Goal: Transaction & Acquisition: Purchase product/service

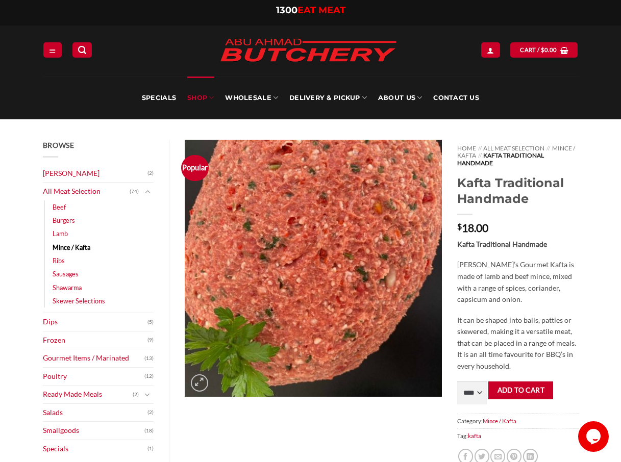
click at [200, 99] on link "SHOP" at bounding box center [200, 98] width 27 height 43
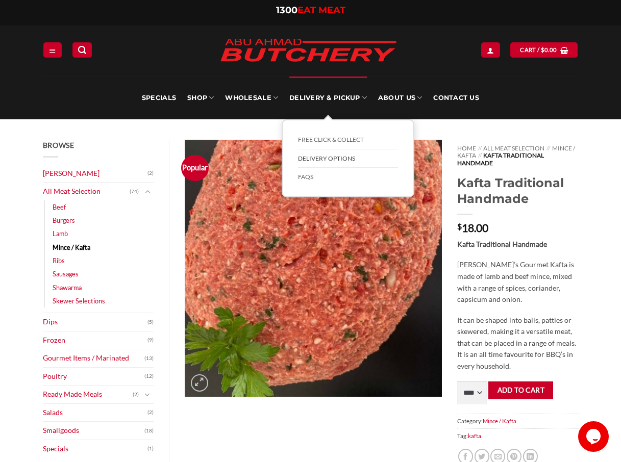
click at [333, 157] on link "Delivery Options" at bounding box center [348, 159] width 100 height 19
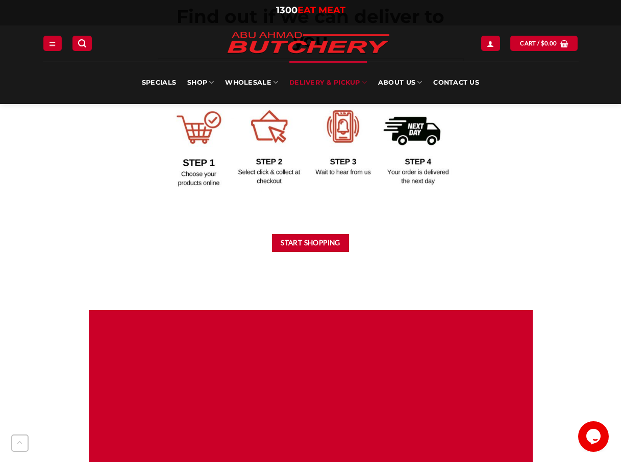
scroll to position [510, 0]
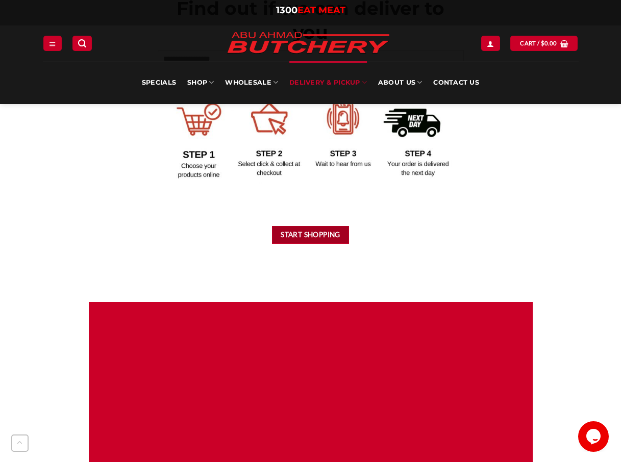
click at [316, 235] on button "Start Shopping" at bounding box center [311, 235] width 78 height 18
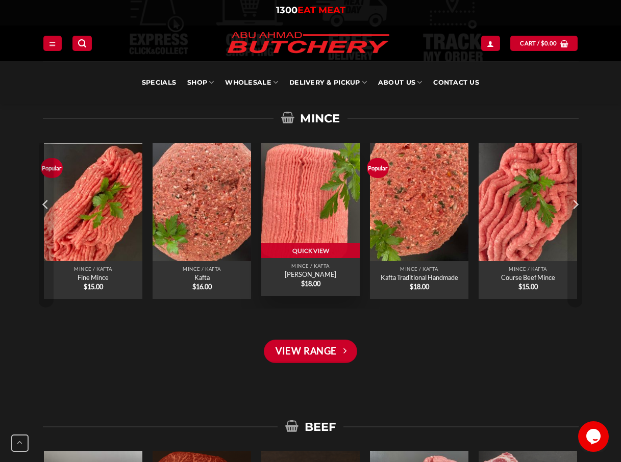
scroll to position [714, 0]
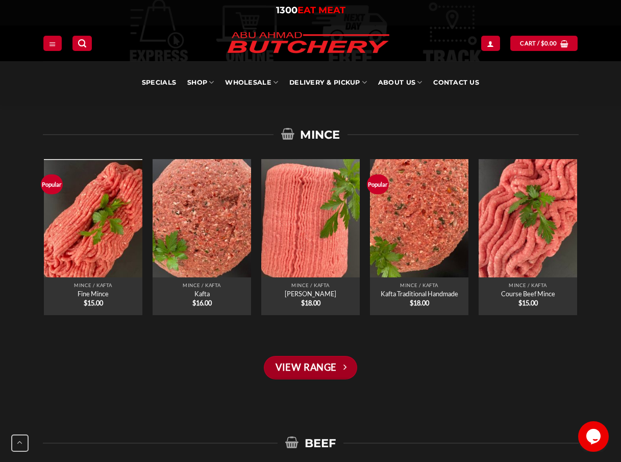
click at [297, 368] on link "View Range" at bounding box center [310, 367] width 93 height 23
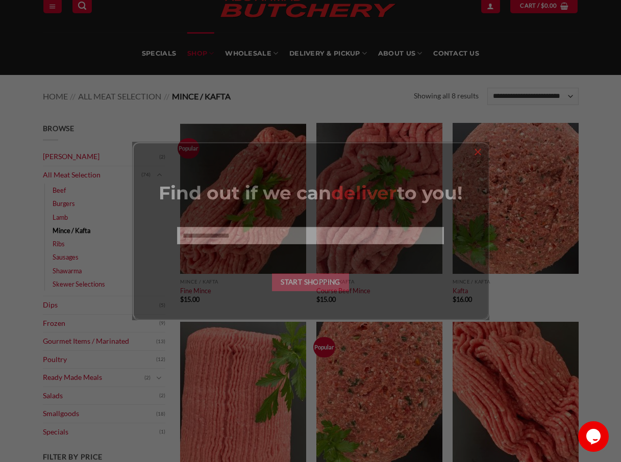
scroll to position [51, 0]
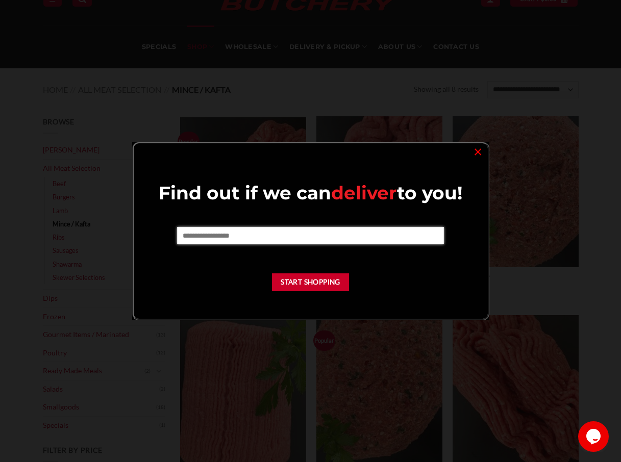
click at [235, 238] on input "text" at bounding box center [310, 235] width 267 height 17
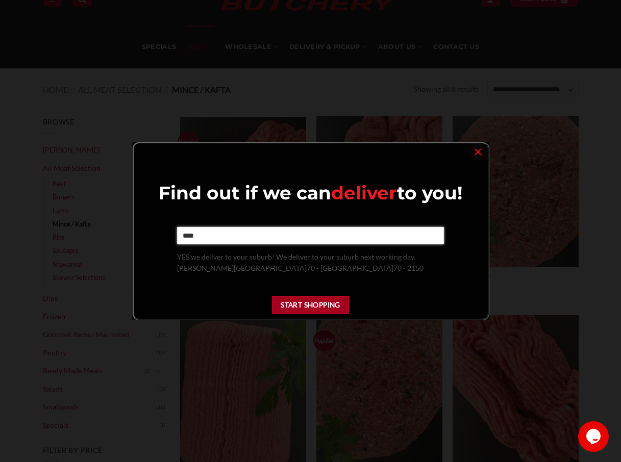
type input "****"
click at [300, 311] on button "Start Shopping" at bounding box center [311, 306] width 78 height 18
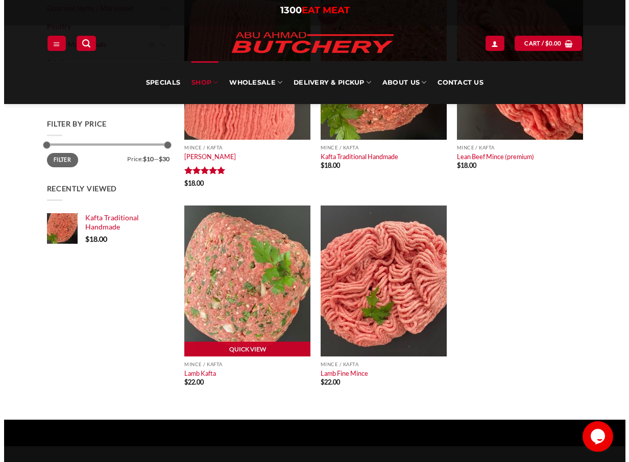
scroll to position [408, 0]
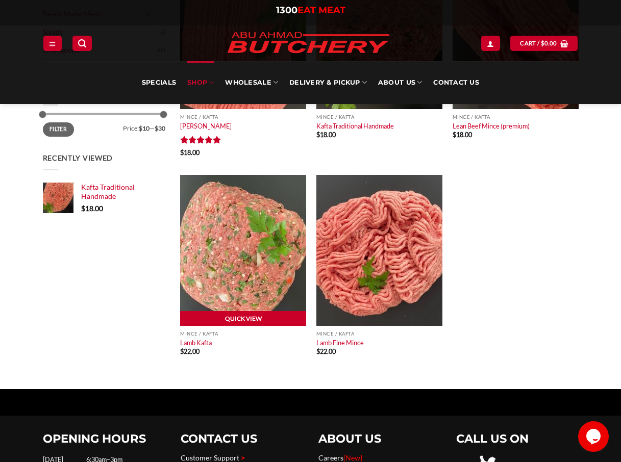
click at [235, 320] on link "Quick View" at bounding box center [243, 318] width 126 height 15
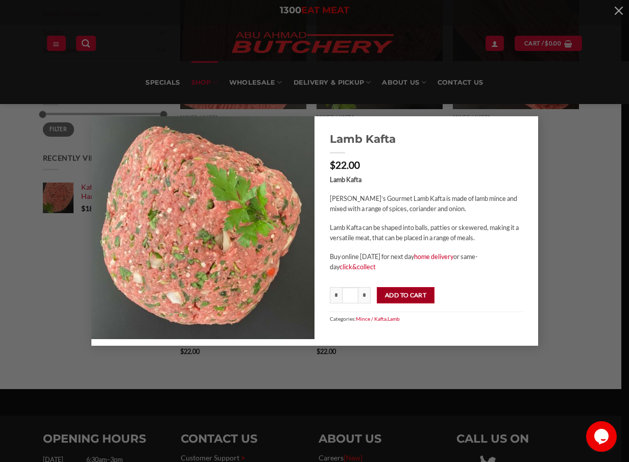
click at [408, 296] on button "Add to cart" at bounding box center [406, 295] width 58 height 16
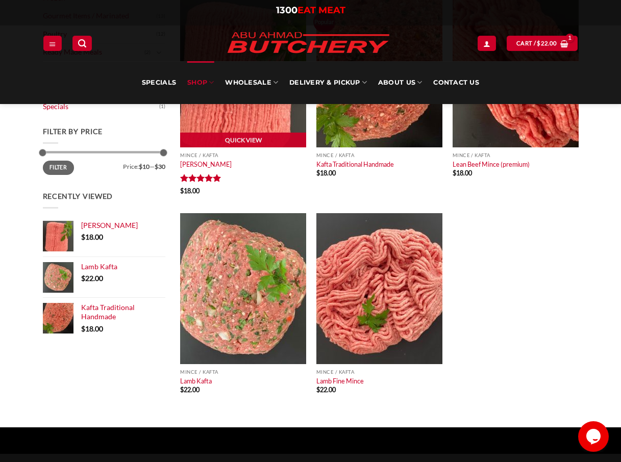
scroll to position [408, 0]
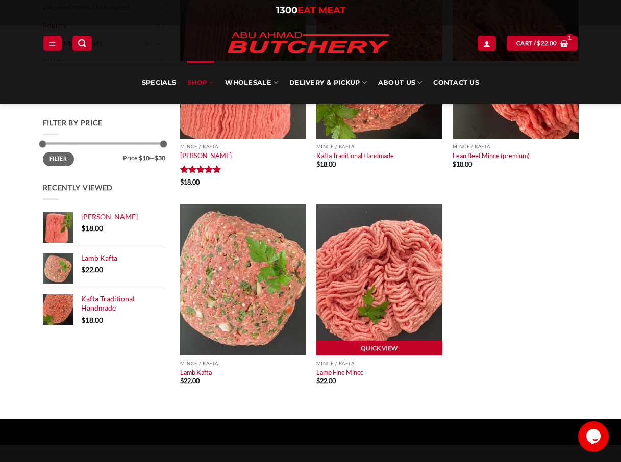
click at [376, 324] on img at bounding box center [379, 280] width 126 height 151
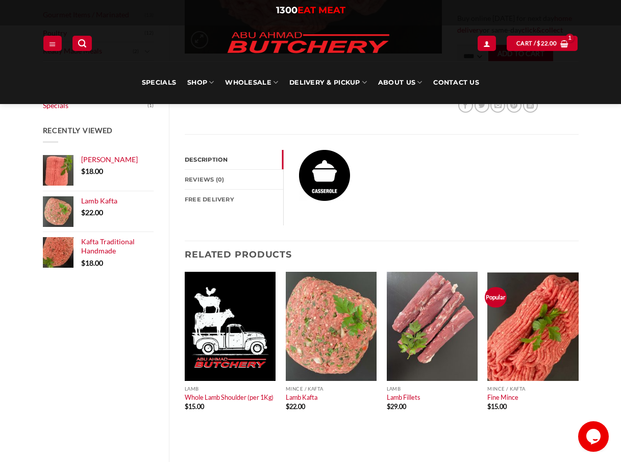
scroll to position [357, 0]
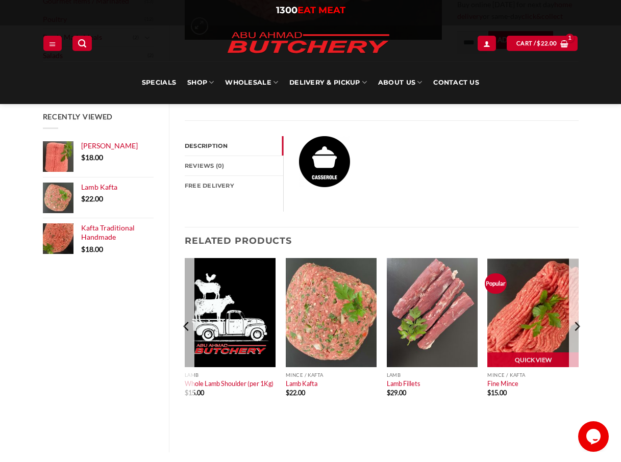
click at [528, 317] on img at bounding box center [532, 312] width 91 height 109
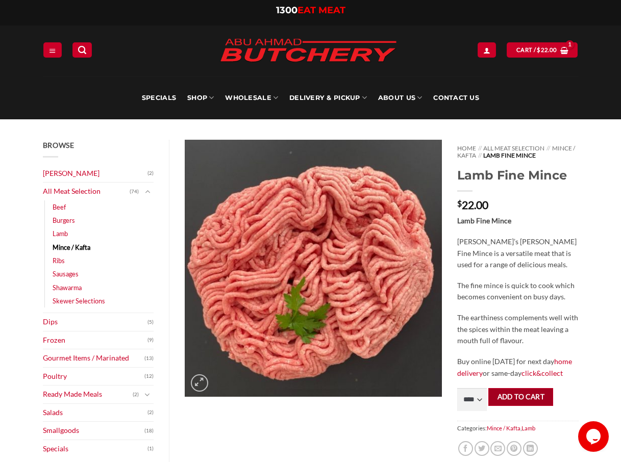
click at [511, 397] on button "Add to cart" at bounding box center [520, 397] width 65 height 18
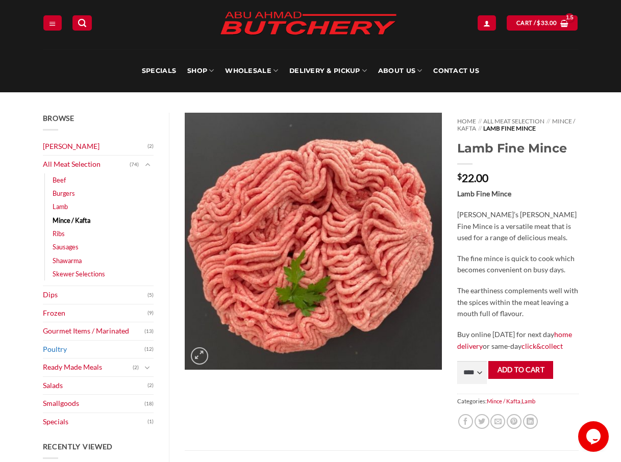
scroll to position [51, 0]
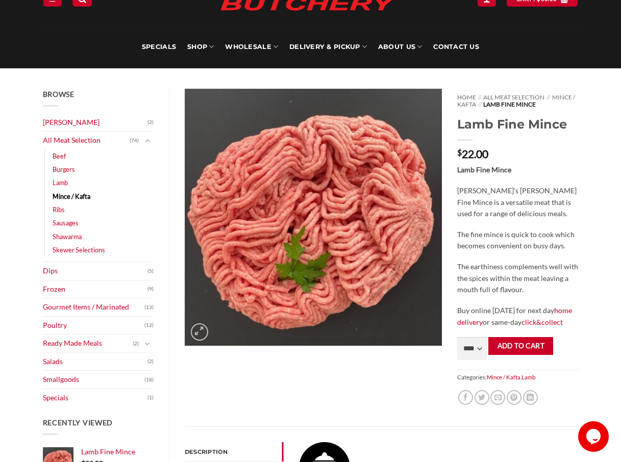
click at [66, 196] on link "Mince / Kafta" at bounding box center [72, 196] width 38 height 13
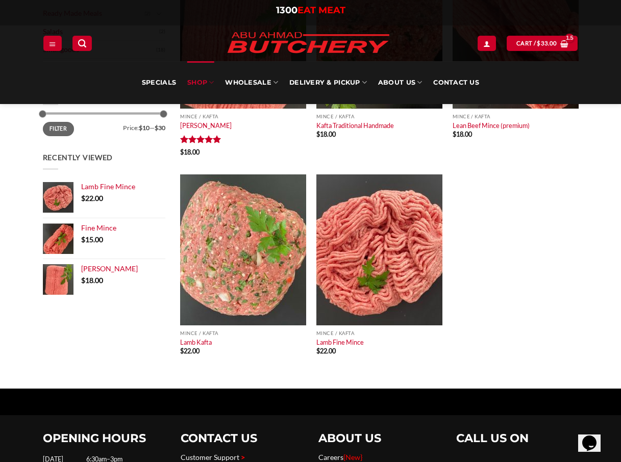
scroll to position [408, 0]
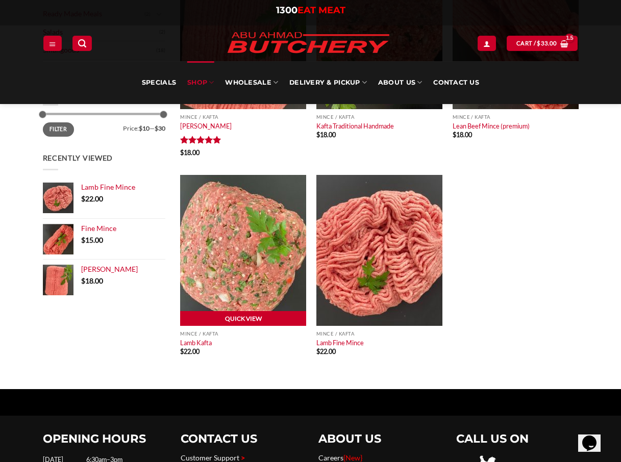
click at [241, 317] on link "Quick View" at bounding box center [243, 318] width 126 height 15
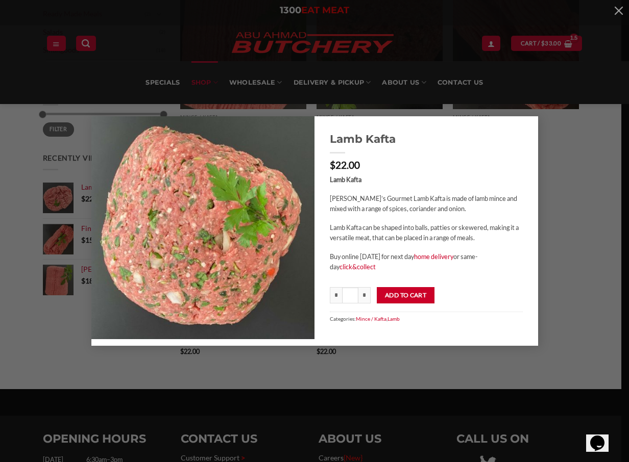
click at [30, 349] on div "Lamb Kafta $ 22.00 Lamb Kafta Abu Ahmad Butchery’s Gourmet Lamb Kafta is made o…" at bounding box center [314, 231] width 629 height 462
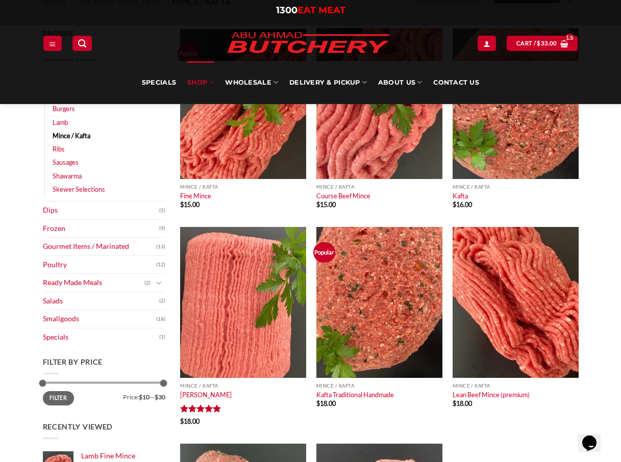
scroll to position [0, 0]
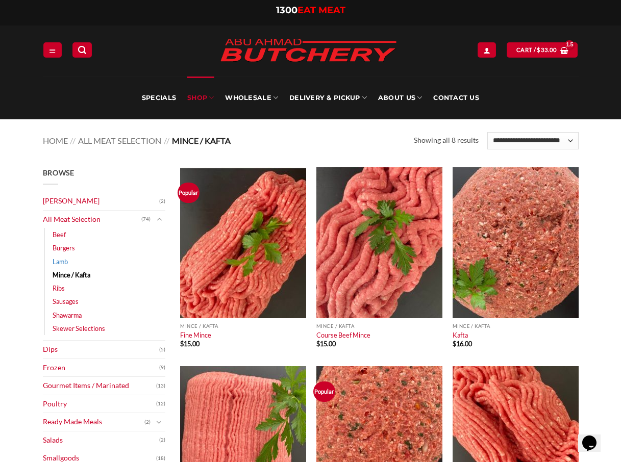
click at [63, 261] on link "Lamb" at bounding box center [60, 261] width 15 height 13
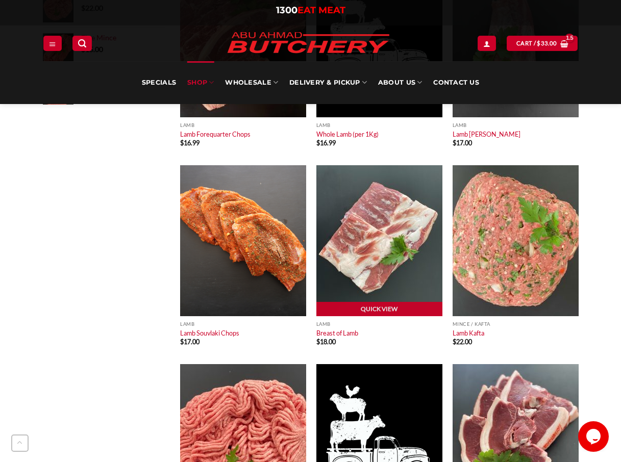
scroll to position [612, 0]
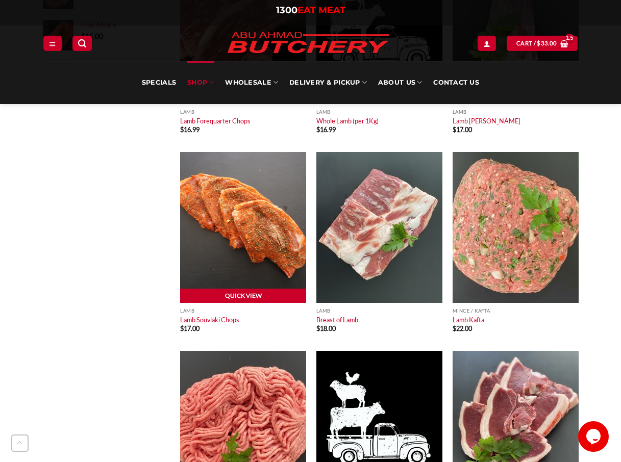
click at [243, 297] on link "Quick View" at bounding box center [243, 296] width 126 height 15
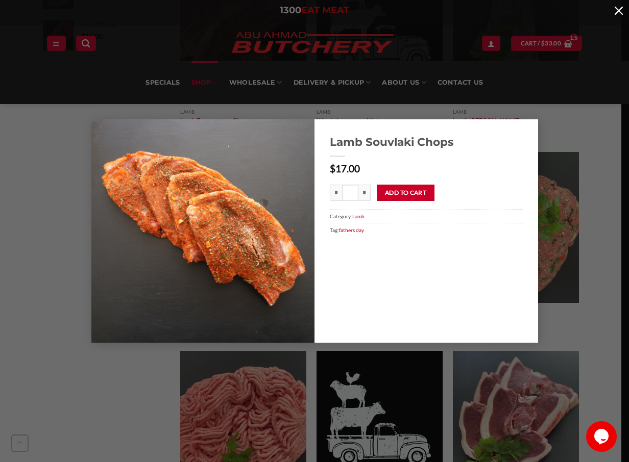
click at [617, 11] on button "button" at bounding box center [618, 10] width 20 height 20
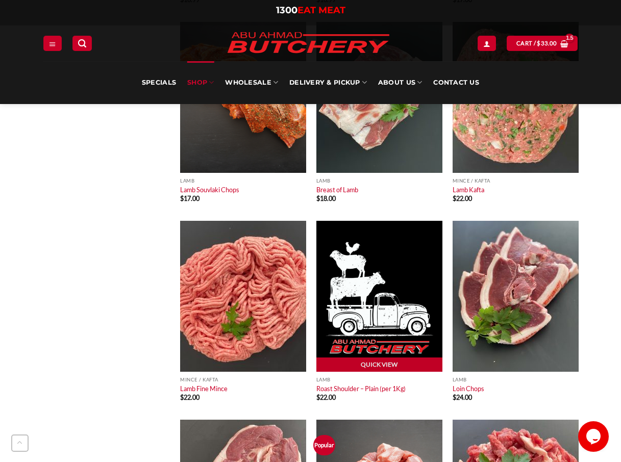
scroll to position [817, 0]
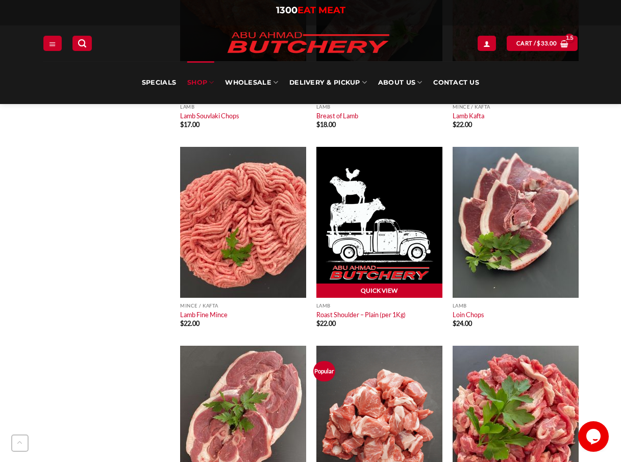
click at [367, 287] on link "Quick View" at bounding box center [379, 291] width 126 height 15
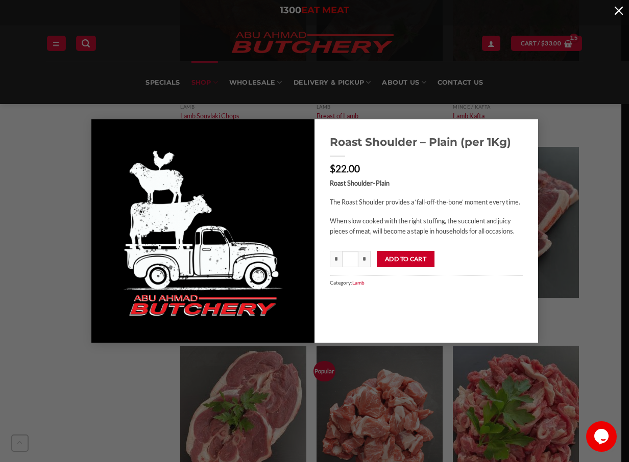
click at [614, 11] on button "button" at bounding box center [618, 10] width 20 height 20
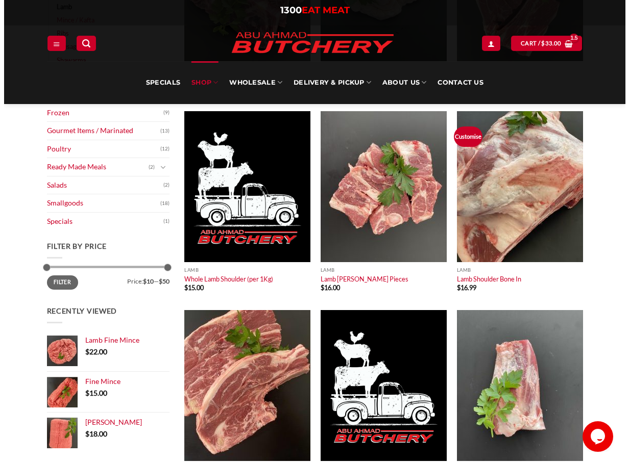
scroll to position [204, 0]
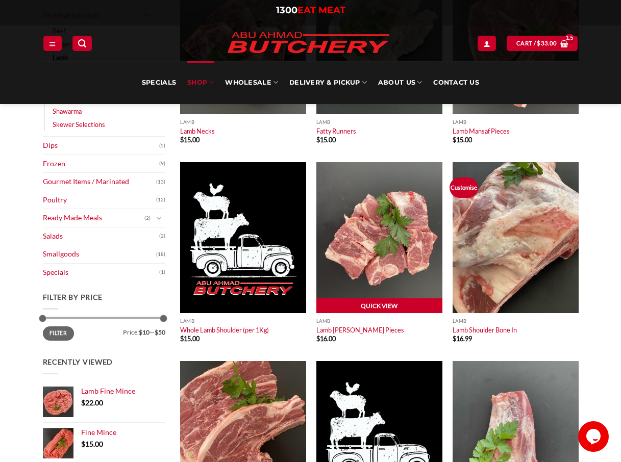
click at [383, 303] on link "Quick View" at bounding box center [379, 306] width 126 height 15
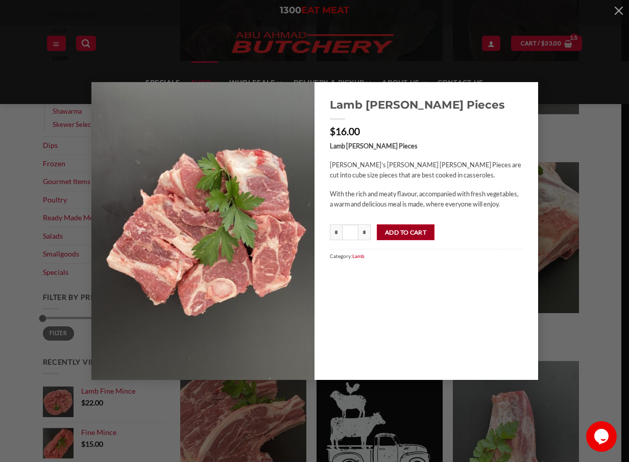
click at [406, 233] on button "Add to cart" at bounding box center [406, 233] width 58 height 16
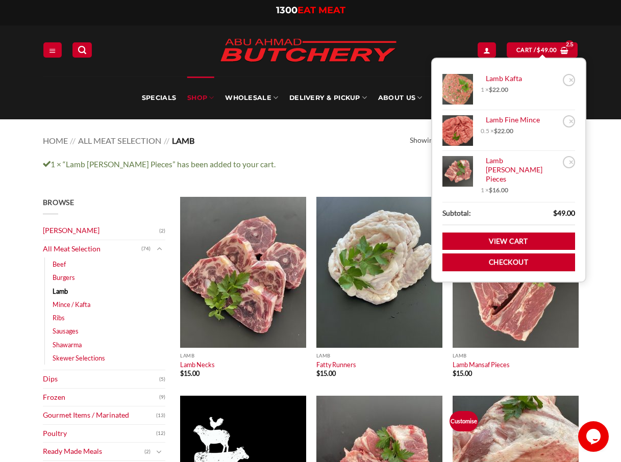
click at [289, 171] on div "1 × “Lamb Curry Pieces” has been added to your cart. View cart" at bounding box center [310, 164] width 621 height 24
click at [379, 340] on link "Quick View" at bounding box center [379, 340] width 126 height 15
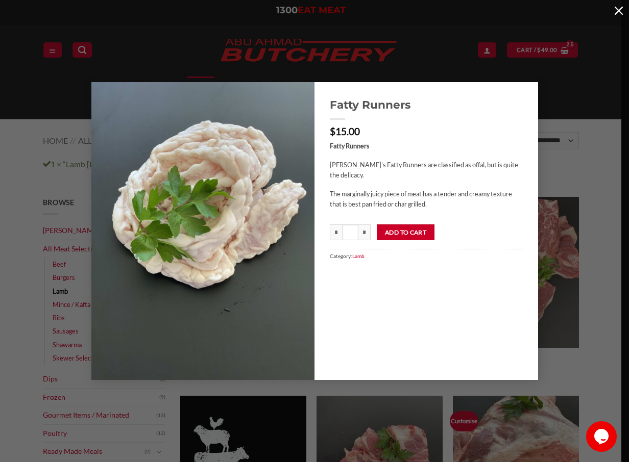
click at [617, 11] on button "button" at bounding box center [618, 10] width 20 height 20
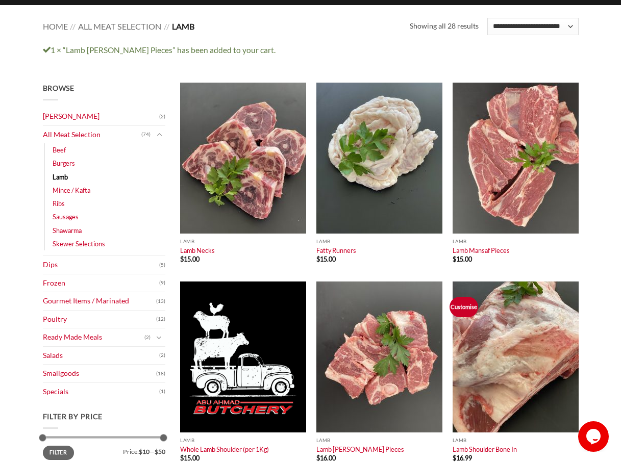
scroll to position [153, 0]
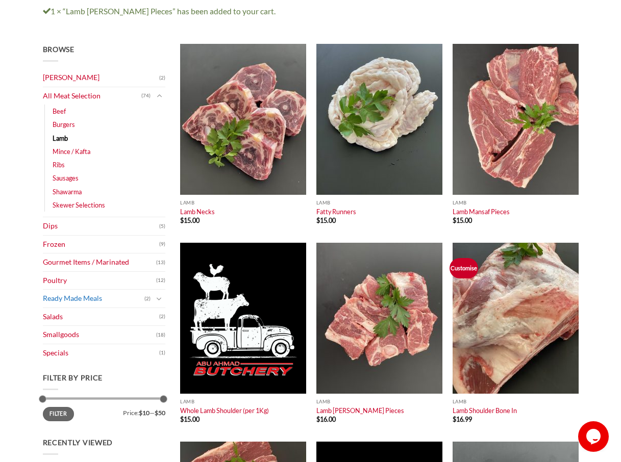
click at [76, 299] on link "Ready Made Meals" at bounding box center [94, 299] width 102 height 18
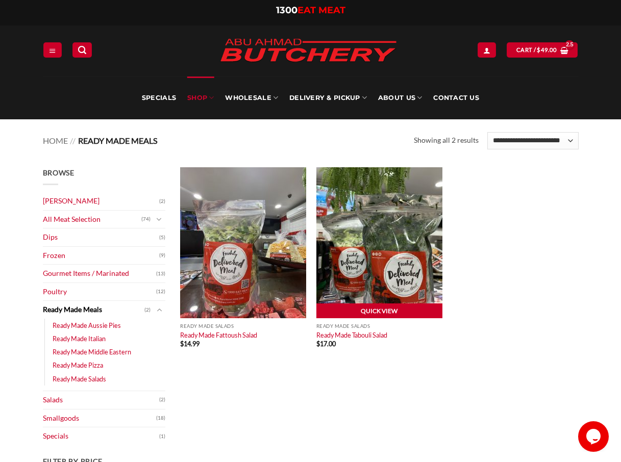
click at [367, 308] on link "Quick View" at bounding box center [379, 311] width 126 height 15
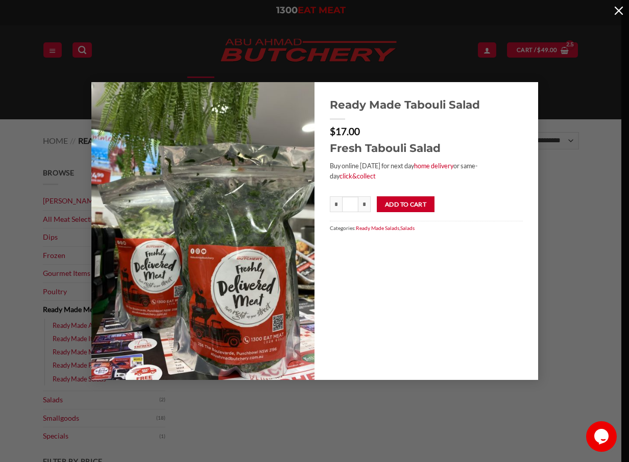
click at [616, 7] on button "button" at bounding box center [618, 10] width 20 height 20
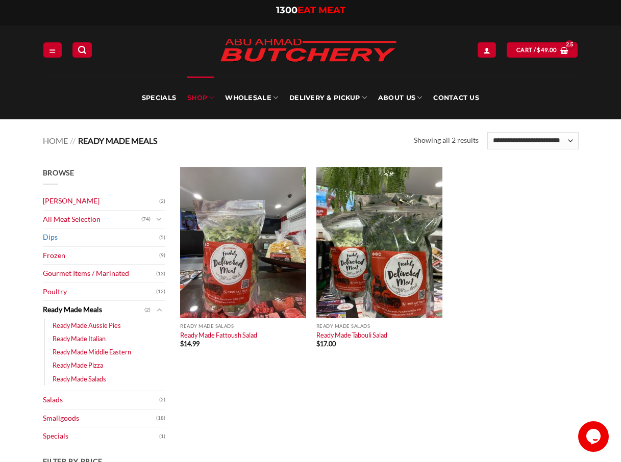
click at [56, 240] on link "Dips" at bounding box center [101, 238] width 116 height 18
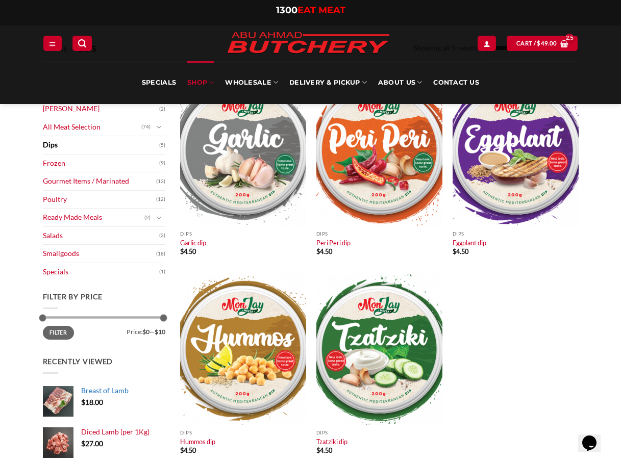
scroll to position [51, 0]
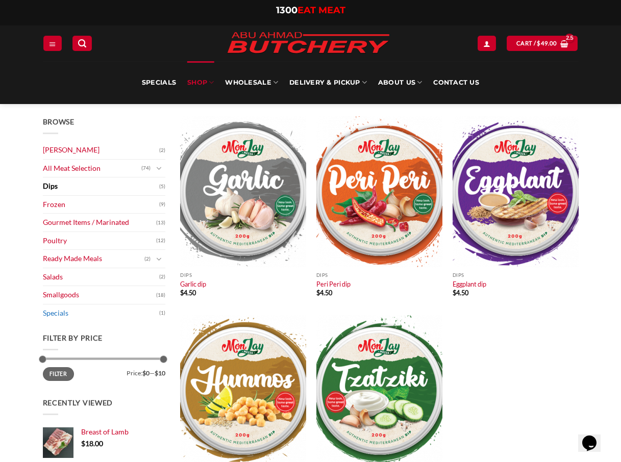
click at [56, 313] on link "Specials" at bounding box center [101, 314] width 116 height 18
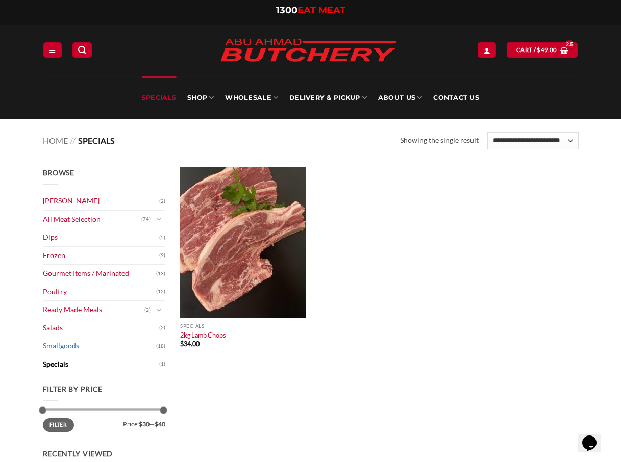
click at [59, 348] on link "Smallgoods" at bounding box center [99, 346] width 113 height 18
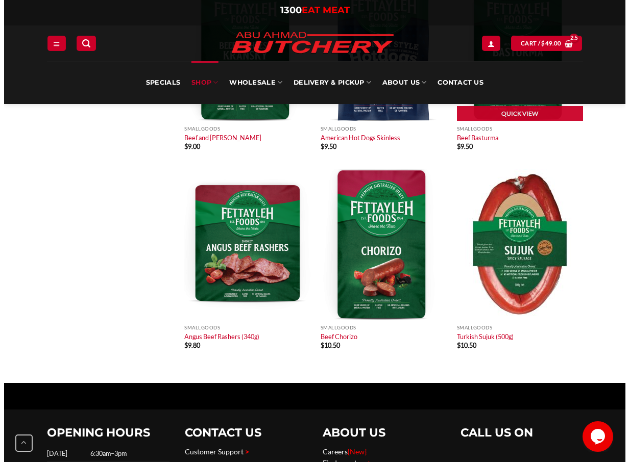
scroll to position [1021, 0]
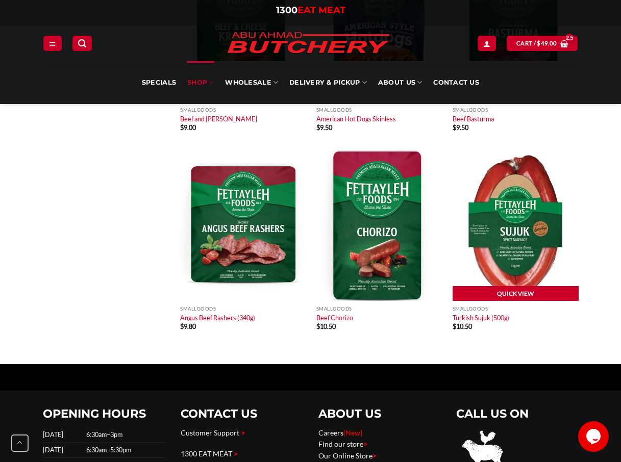
click at [510, 292] on link "Quick View" at bounding box center [516, 293] width 126 height 15
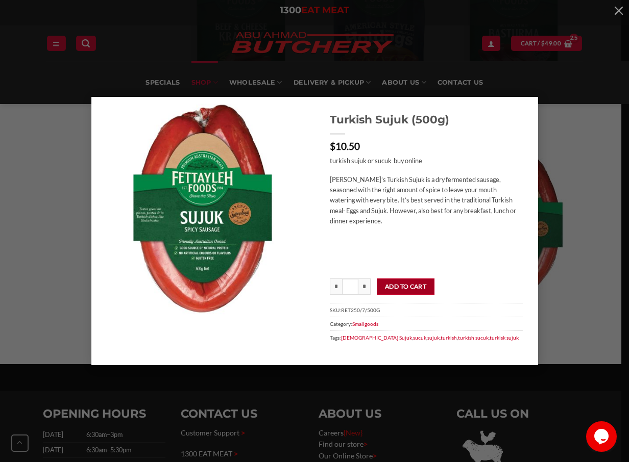
click at [402, 288] on button "Add to cart" at bounding box center [406, 287] width 58 height 16
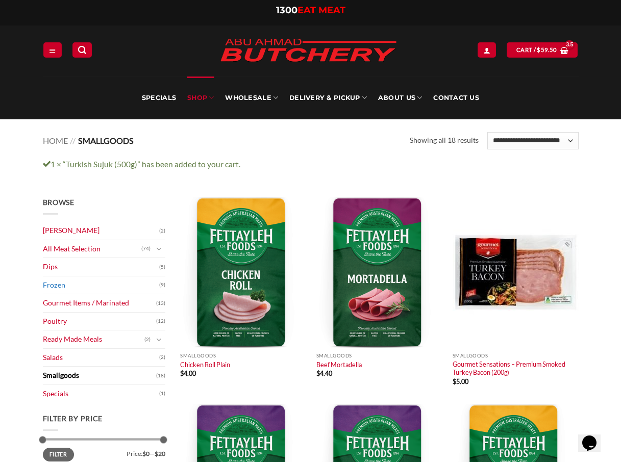
click at [61, 288] on link "Frozen" at bounding box center [101, 286] width 116 height 18
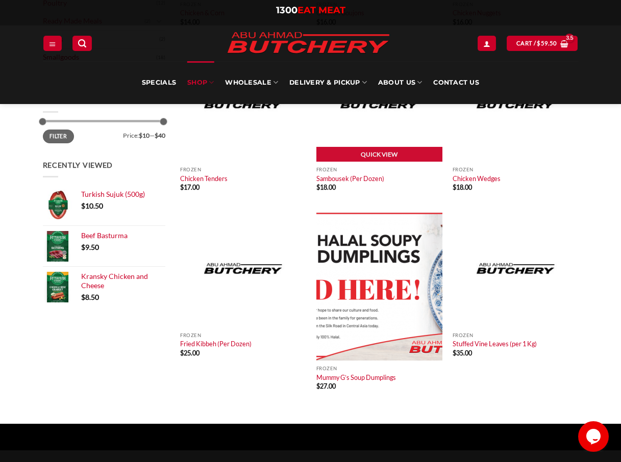
scroll to position [306, 0]
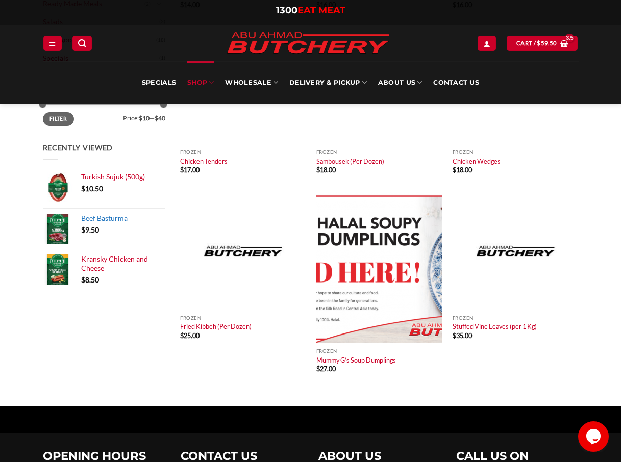
click at [59, 231] on img at bounding box center [58, 229] width 31 height 31
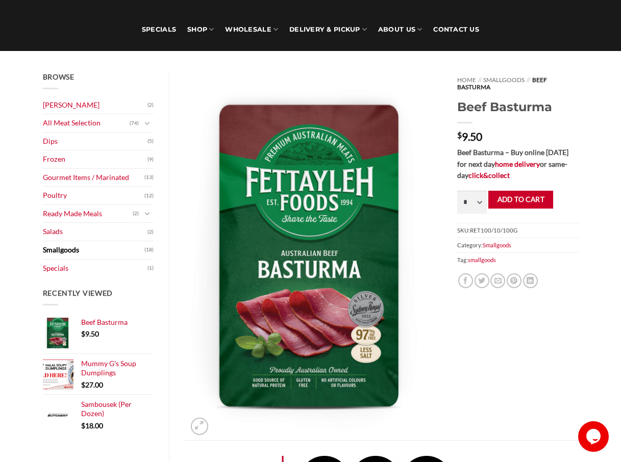
scroll to position [51, 0]
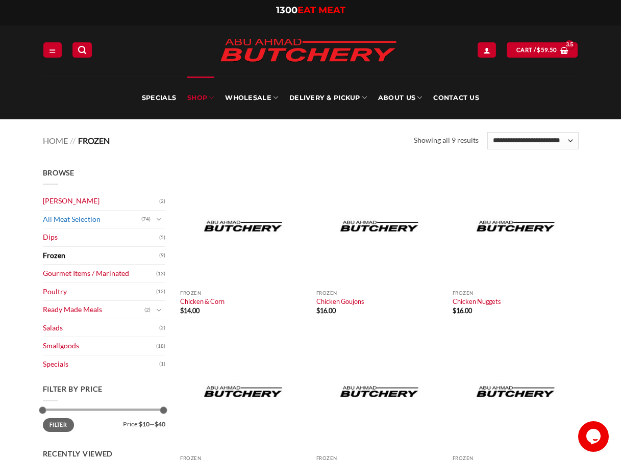
click at [83, 220] on link "All Meat Selection" at bounding box center [92, 220] width 98 height 18
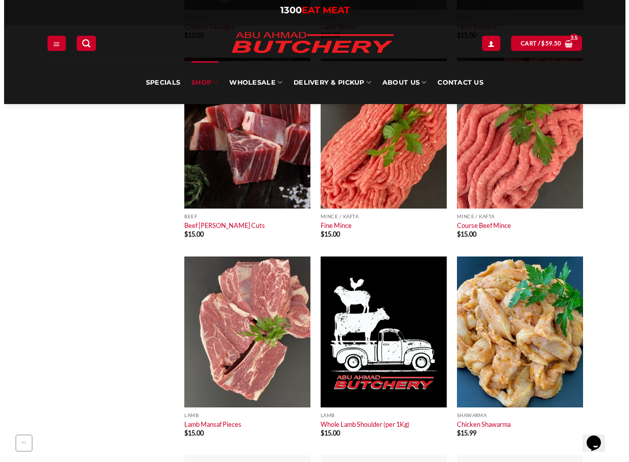
scroll to position [970, 0]
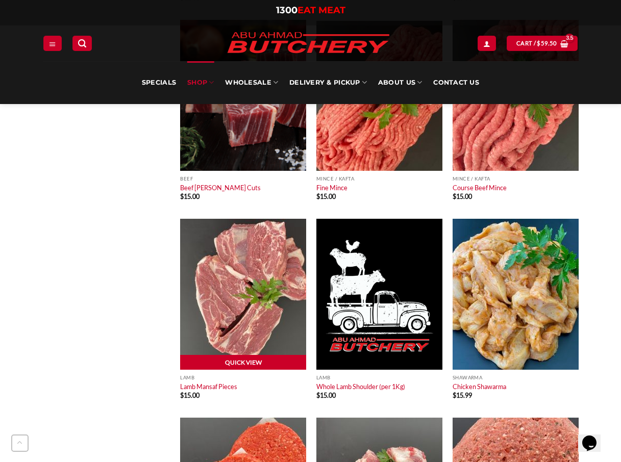
click at [250, 362] on link "Quick View" at bounding box center [243, 362] width 126 height 15
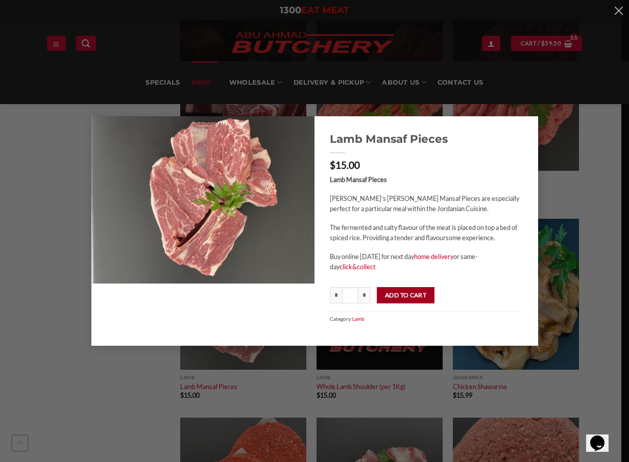
click at [392, 295] on button "Add to cart" at bounding box center [406, 295] width 58 height 16
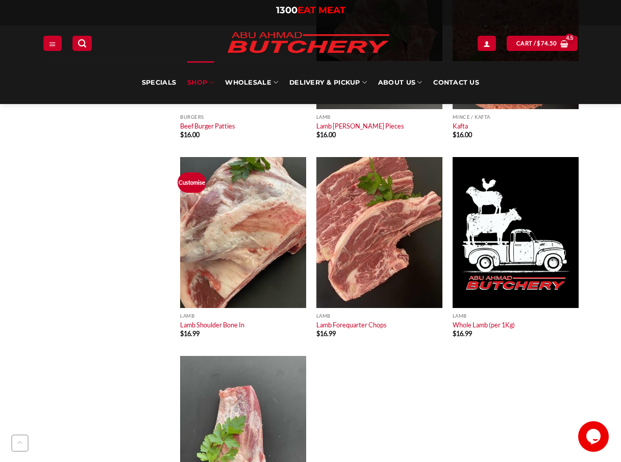
scroll to position [1480, 0]
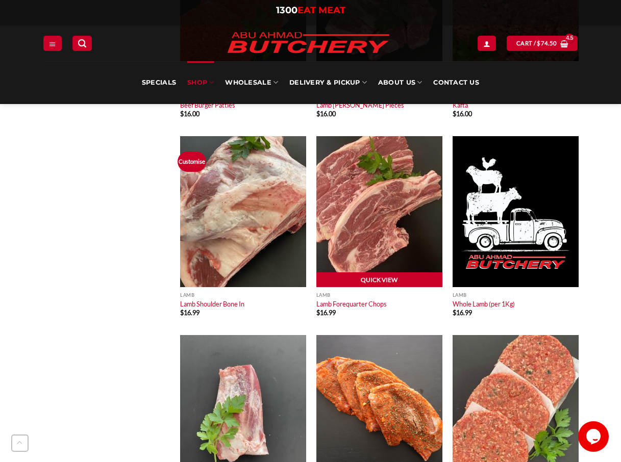
click at [377, 278] on link "Quick View" at bounding box center [379, 280] width 126 height 15
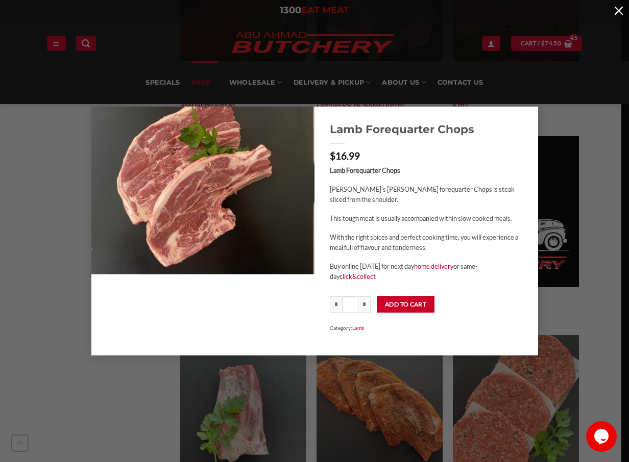
click at [619, 9] on button "button" at bounding box center [618, 10] width 20 height 20
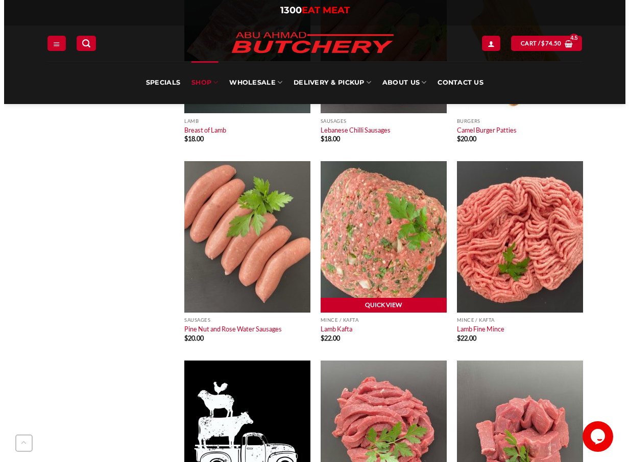
scroll to position [2501, 0]
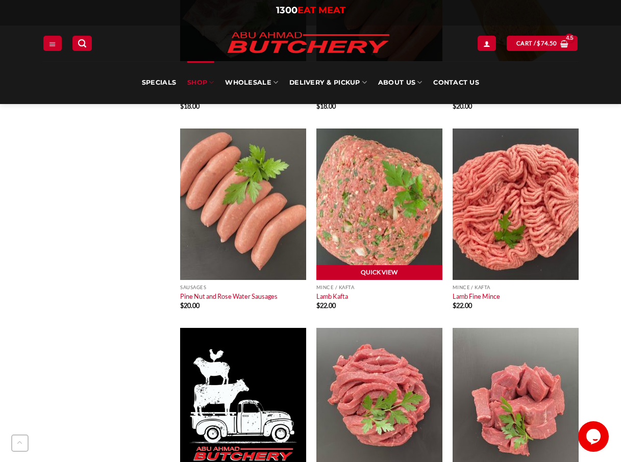
click at [375, 273] on link "Quick View" at bounding box center [379, 272] width 126 height 15
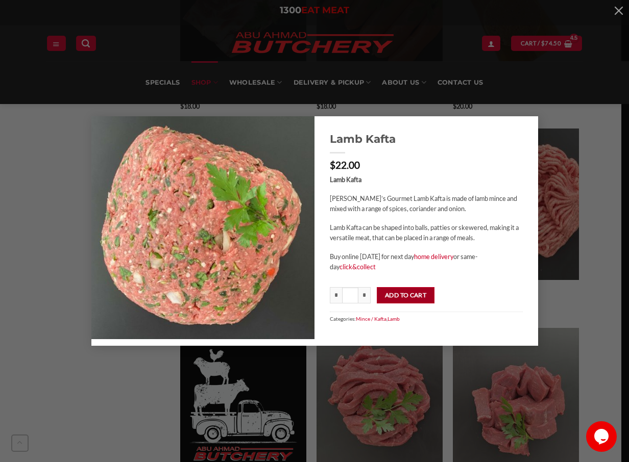
click at [403, 297] on button "Add to cart" at bounding box center [406, 295] width 58 height 16
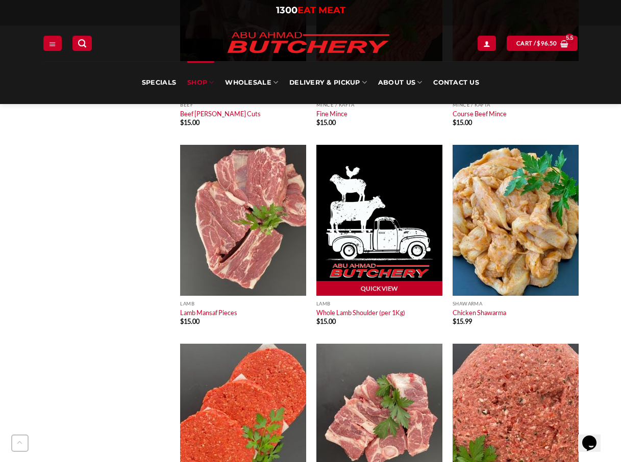
scroll to position [1072, 0]
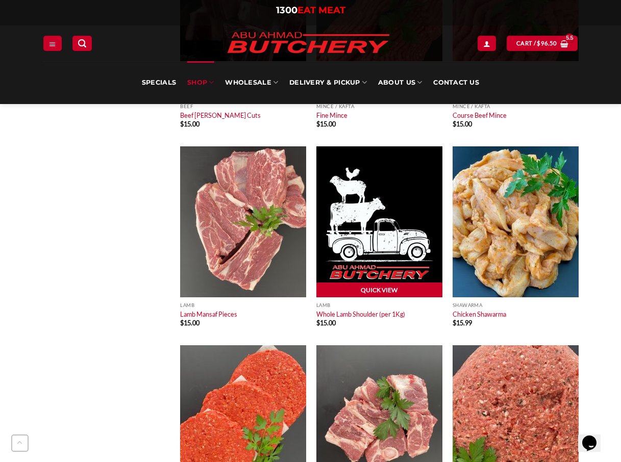
click at [388, 289] on link "Quick View" at bounding box center [379, 290] width 126 height 15
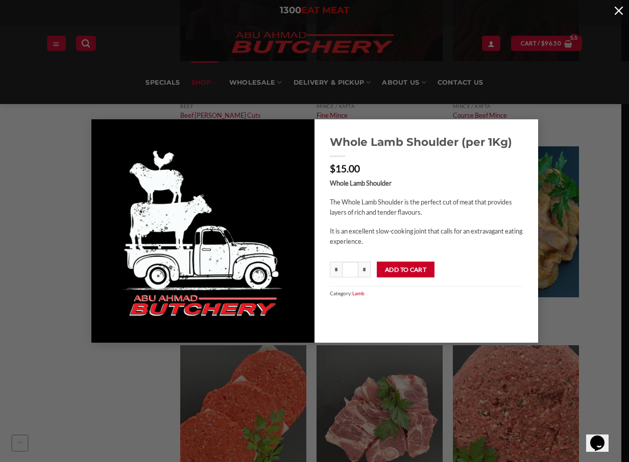
click at [619, 12] on button "button" at bounding box center [618, 10] width 20 height 20
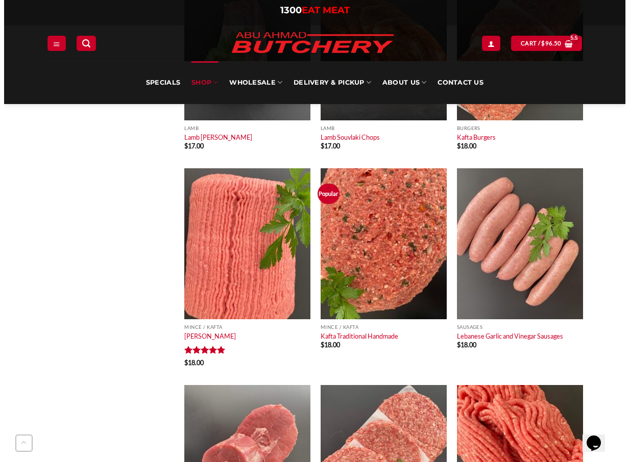
scroll to position [1837, 0]
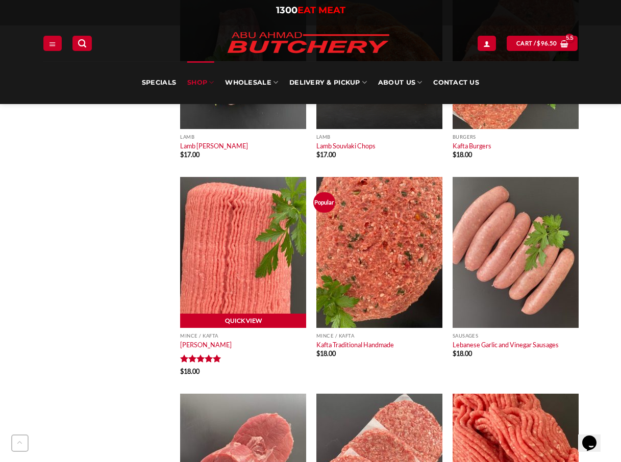
click at [241, 322] on link "Quick View" at bounding box center [243, 321] width 126 height 15
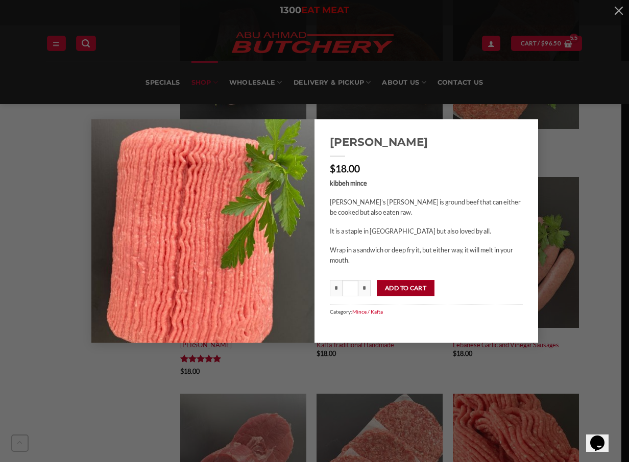
click at [393, 287] on button "Add to cart" at bounding box center [406, 288] width 58 height 16
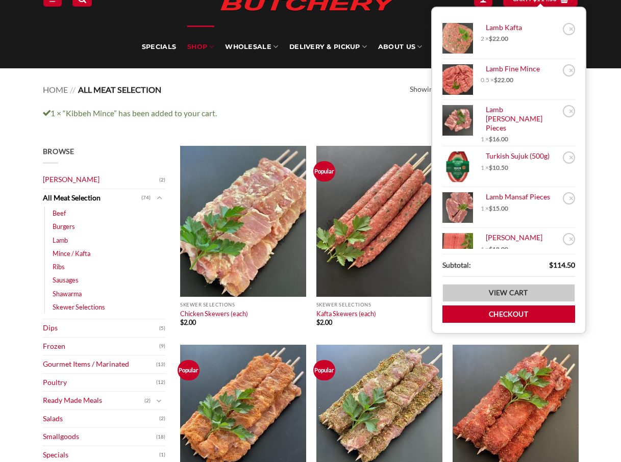
click at [505, 290] on link "View cart" at bounding box center [508, 293] width 133 height 18
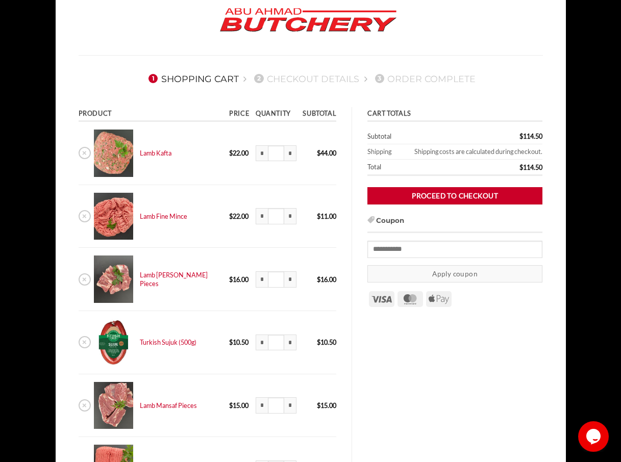
scroll to position [51, 0]
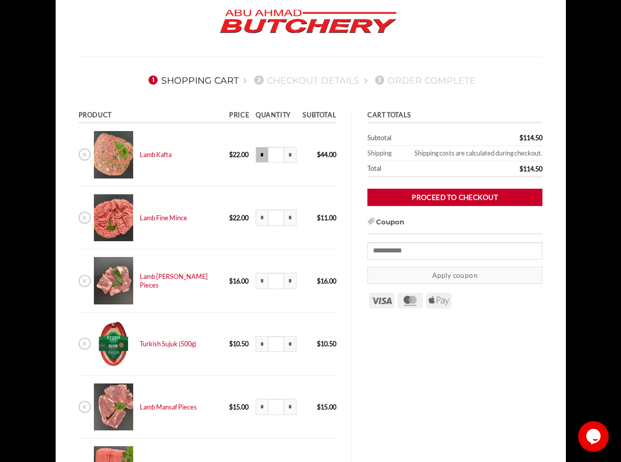
click at [256, 154] on input "*" at bounding box center [262, 155] width 12 height 16
type input "***"
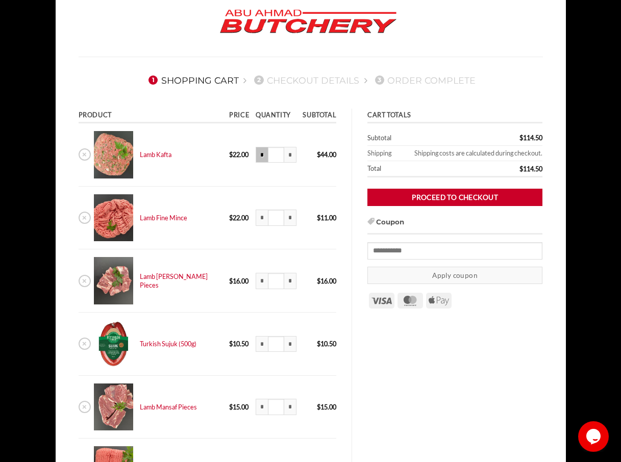
type input "***"
click input "*"
type input "***"
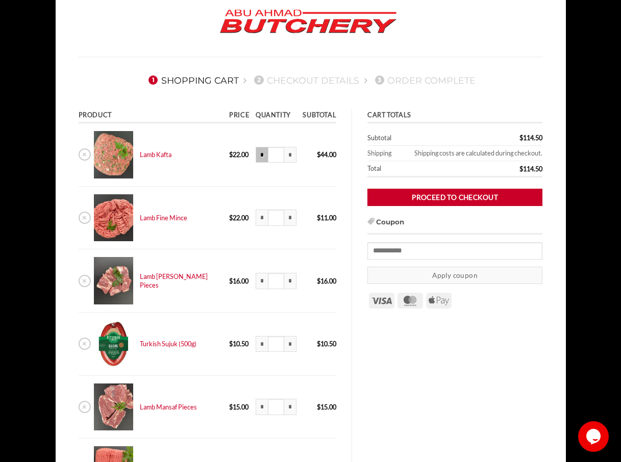
type input "***"
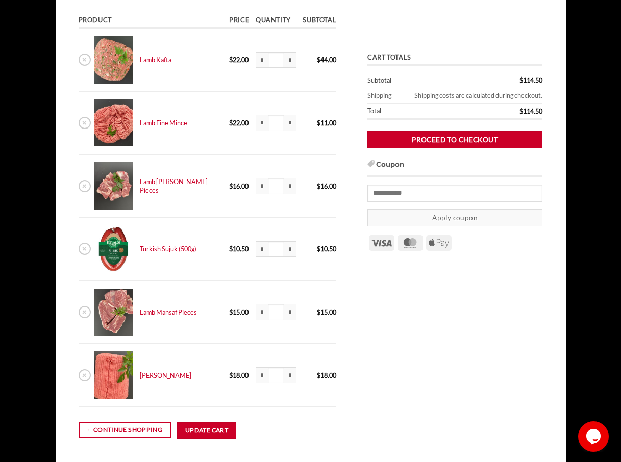
scroll to position [0, 0]
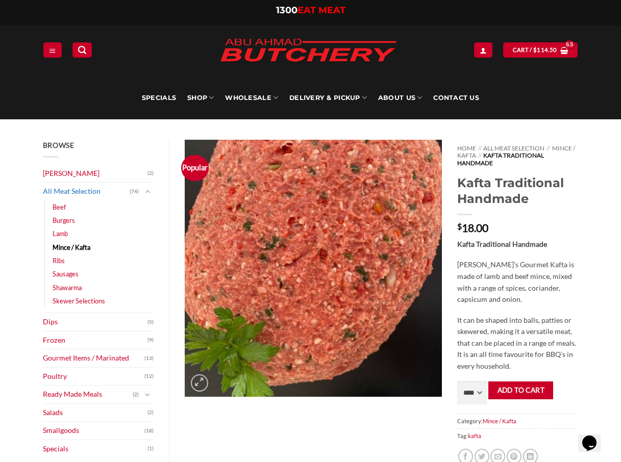
click at [87, 191] on link "All Meat Selection" at bounding box center [86, 192] width 87 height 18
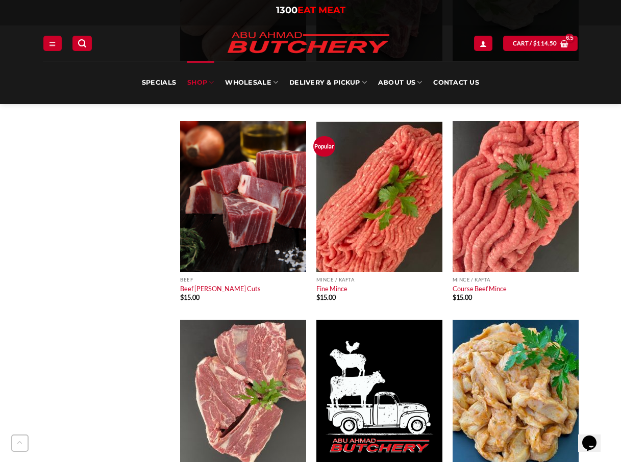
scroll to position [868, 0]
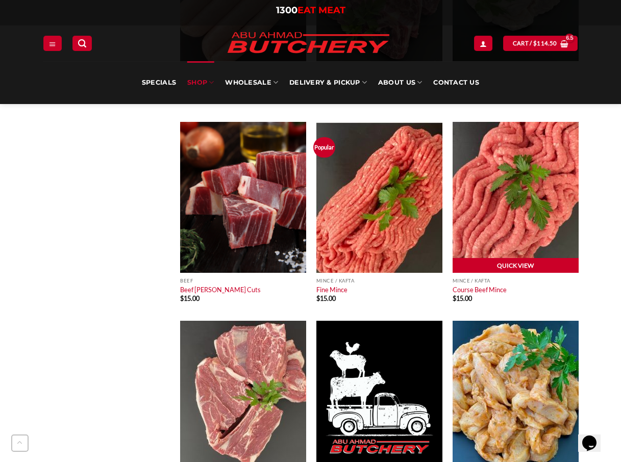
click at [511, 266] on link "Quick View" at bounding box center [516, 265] width 126 height 15
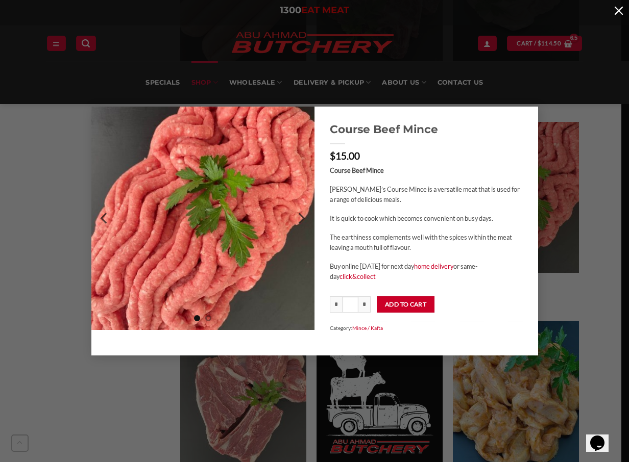
click at [618, 10] on button "button" at bounding box center [618, 10] width 20 height 20
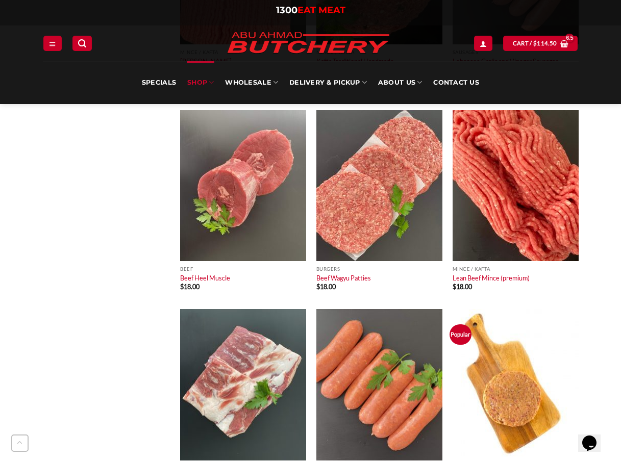
scroll to position [2092, 0]
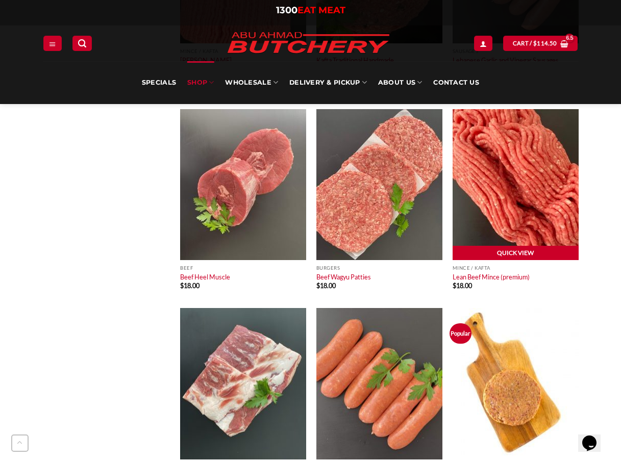
click at [510, 253] on link "Quick View" at bounding box center [516, 253] width 126 height 15
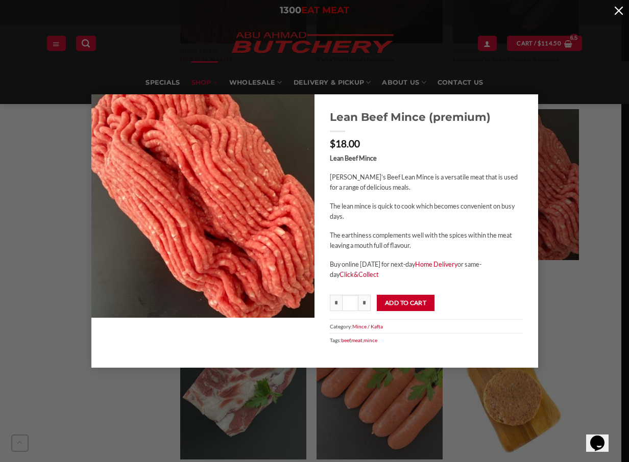
click at [618, 8] on button "button" at bounding box center [618, 10] width 20 height 20
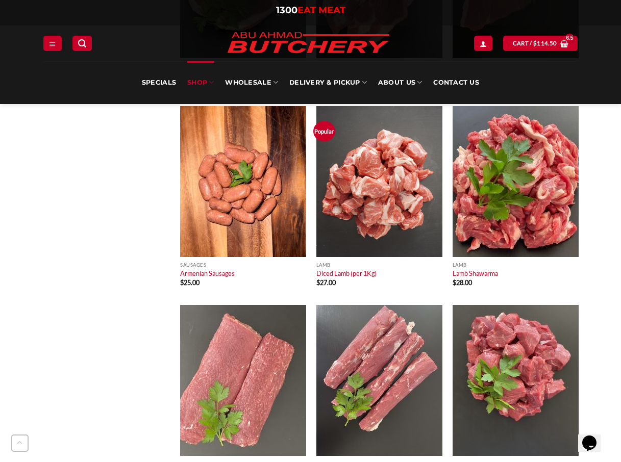
scroll to position [3266, 0]
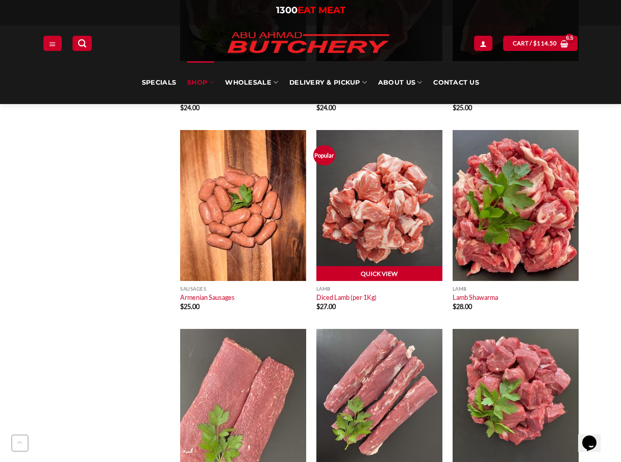
click at [383, 270] on link "Quick View" at bounding box center [379, 273] width 126 height 15
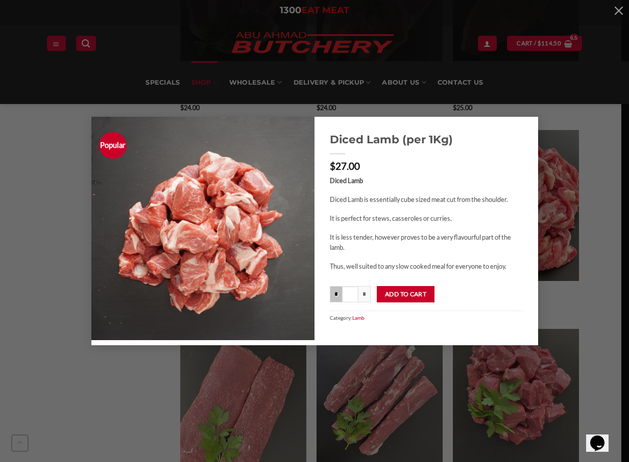
click at [335, 296] on input "*" at bounding box center [336, 294] width 12 height 16
click at [337, 296] on input "*" at bounding box center [336, 294] width 12 height 16
type input "***"
click at [618, 10] on button "button" at bounding box center [618, 10] width 20 height 20
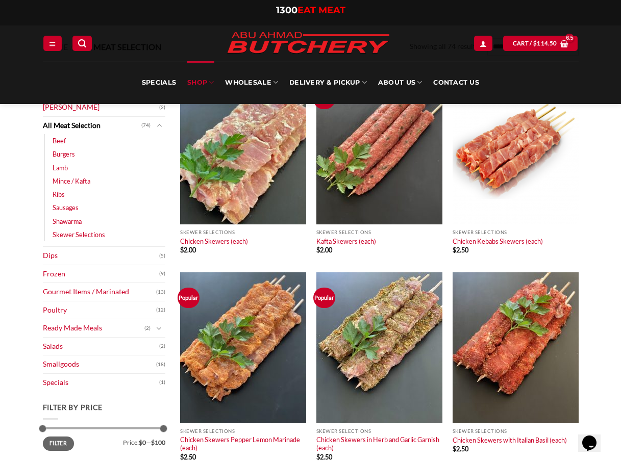
scroll to position [0, 0]
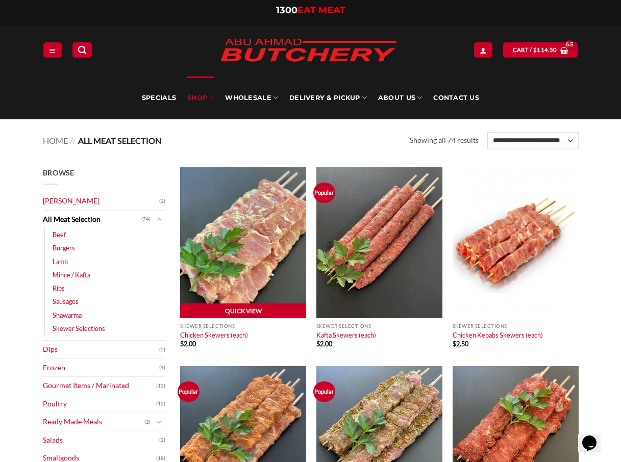
click at [242, 311] on link "Quick View" at bounding box center [243, 311] width 126 height 15
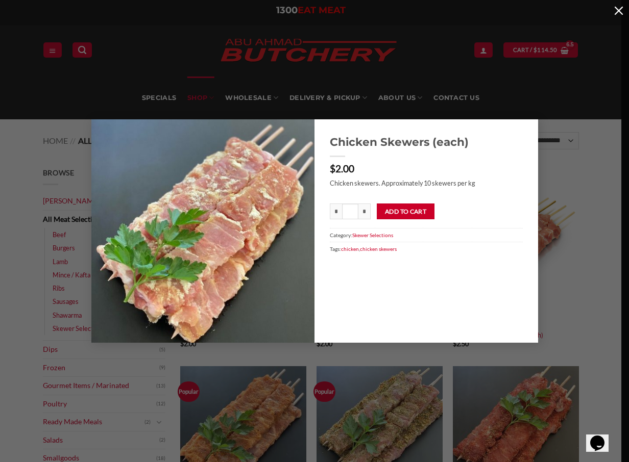
click at [614, 9] on button "button" at bounding box center [618, 10] width 20 height 20
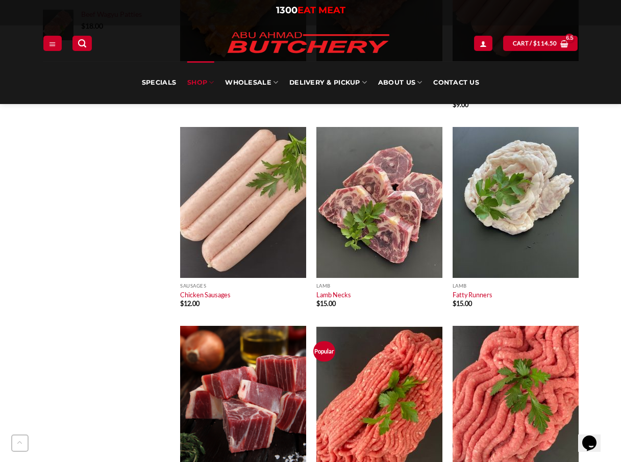
scroll to position [714, 0]
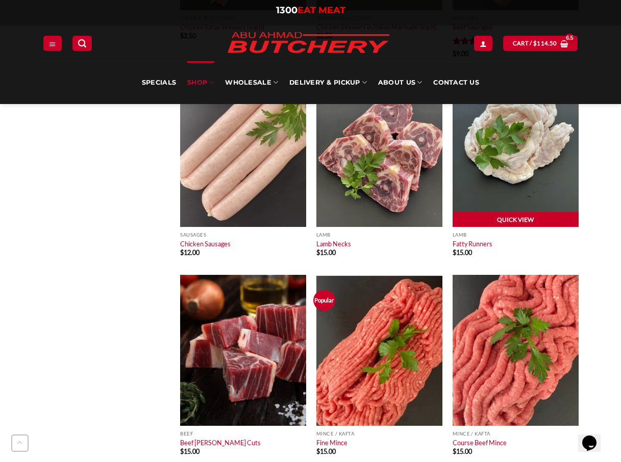
click at [496, 215] on link "Quick View" at bounding box center [516, 219] width 126 height 15
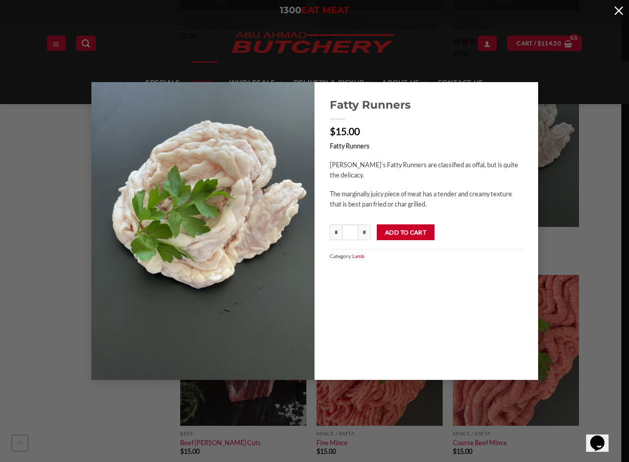
click at [619, 10] on button "button" at bounding box center [618, 10] width 20 height 20
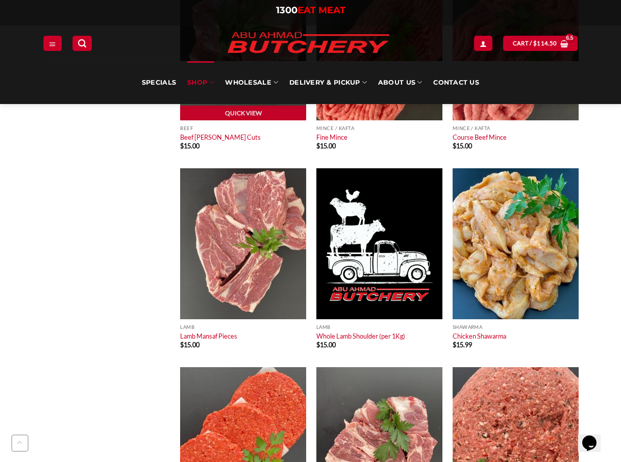
scroll to position [1021, 0]
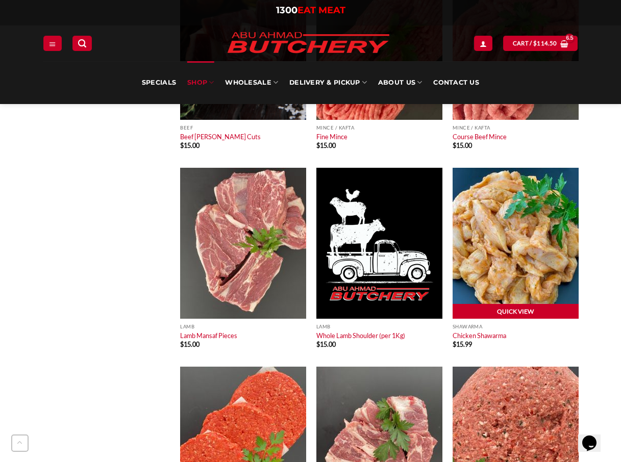
click at [511, 312] on link "Quick View" at bounding box center [516, 311] width 126 height 15
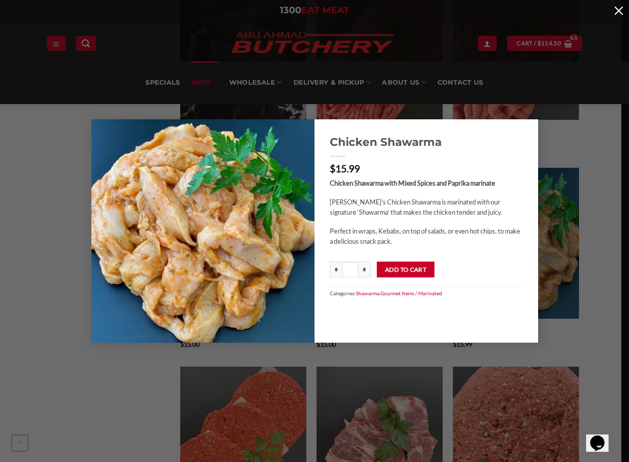
click at [618, 12] on button "button" at bounding box center [618, 10] width 20 height 20
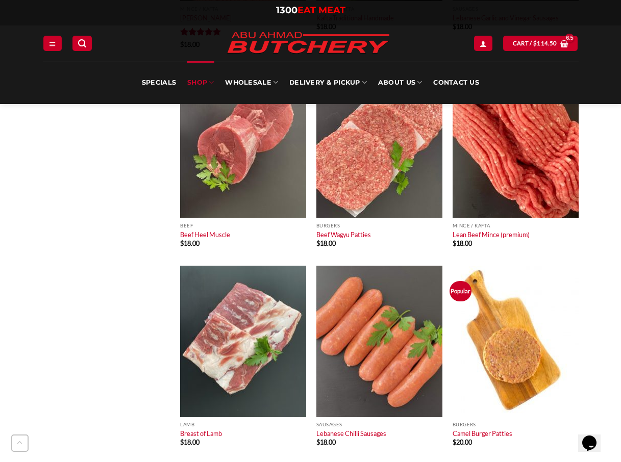
scroll to position [2143, 0]
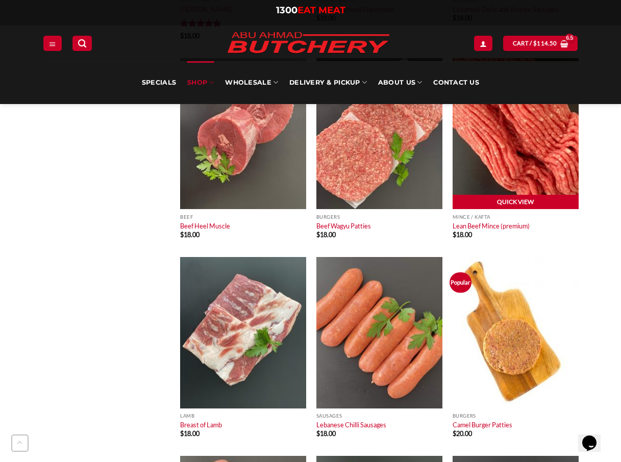
click at [515, 199] on link "Quick View" at bounding box center [516, 202] width 126 height 15
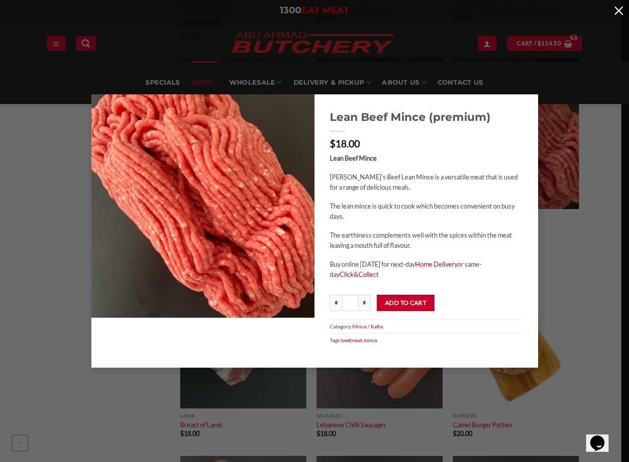
click at [615, 8] on button "button" at bounding box center [618, 10] width 20 height 20
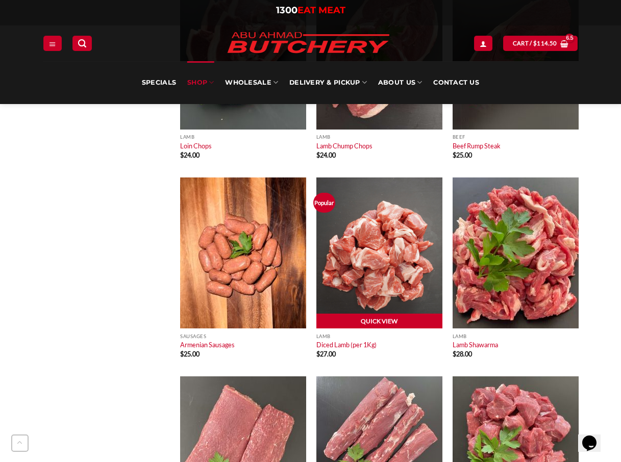
scroll to position [3215, 0]
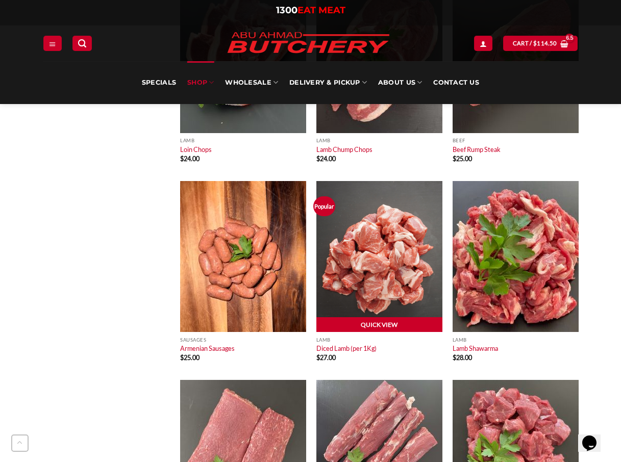
click at [378, 325] on link "Quick View" at bounding box center [379, 324] width 126 height 15
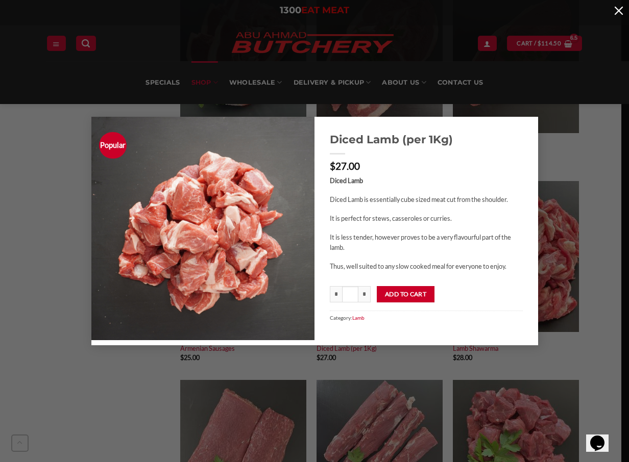
click at [614, 10] on button "button" at bounding box center [618, 10] width 20 height 20
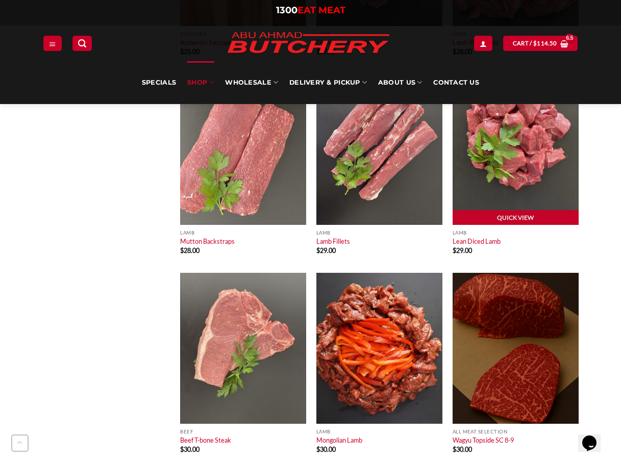
scroll to position [3470, 0]
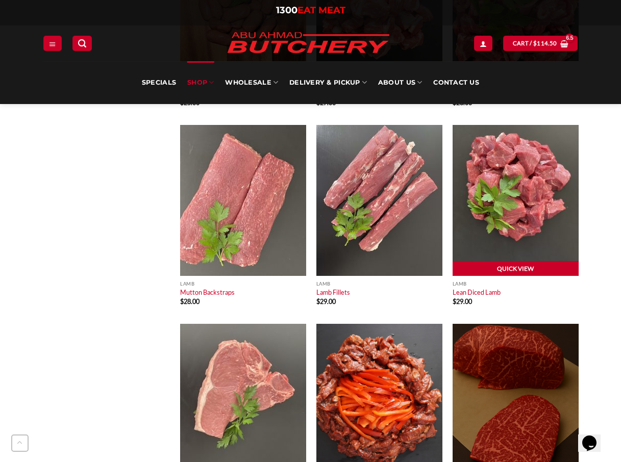
click at [504, 266] on link "Quick View" at bounding box center [516, 268] width 126 height 15
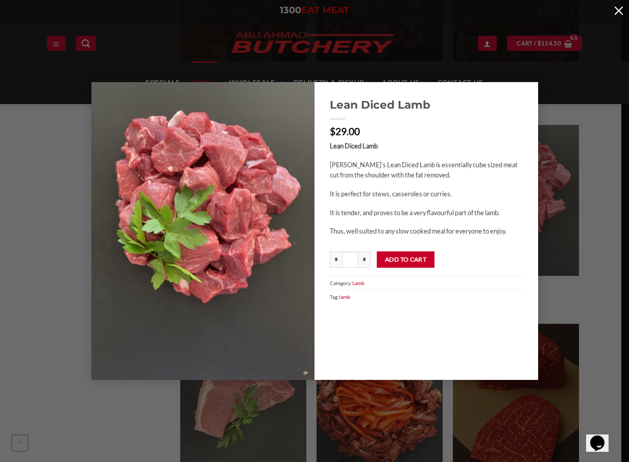
click at [619, 10] on button "button" at bounding box center [618, 10] width 20 height 20
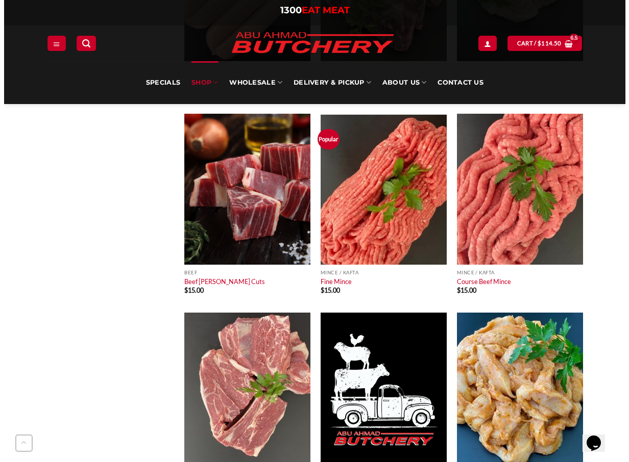
scroll to position [868, 0]
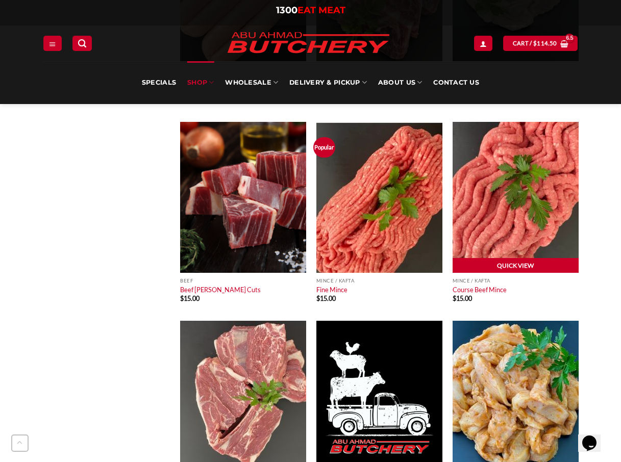
click at [507, 265] on link "Quick View" at bounding box center [516, 265] width 126 height 15
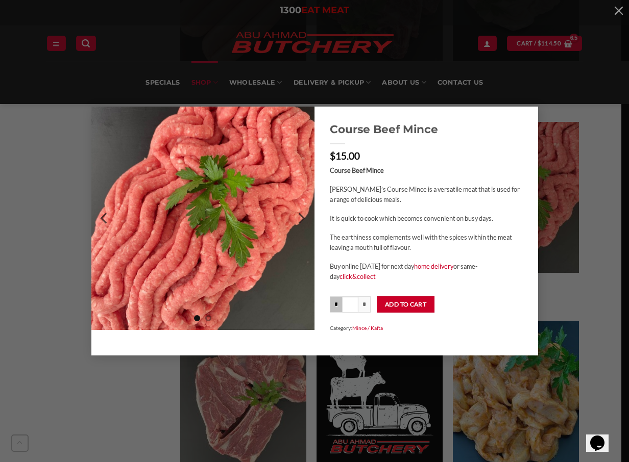
click at [335, 306] on input "*" at bounding box center [336, 305] width 12 height 16
click at [365, 305] on input "*" at bounding box center [364, 305] width 12 height 16
click at [334, 305] on input "*" at bounding box center [336, 305] width 12 height 16
type input "***"
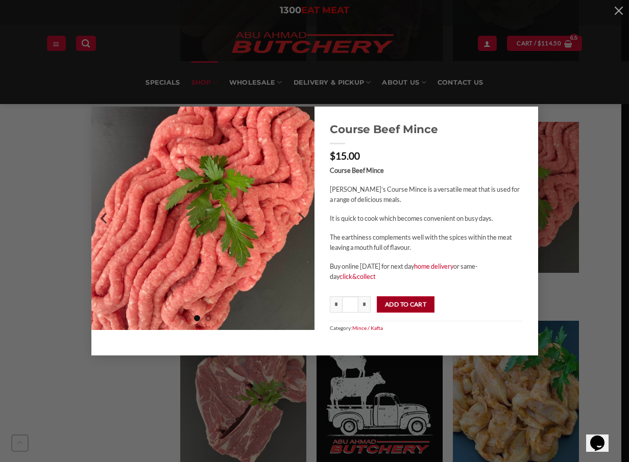
click at [407, 307] on button "Add to cart" at bounding box center [406, 305] width 58 height 16
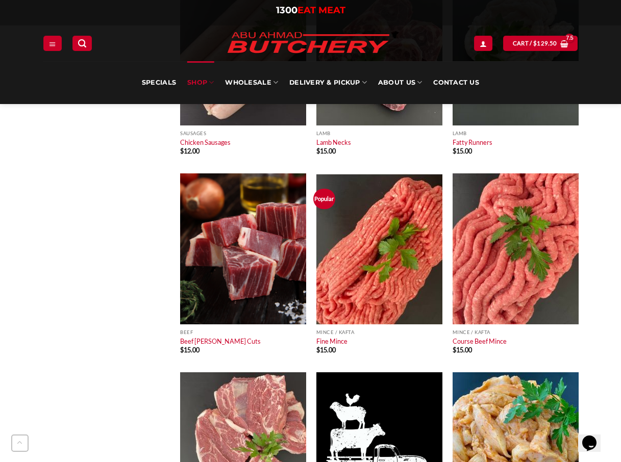
scroll to position [868, 0]
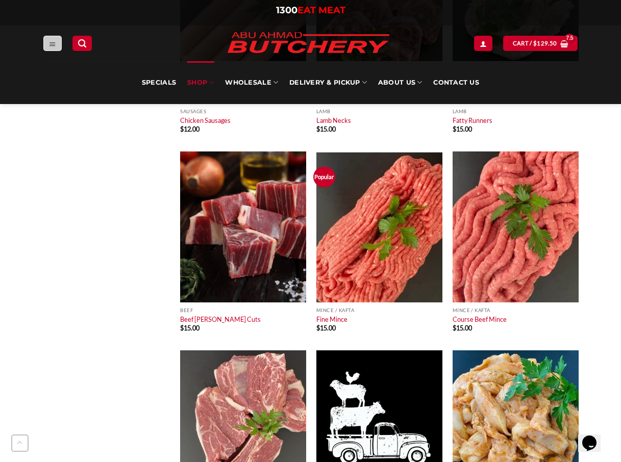
click at [48, 43] on link "Menu" at bounding box center [52, 43] width 18 height 15
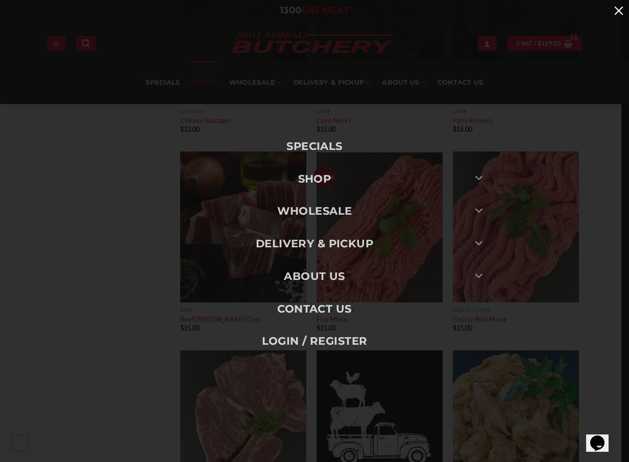
click at [618, 10] on button "button" at bounding box center [618, 10] width 20 height 20
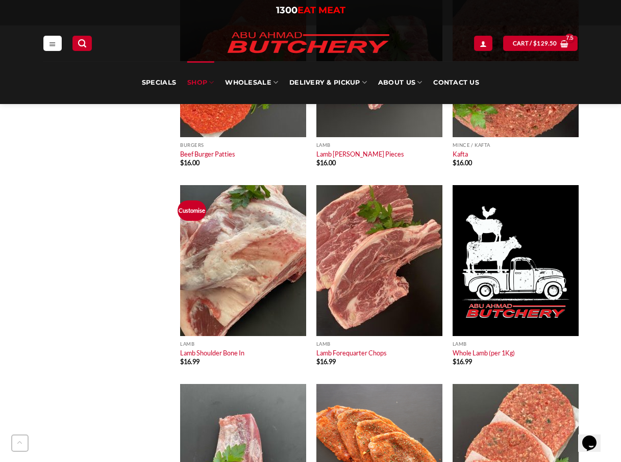
scroll to position [1429, 0]
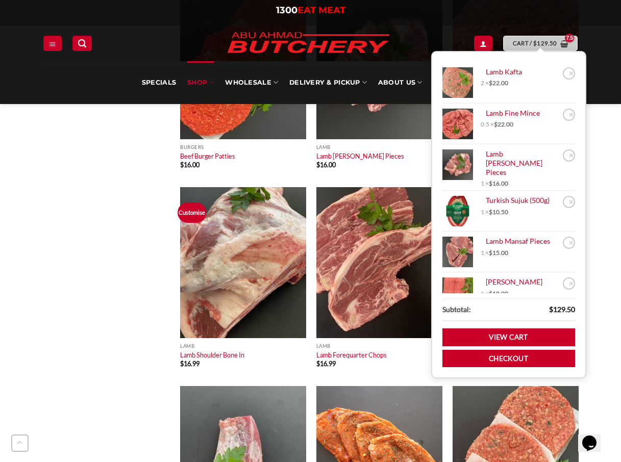
click at [525, 43] on span "Cart / $ 129.50" at bounding box center [535, 43] width 44 height 9
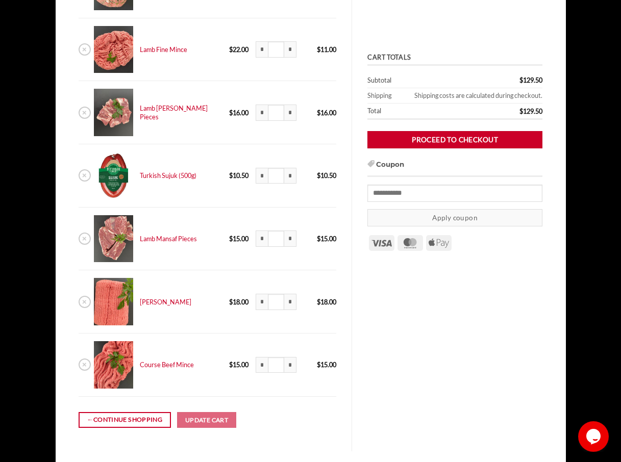
scroll to position [255, 0]
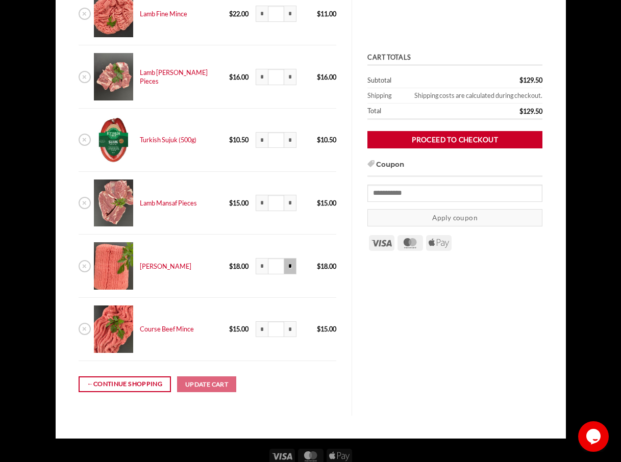
click at [284, 269] on input "*" at bounding box center [290, 266] width 12 height 16
type input "***"
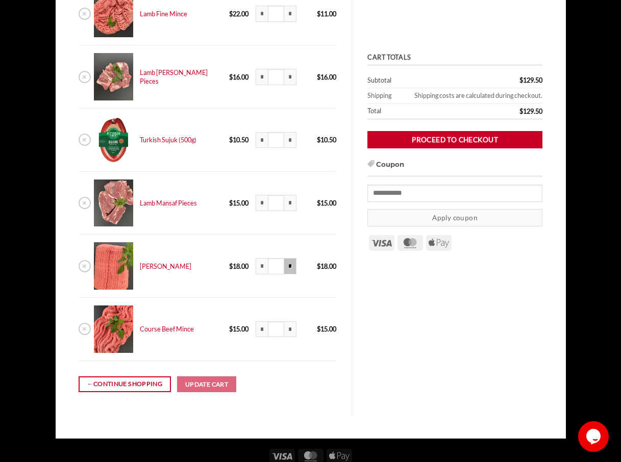
type input "***"
click at [256, 266] on input "*" at bounding box center [262, 266] width 12 height 16
click at [256, 269] on input "*" at bounding box center [262, 266] width 12 height 16
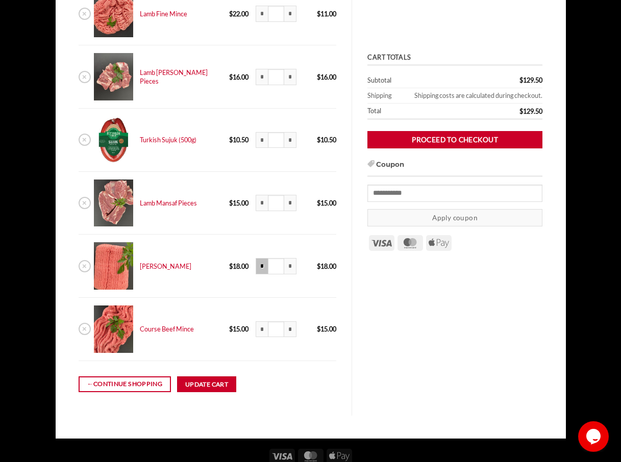
click at [256, 268] on input "*" at bounding box center [262, 266] width 12 height 16
click at [256, 265] on input "*" at bounding box center [262, 266] width 12 height 16
click at [284, 267] on input "*" at bounding box center [290, 266] width 12 height 16
click at [256, 268] on input "*" at bounding box center [262, 266] width 12 height 16
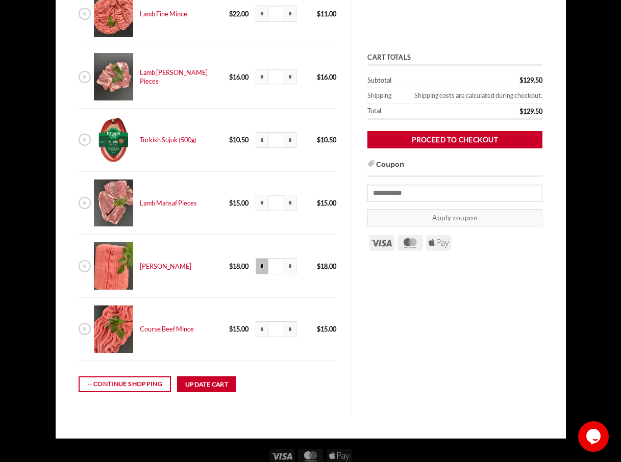
click at [256, 264] on input "*" at bounding box center [262, 266] width 12 height 16
type input "***"
click at [158, 268] on link "[PERSON_NAME]" at bounding box center [166, 266] width 52 height 8
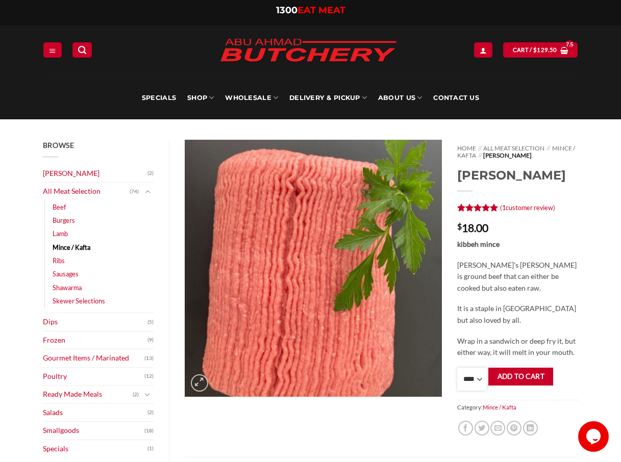
click at [479, 380] on select "**** * *** * *** * *** * *** * *** * *** * *** * *** * *** ** **** ** **** ** *…" at bounding box center [472, 379] width 30 height 23
select select "***"
click at [457, 368] on select "**** * *** * *** * *** * *** * *** * *** * *** * *** * *** ** **** ** **** ** *…" at bounding box center [472, 379] width 30 height 23
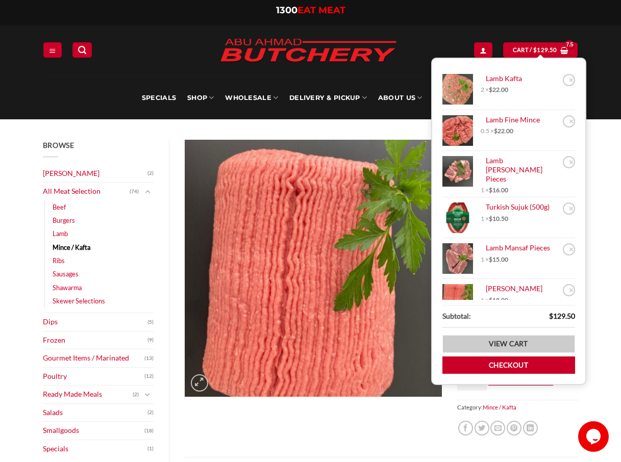
click at [500, 344] on link "View cart" at bounding box center [508, 344] width 133 height 18
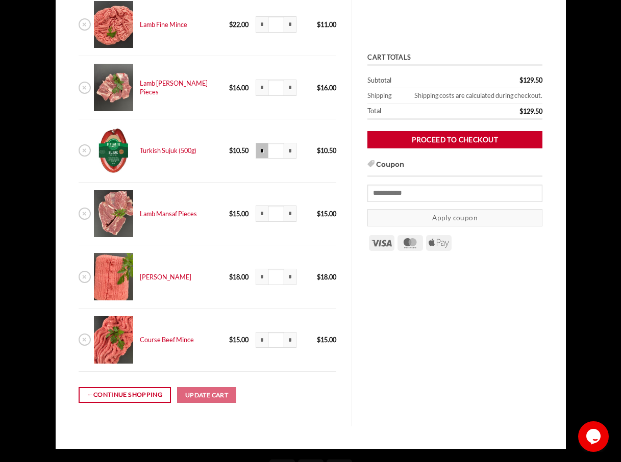
scroll to position [255, 0]
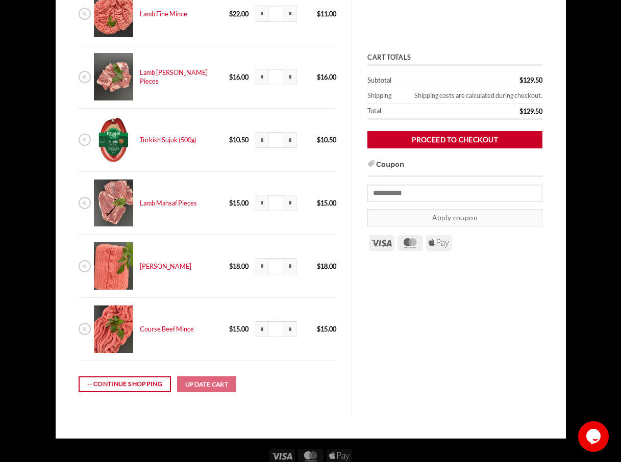
click at [116, 271] on img at bounding box center [113, 265] width 39 height 47
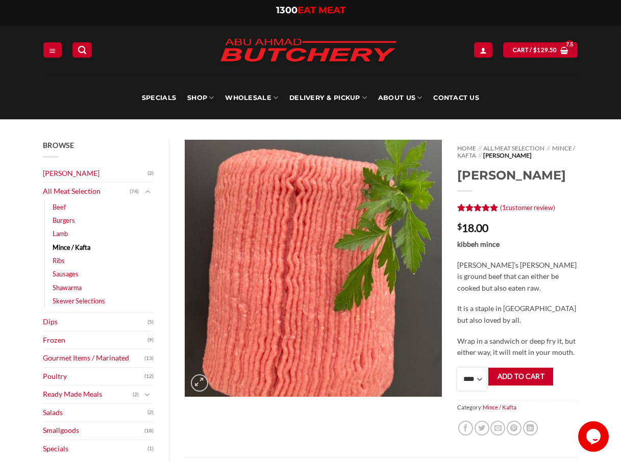
click at [479, 380] on select "**** * *** * *** * *** * *** * *** * *** * *** * *** * *** ** **** ** **** ** *…" at bounding box center [472, 379] width 30 height 23
select select "***"
click at [457, 368] on select "**** * *** * *** * *** * *** * *** * *** * *** * *** * *** ** **** ** **** ** *…" at bounding box center [472, 379] width 30 height 23
click at [506, 379] on button "Add to cart" at bounding box center [520, 377] width 65 height 18
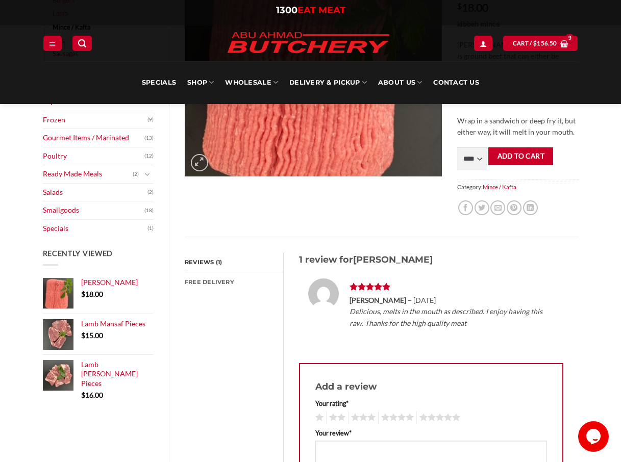
scroll to position [255, 0]
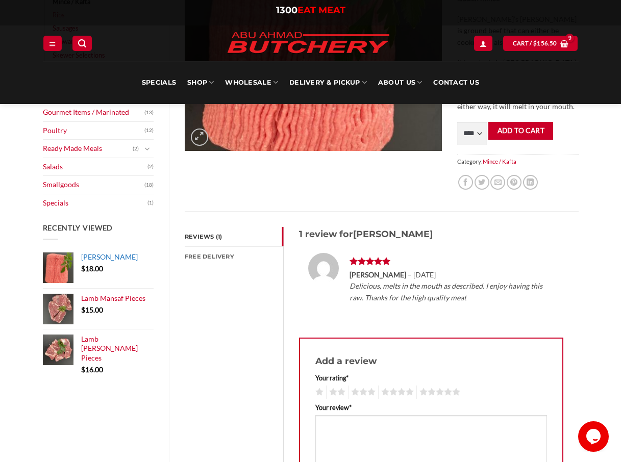
click at [92, 259] on span "[PERSON_NAME]" at bounding box center [109, 257] width 57 height 9
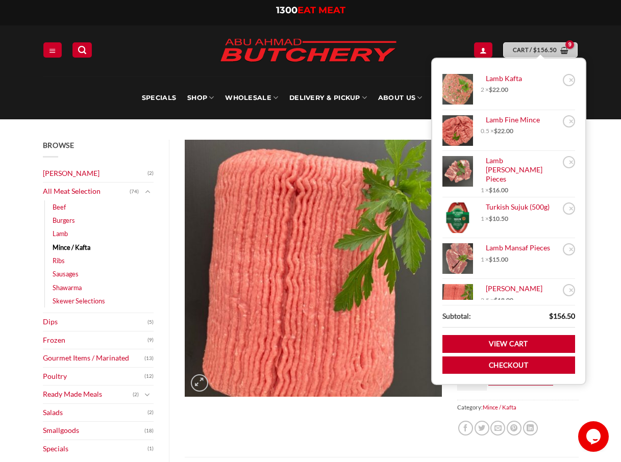
click at [532, 50] on span "Cart / $ 156.50" at bounding box center [535, 49] width 44 height 9
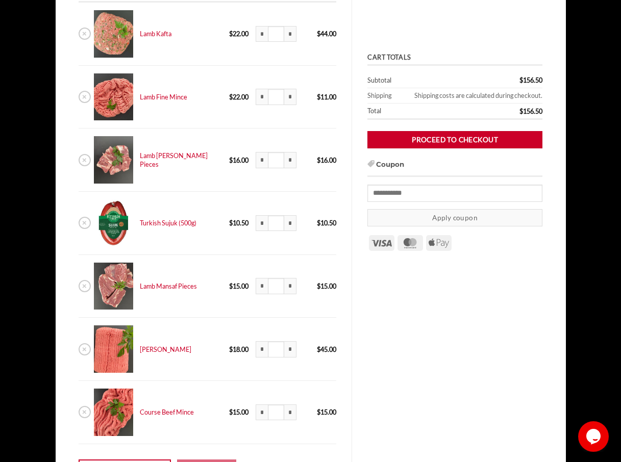
scroll to position [255, 0]
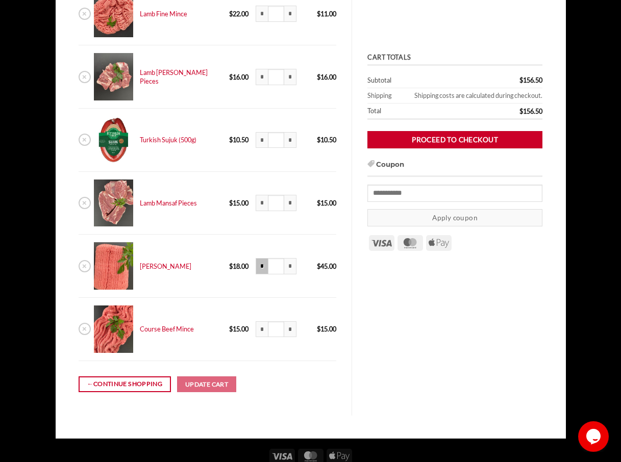
click at [256, 268] on input "*" at bounding box center [262, 266] width 12 height 16
type input "***"
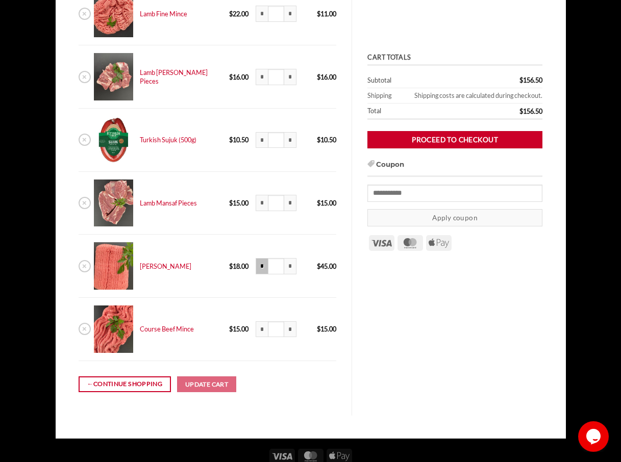
type input "***"
click at [256, 267] on input "*" at bounding box center [262, 266] width 12 height 16
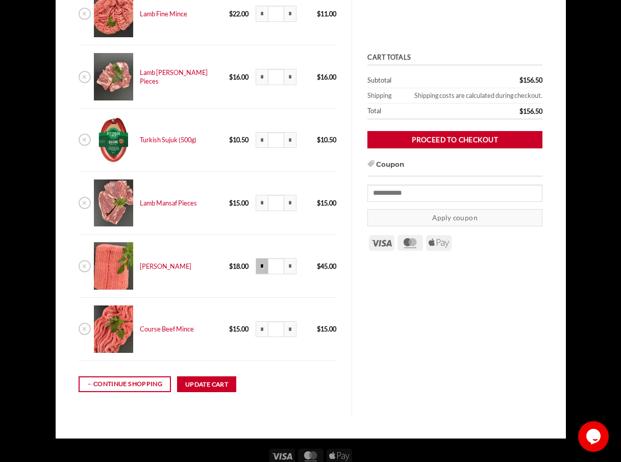
type input "***"
click at [202, 386] on button "Update cart" at bounding box center [206, 385] width 59 height 16
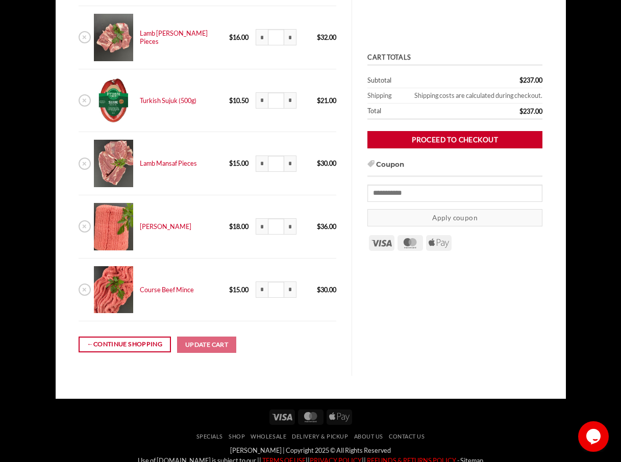
scroll to position [313, 0]
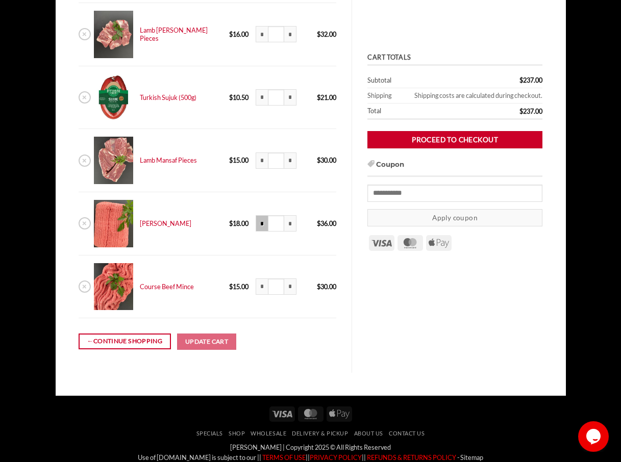
click at [256, 225] on input "*" at bounding box center [262, 223] width 12 height 16
type input "***"
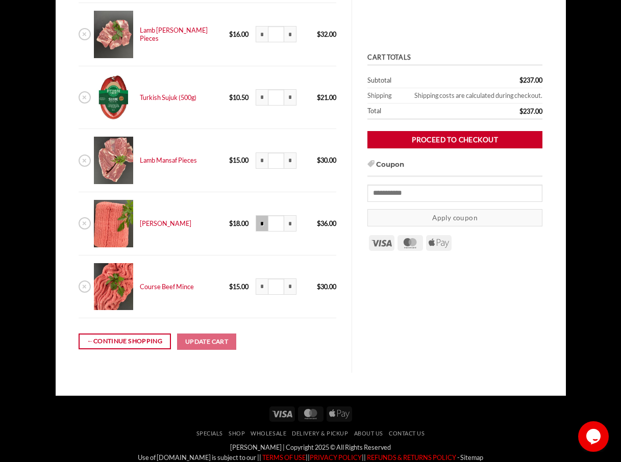
type input "***"
click at [217, 339] on button "Update cart" at bounding box center [206, 342] width 59 height 16
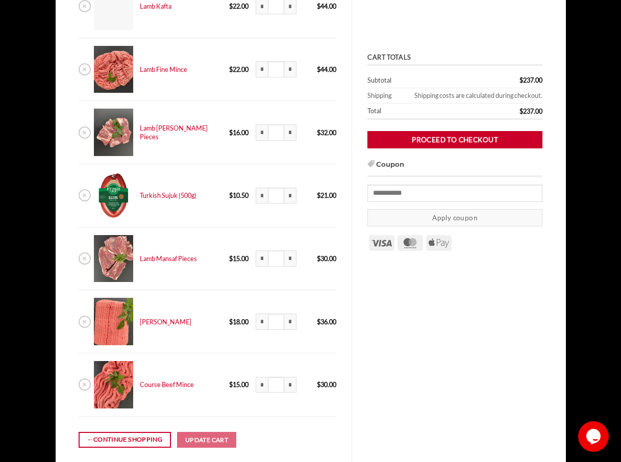
scroll to position [195, 0]
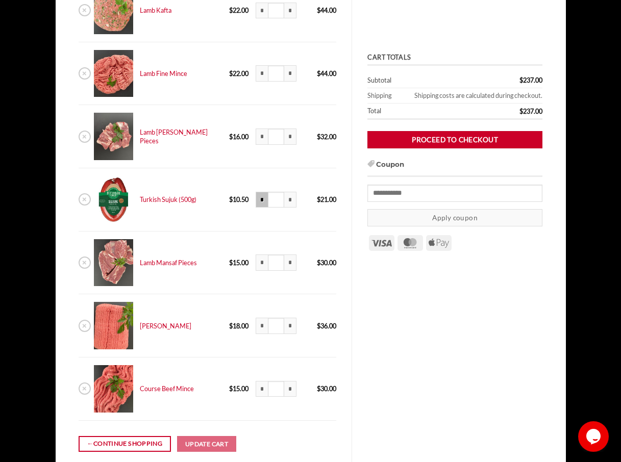
click at [256, 204] on input "*" at bounding box center [262, 200] width 12 height 16
type input "***"
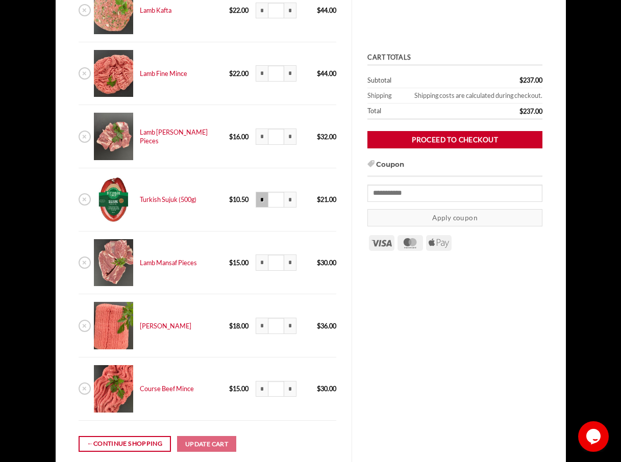
type input "***"
click at [256, 200] on input "*" at bounding box center [262, 200] width 12 height 16
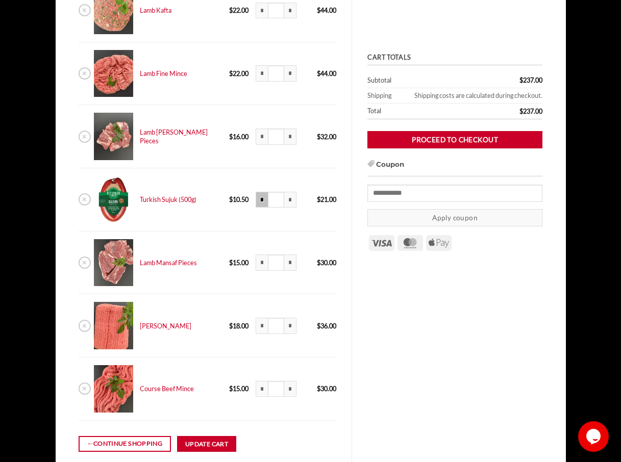
type input "***"
click at [207, 448] on button "Update cart" at bounding box center [206, 444] width 59 height 16
click at [256, 200] on input "*" at bounding box center [262, 200] width 12 height 16
type input "***"
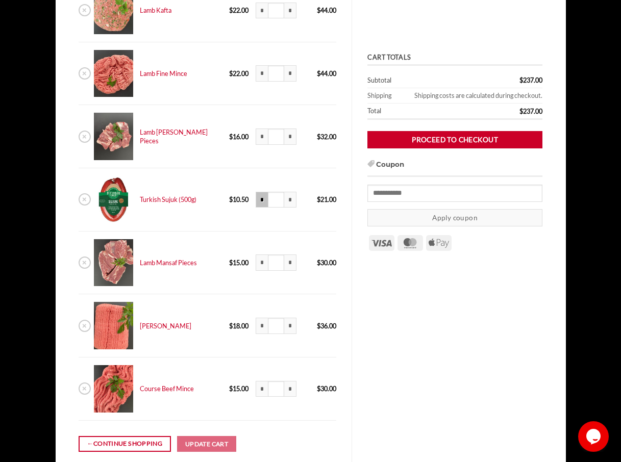
type input "***"
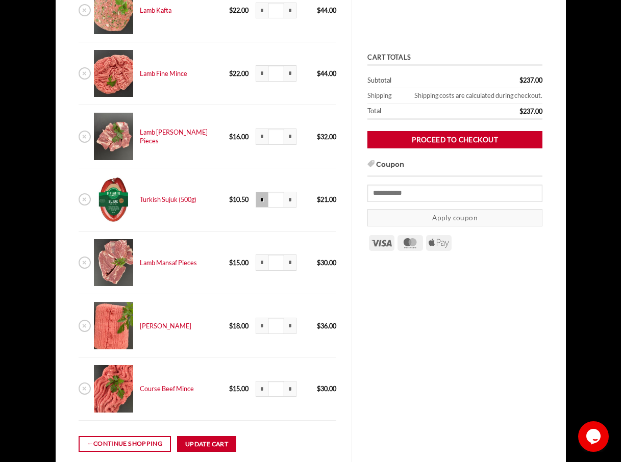
click at [256, 201] on input "*" at bounding box center [262, 200] width 12 height 16
click at [256, 200] on input "*" at bounding box center [262, 200] width 12 height 16
click at [256, 204] on input "*" at bounding box center [262, 200] width 12 height 16
click at [268, 205] on input "***" at bounding box center [276, 200] width 16 height 16
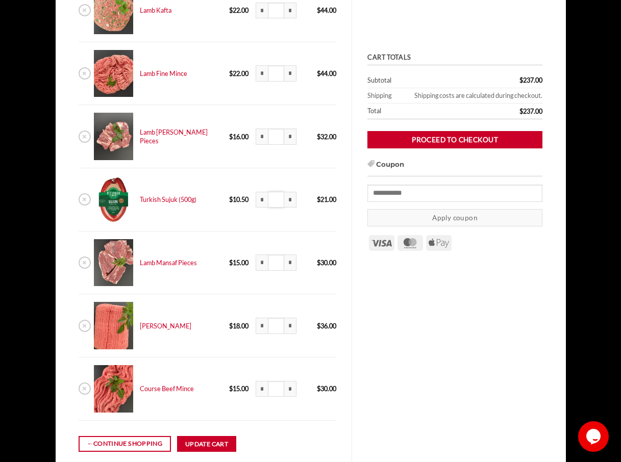
click at [268, 198] on input "***" at bounding box center [276, 200] width 16 height 16
type input "***"
click at [202, 448] on button "Update cart" at bounding box center [206, 444] width 59 height 16
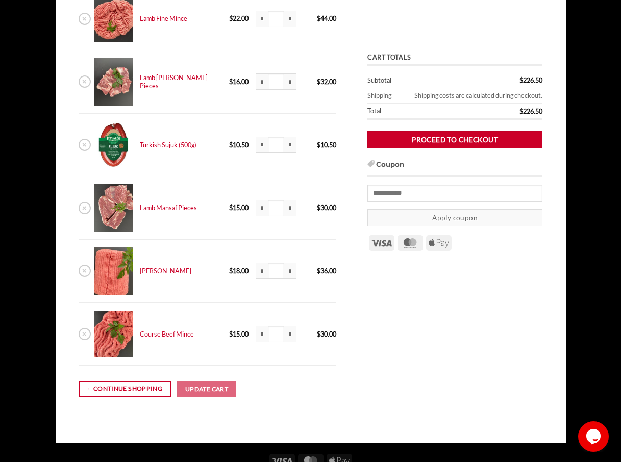
scroll to position [313, 0]
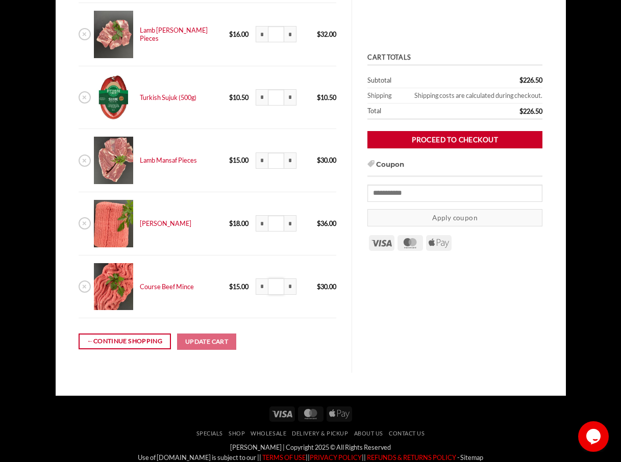
click at [268, 292] on input "*" at bounding box center [276, 287] width 16 height 16
type input "*"
click at [217, 342] on button "Update cart" at bounding box center [206, 342] width 59 height 16
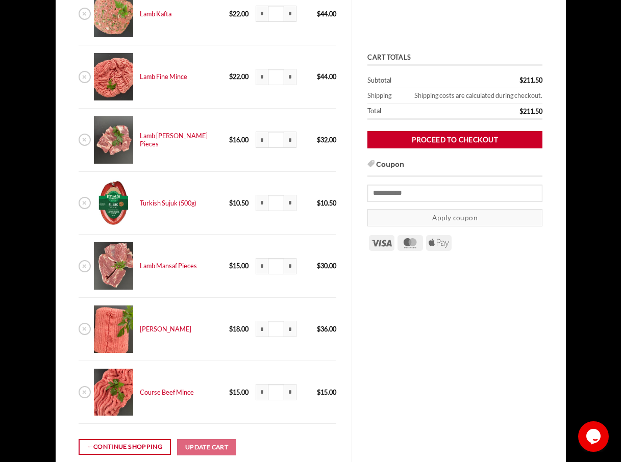
scroll to position [262, 0]
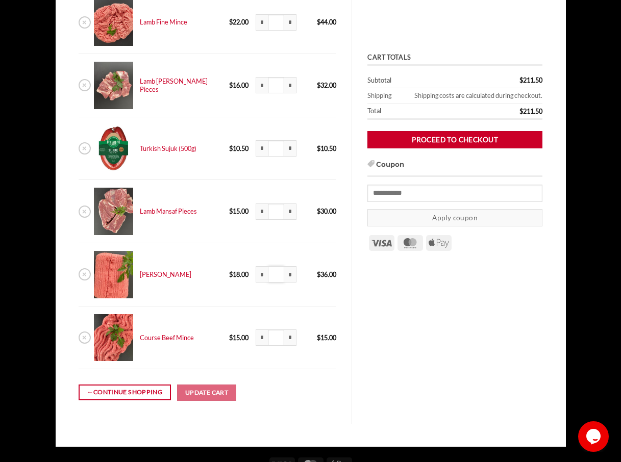
click at [268, 279] on input "*" at bounding box center [276, 274] width 16 height 16
type input "***"
click at [208, 392] on button "Update cart" at bounding box center [206, 393] width 59 height 16
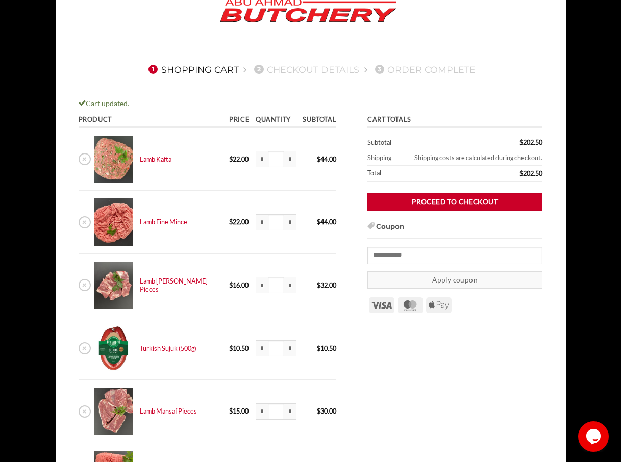
scroll to position [58, 0]
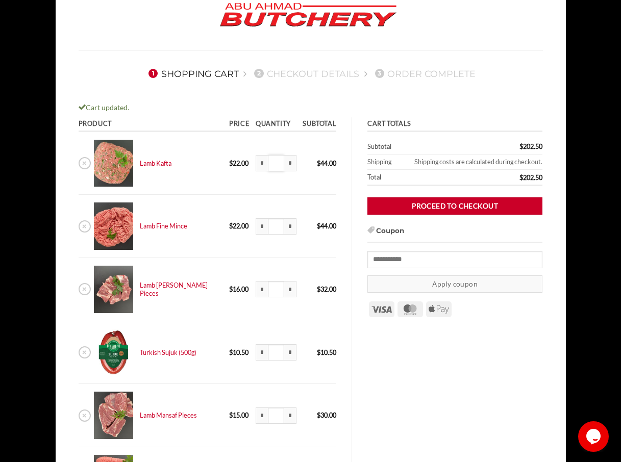
click at [268, 165] on input "*" at bounding box center [276, 163] width 16 height 16
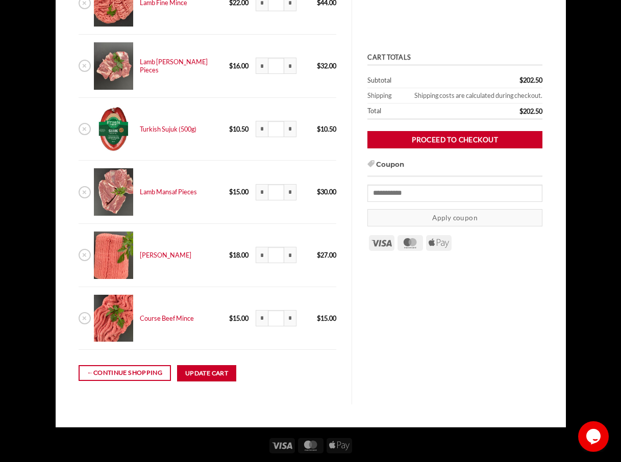
scroll to position [313, 0]
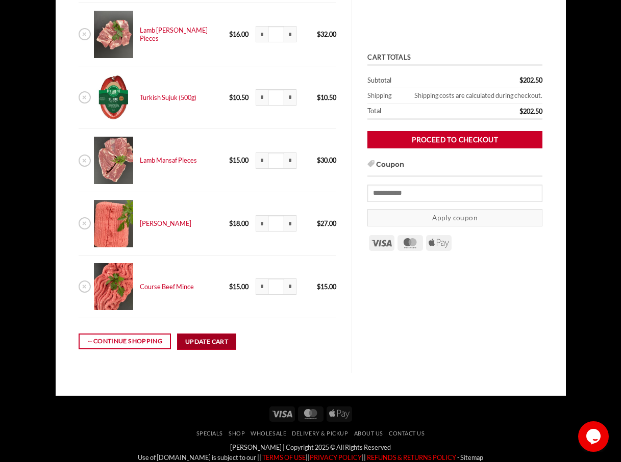
type input "*"
click at [210, 344] on button "Update cart" at bounding box center [206, 342] width 59 height 16
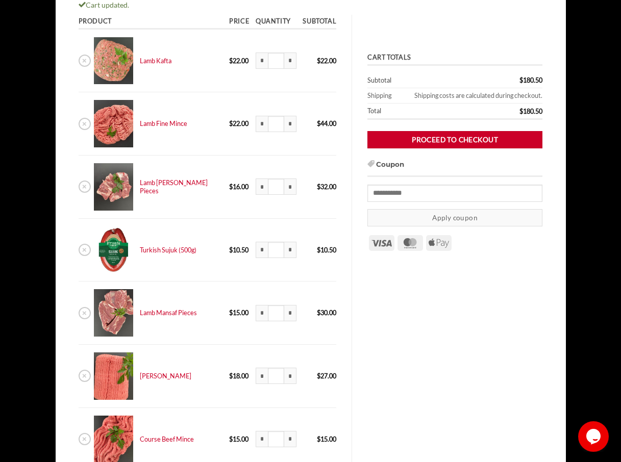
scroll to position [160, 0]
click at [268, 184] on input "*" at bounding box center [276, 187] width 16 height 16
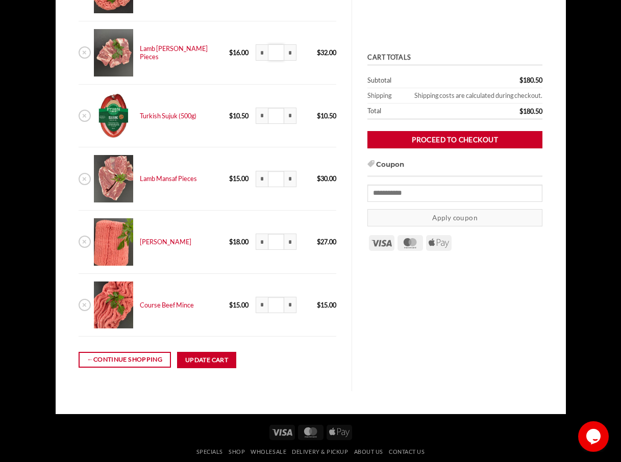
scroll to position [364, 0]
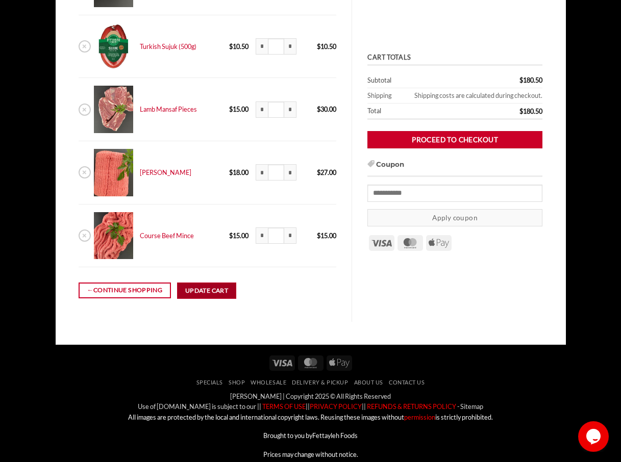
type input "*"
click at [207, 290] on button "Update cart" at bounding box center [206, 291] width 59 height 16
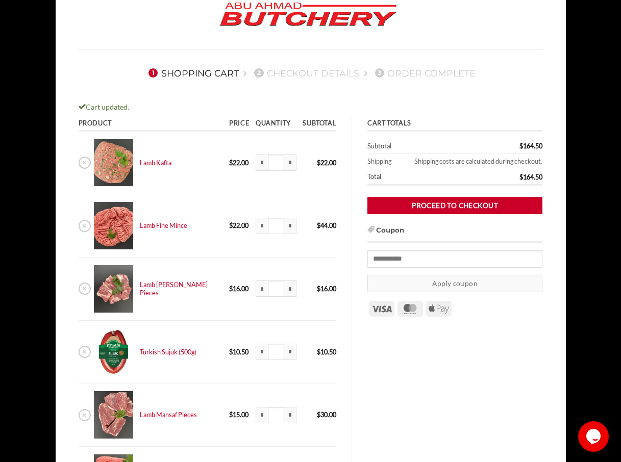
scroll to position [58, 0]
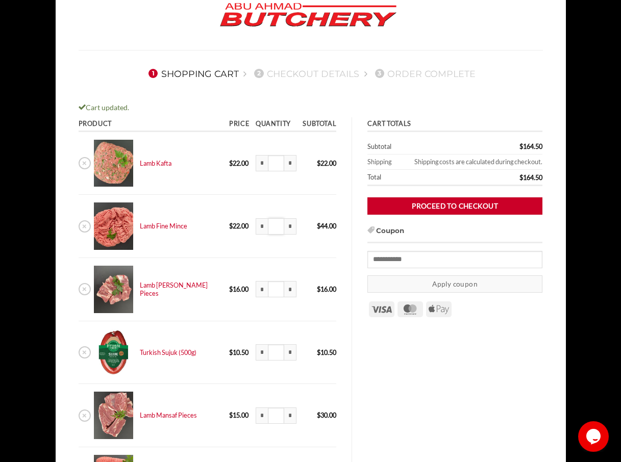
click at [268, 227] on input "*" at bounding box center [276, 226] width 16 height 16
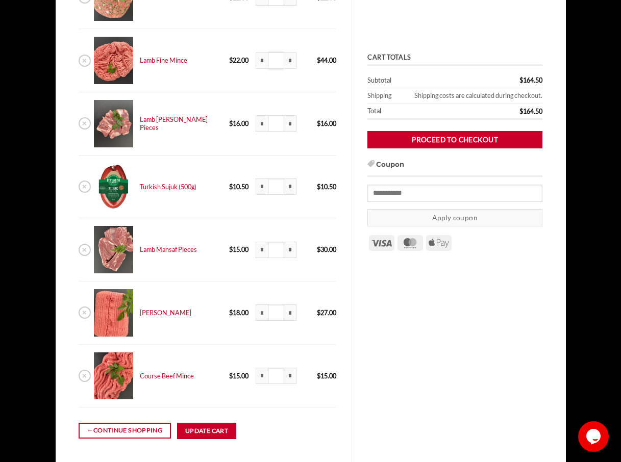
scroll to position [262, 0]
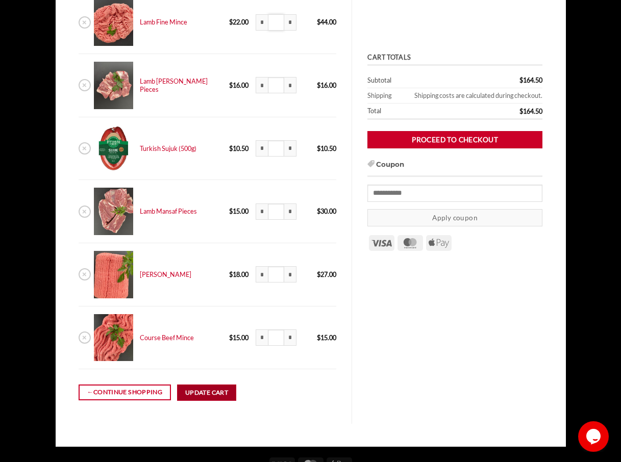
type input "*"
click at [208, 393] on button "Update cart" at bounding box center [206, 393] width 59 height 16
click at [268, 212] on input "*" at bounding box center [276, 212] width 16 height 16
type input "*"
click at [204, 396] on button "Update cart" at bounding box center [206, 393] width 59 height 16
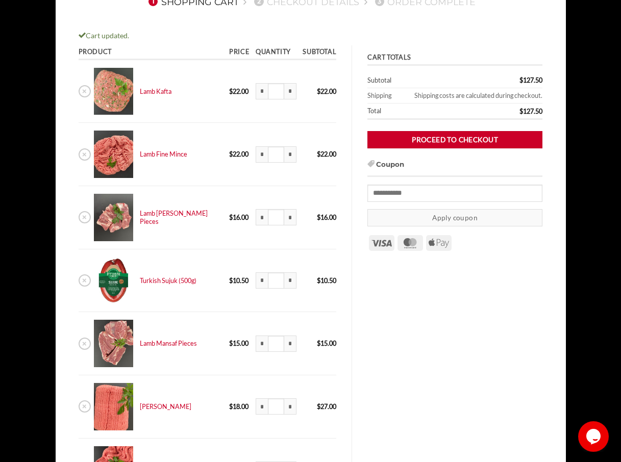
scroll to position [160, 0]
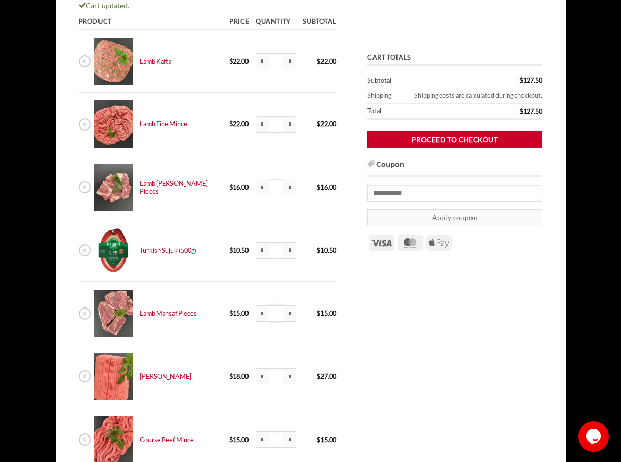
click at [268, 314] on input "*" at bounding box center [276, 314] width 16 height 16
type input "*"
click at [256, 191] on input "*" at bounding box center [262, 187] width 12 height 16
type input "***"
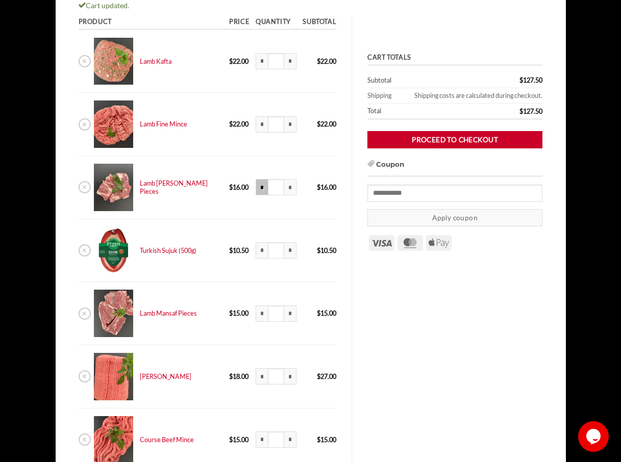
type input "***"
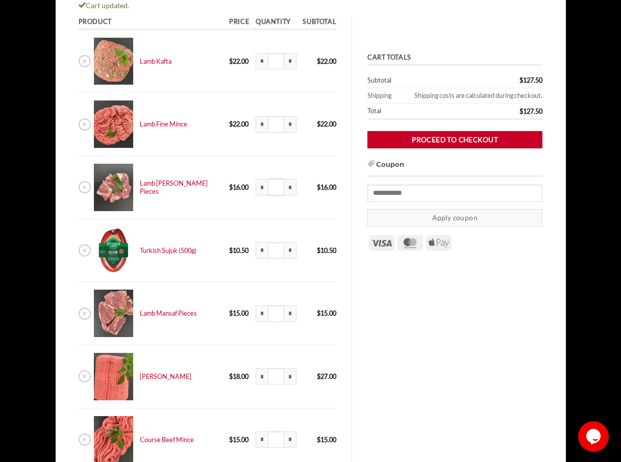
click at [268, 187] on input "***" at bounding box center [276, 187] width 16 height 16
type input "*"
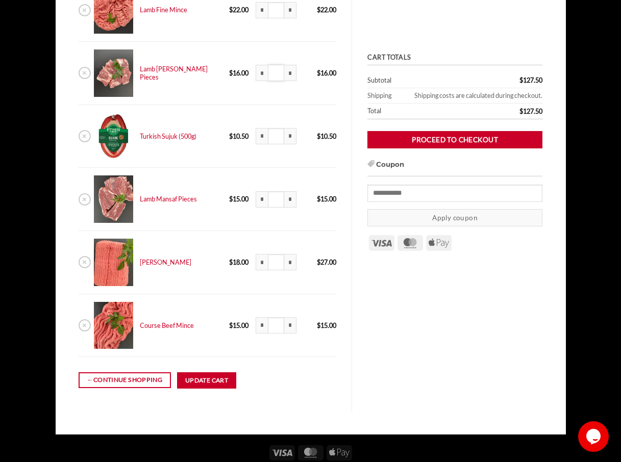
scroll to position [364, 0]
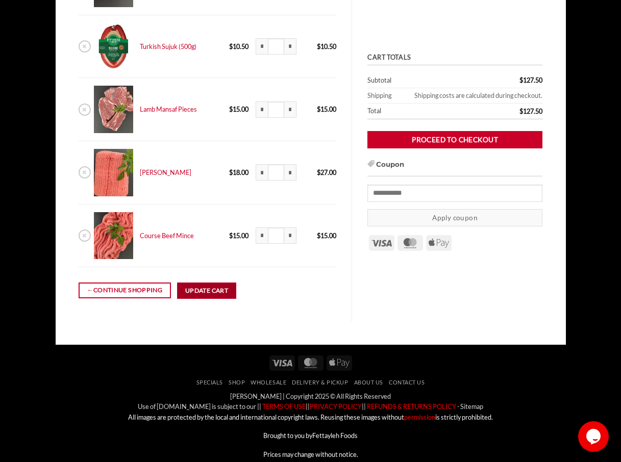
click at [211, 291] on button "Update cart" at bounding box center [206, 291] width 59 height 16
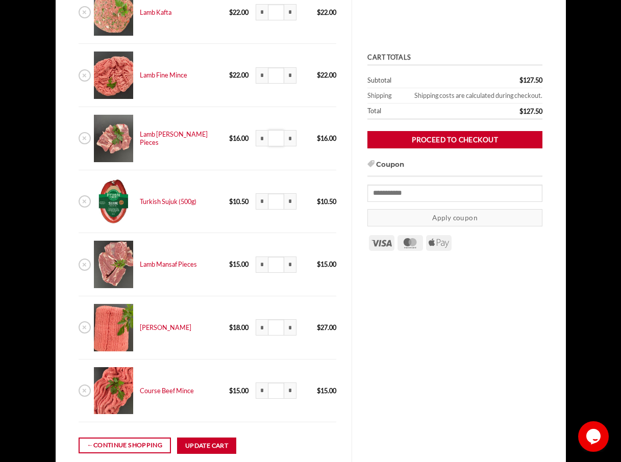
scroll to position [186, 0]
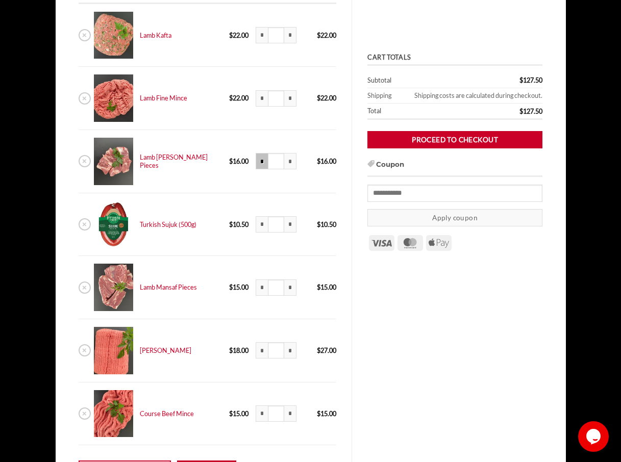
click at [256, 162] on input "*" at bounding box center [262, 161] width 12 height 16
click at [256, 163] on input "*" at bounding box center [262, 161] width 12 height 16
click at [256, 164] on input "*" at bounding box center [262, 161] width 12 height 16
type input "***"
click at [85, 163] on link "×" at bounding box center [85, 161] width 12 height 12
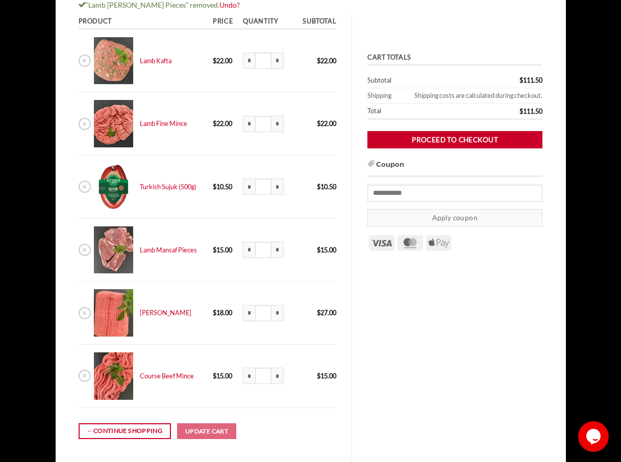
scroll to position [160, 0]
click at [266, 252] on input "*" at bounding box center [263, 250] width 16 height 16
click at [258, 252] on input "**" at bounding box center [263, 250] width 16 height 16
type input "***"
click at [206, 433] on button "Update cart" at bounding box center [206, 432] width 59 height 16
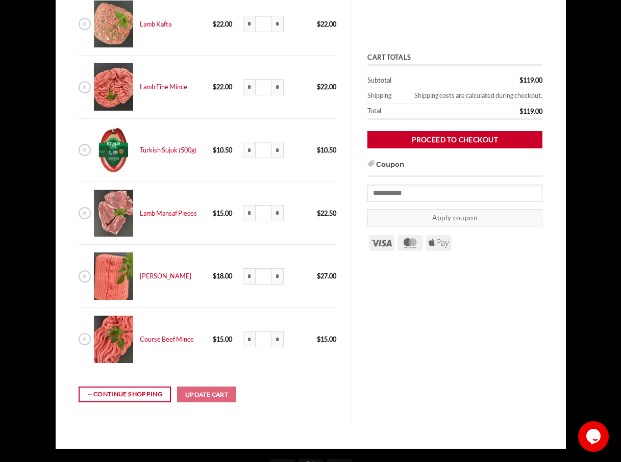
scroll to position [204, 0]
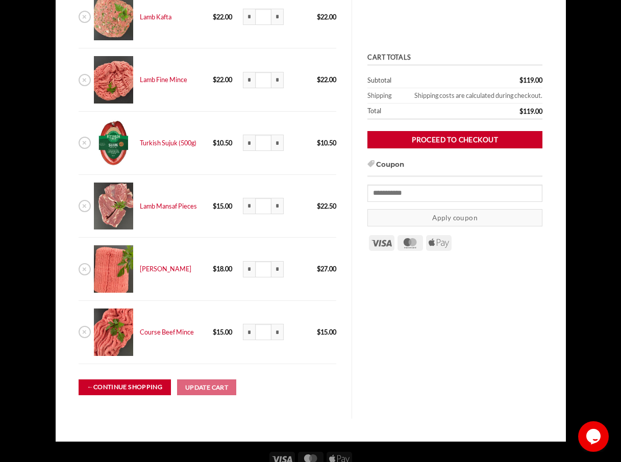
click at [134, 387] on link "← Continue shopping" at bounding box center [125, 388] width 92 height 16
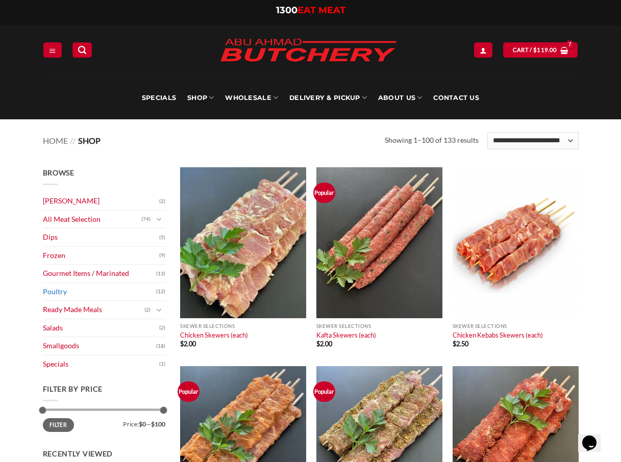
click at [60, 295] on link "Poultry" at bounding box center [99, 292] width 113 height 18
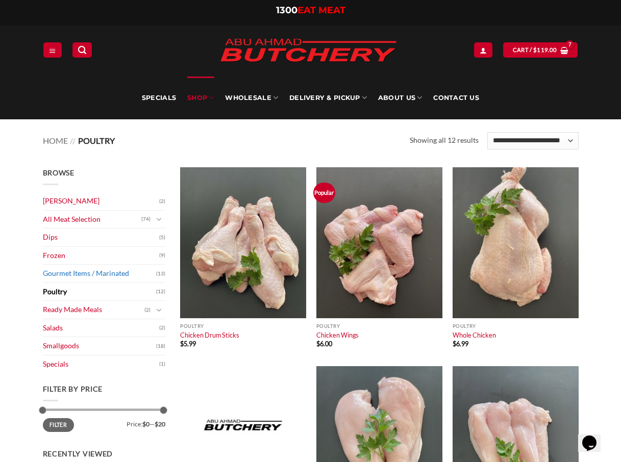
click at [65, 275] on link "Gourmet Items / Marinated" at bounding box center [99, 274] width 113 height 18
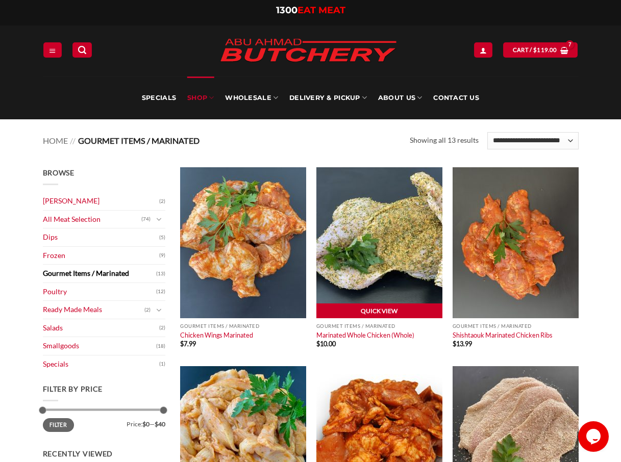
click at [376, 309] on link "Quick View" at bounding box center [379, 311] width 126 height 15
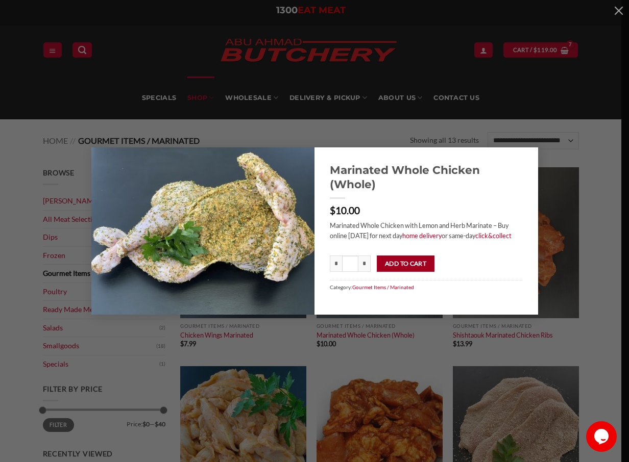
click at [397, 264] on button "Add to cart" at bounding box center [406, 264] width 58 height 16
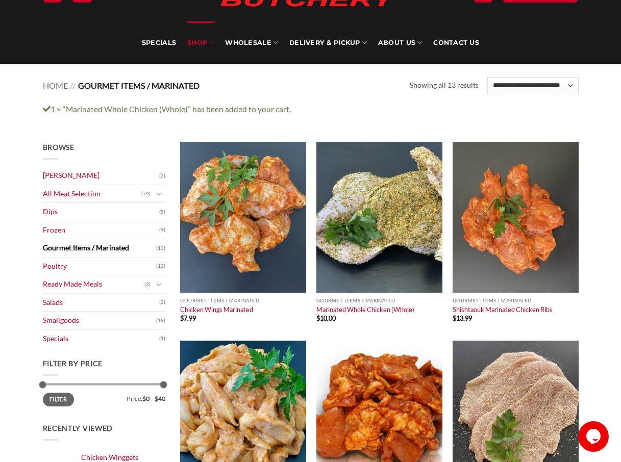
scroll to position [51, 0]
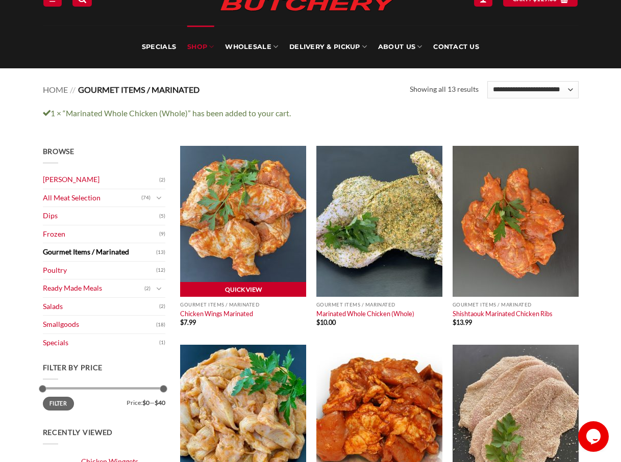
click at [242, 288] on link "Quick View" at bounding box center [243, 289] width 126 height 15
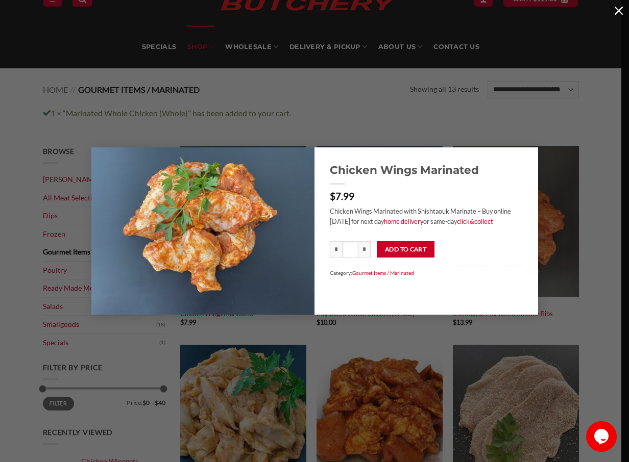
click at [620, 11] on button "button" at bounding box center [618, 10] width 20 height 20
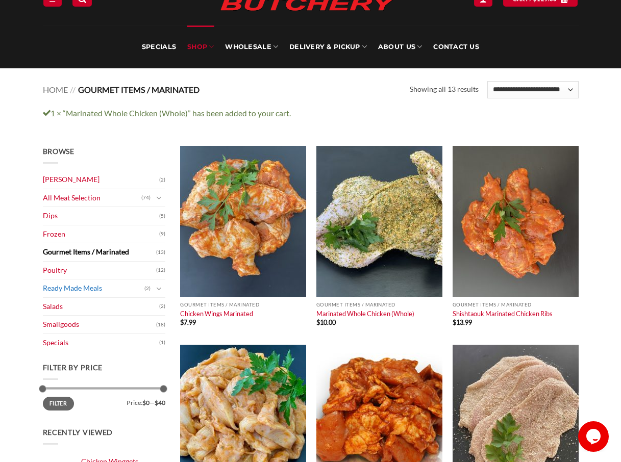
click at [80, 290] on link "Ready Made Meals" at bounding box center [94, 289] width 102 height 18
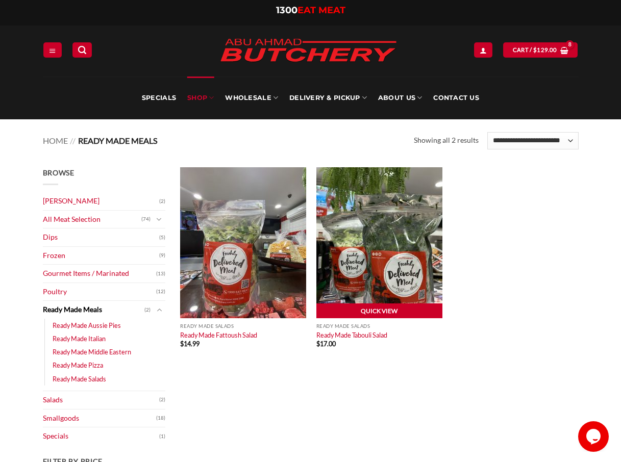
click at [372, 310] on link "Quick View" at bounding box center [379, 311] width 126 height 15
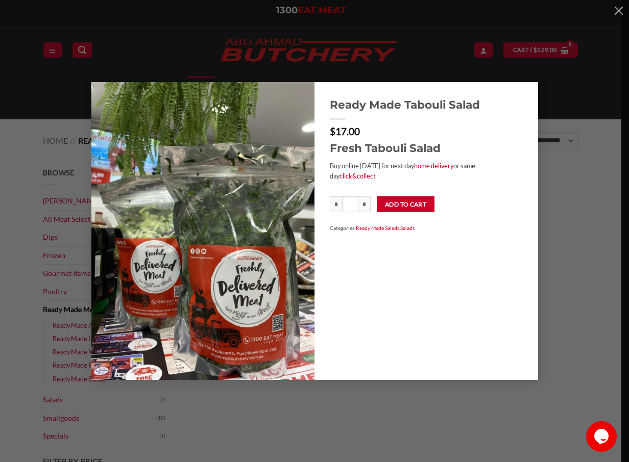
click at [251, 332] on img at bounding box center [203, 231] width 224 height 298
click at [616, 11] on button "button" at bounding box center [618, 10] width 20 height 20
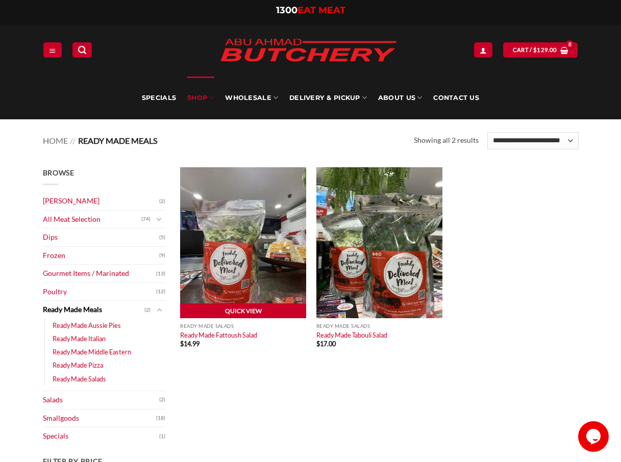
click at [231, 310] on link "Quick View" at bounding box center [243, 311] width 126 height 15
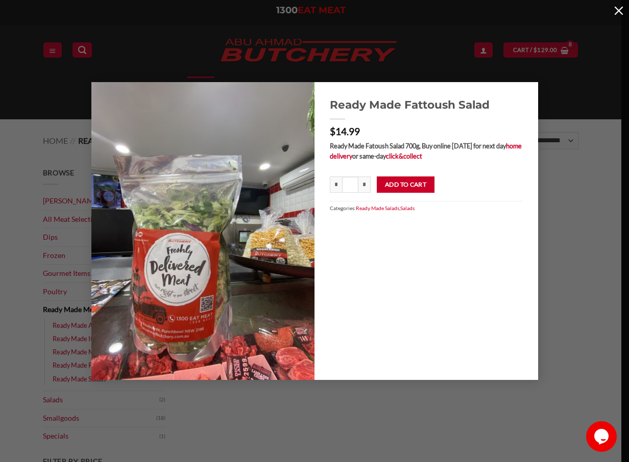
click at [615, 12] on button "button" at bounding box center [618, 10] width 20 height 20
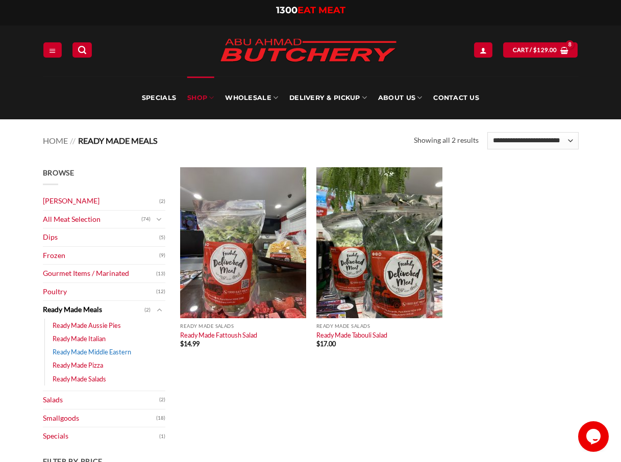
click at [106, 353] on link "Ready Made Middle Eastern" at bounding box center [92, 352] width 79 height 13
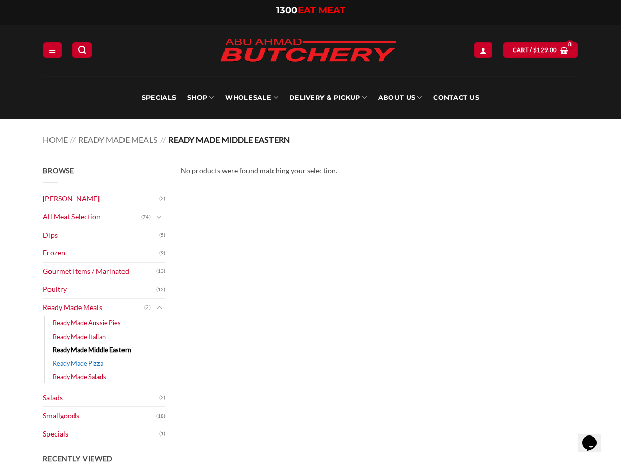
click at [91, 361] on link "Ready Made Pizza" at bounding box center [78, 363] width 51 height 13
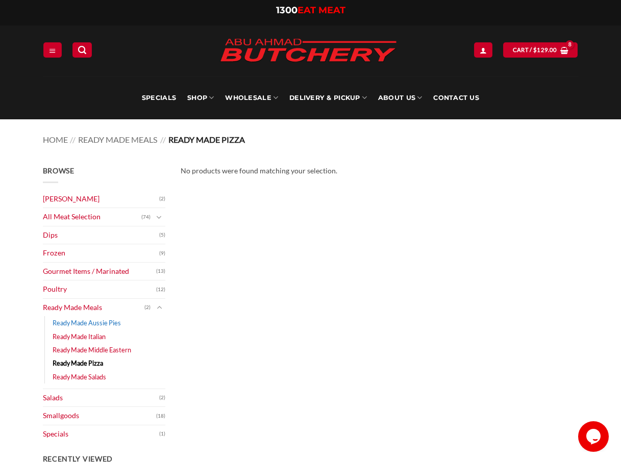
click at [95, 322] on link "Ready Made Aussie Pies" at bounding box center [87, 322] width 68 height 13
click at [95, 335] on link "Ready Made Italian" at bounding box center [79, 336] width 53 height 13
click at [54, 252] on link "Frozen" at bounding box center [101, 253] width 116 height 18
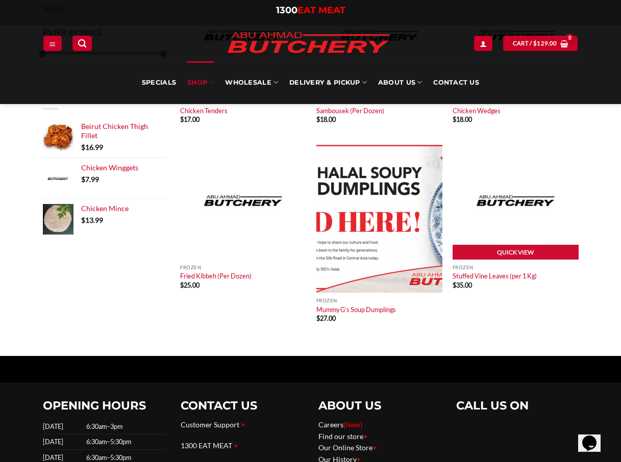
scroll to position [357, 0]
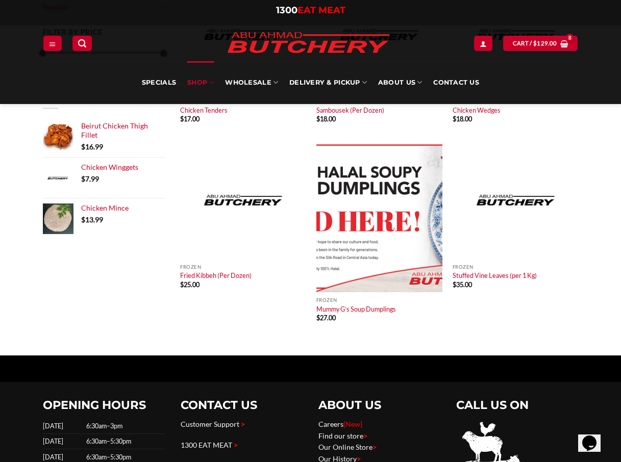
click at [97, 315] on div "Browse Abu Ahmad Butchery (2) All Meat Selection (74) Beef (18) Burgers (4) Lam…" at bounding box center [104, 83] width 138 height 546
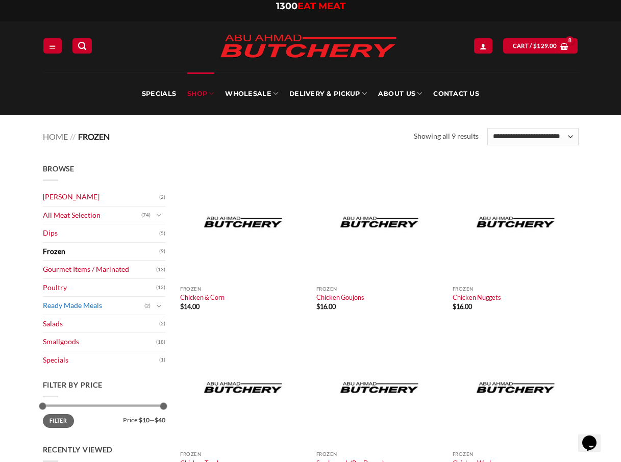
scroll to position [0, 0]
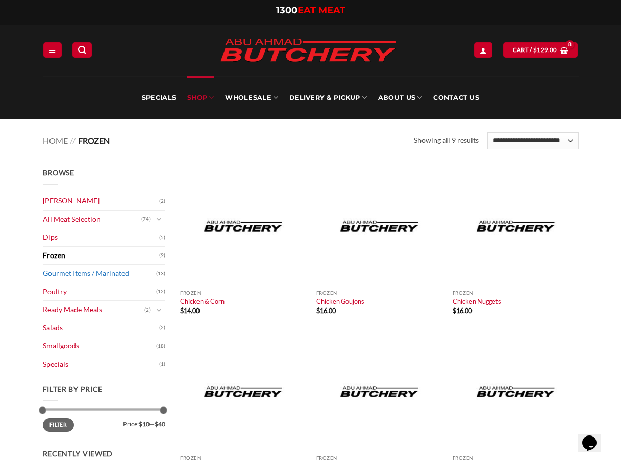
click at [90, 270] on link "Gourmet Items / Marinated" at bounding box center [99, 274] width 113 height 18
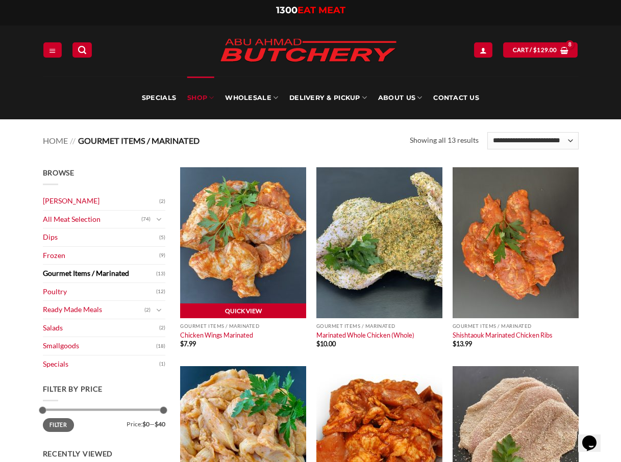
click at [231, 312] on link "Quick View" at bounding box center [243, 311] width 126 height 15
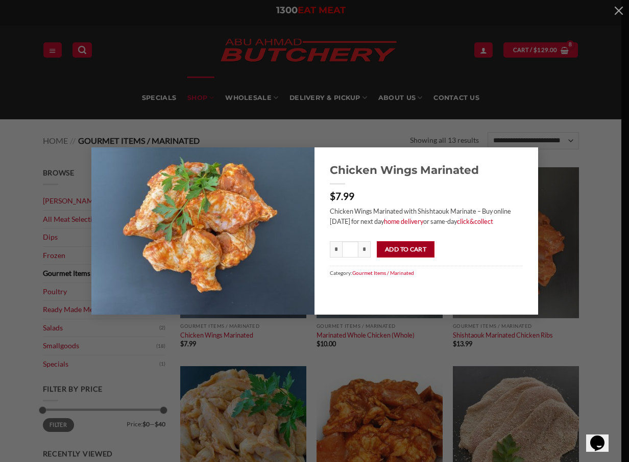
click at [405, 248] on button "Add to cart" at bounding box center [406, 249] width 58 height 16
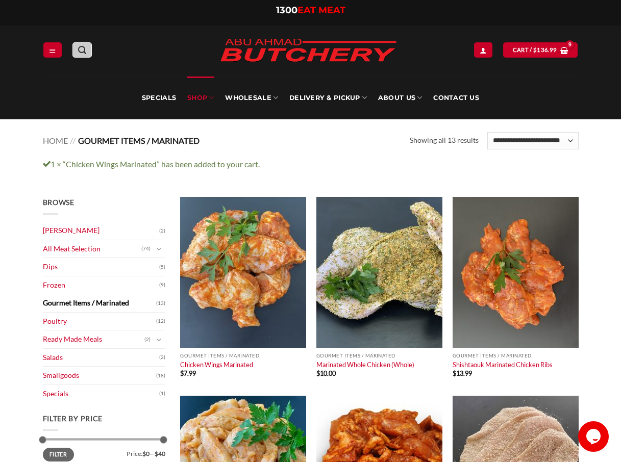
click at [81, 52] on icon "Search" at bounding box center [82, 50] width 8 height 10
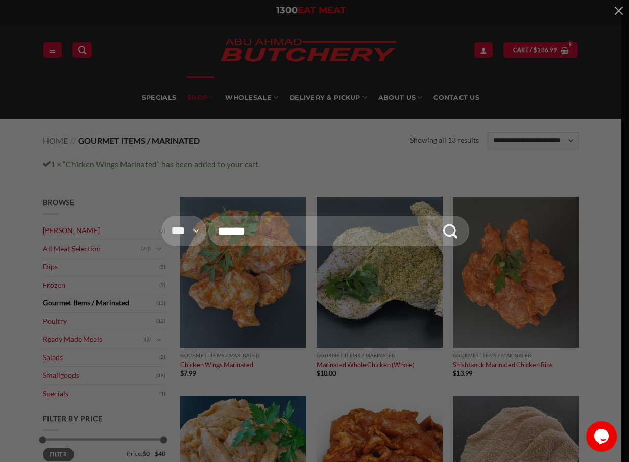
click at [284, 237] on input "Search for:" at bounding box center [338, 231] width 261 height 30
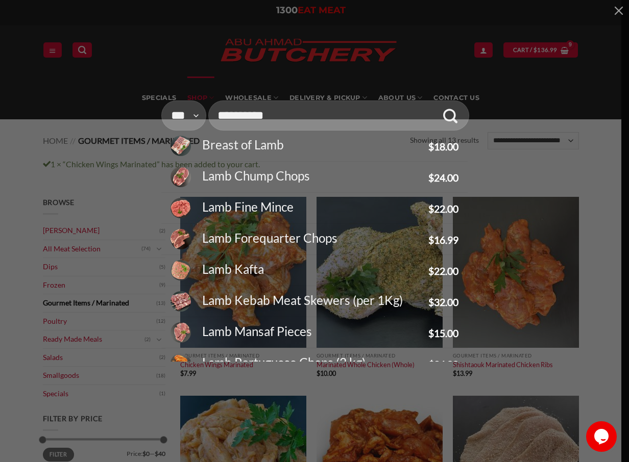
type input "**********"
click at [448, 116] on icon "Submit" at bounding box center [450, 116] width 15 height 17
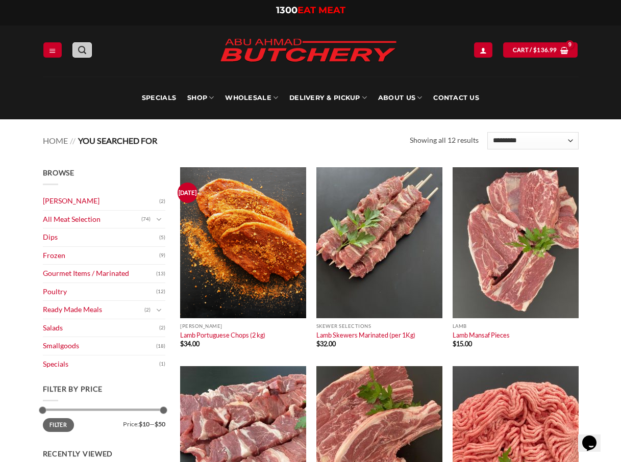
click at [82, 51] on icon "Search" at bounding box center [82, 50] width 8 height 10
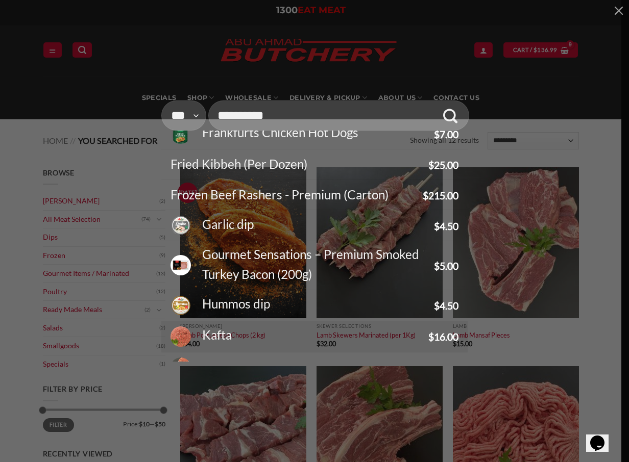
scroll to position [3164, 0]
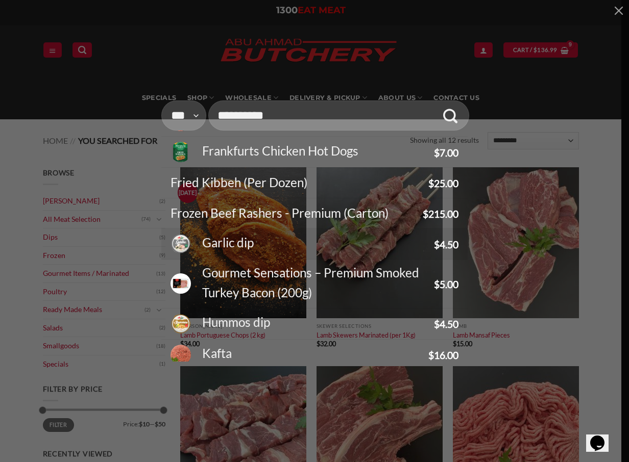
click at [247, 244] on form "**********" at bounding box center [314, 231] width 306 height 261
click at [284, 236] on form "**********" at bounding box center [314, 231] width 306 height 261
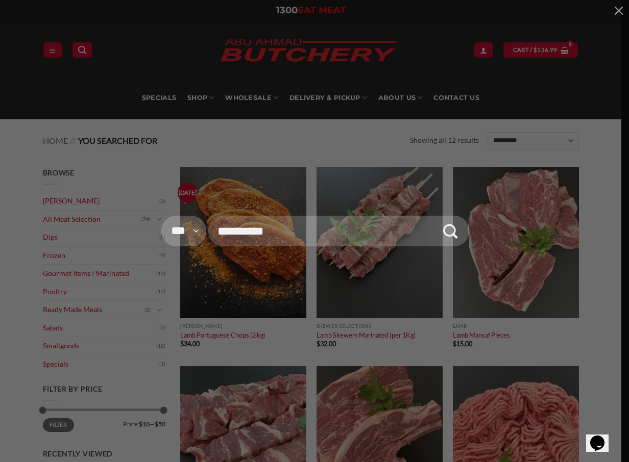
click at [179, 243] on form "**********" at bounding box center [314, 231] width 306 height 30
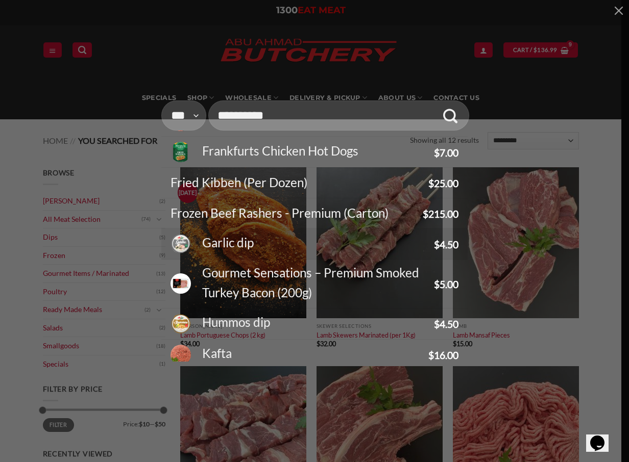
click at [264, 234] on form "**********" at bounding box center [314, 231] width 306 height 261
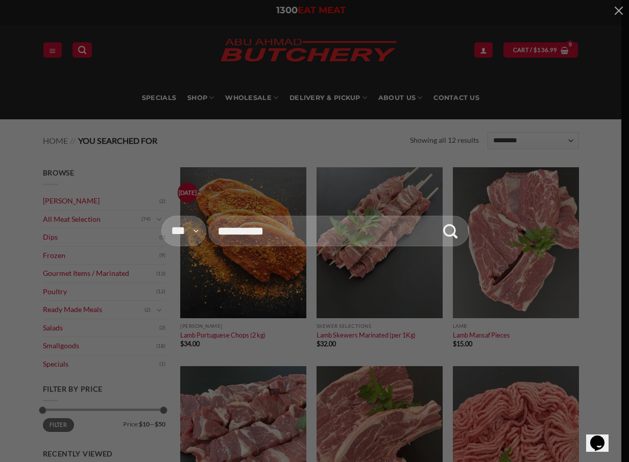
scroll to position [2954, 0]
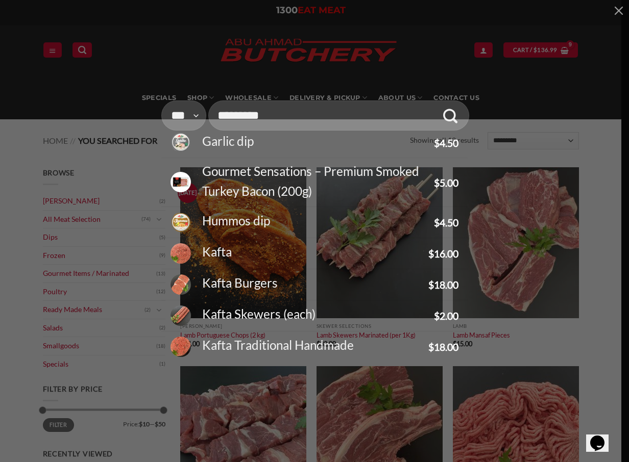
type input "*********"
click at [448, 116] on icon "Submit" at bounding box center [450, 116] width 15 height 17
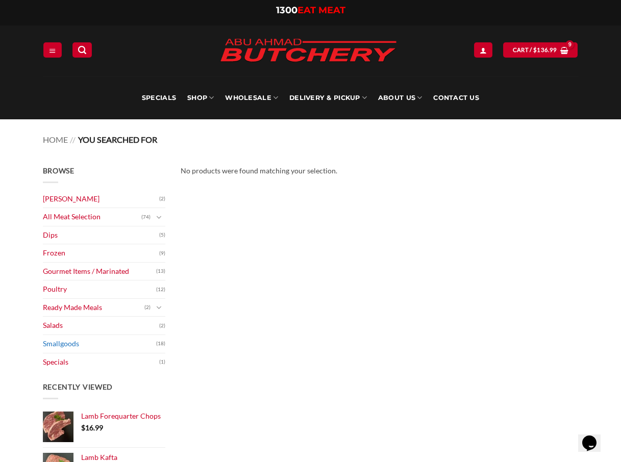
click at [68, 346] on link "Smallgoods" at bounding box center [99, 344] width 113 height 18
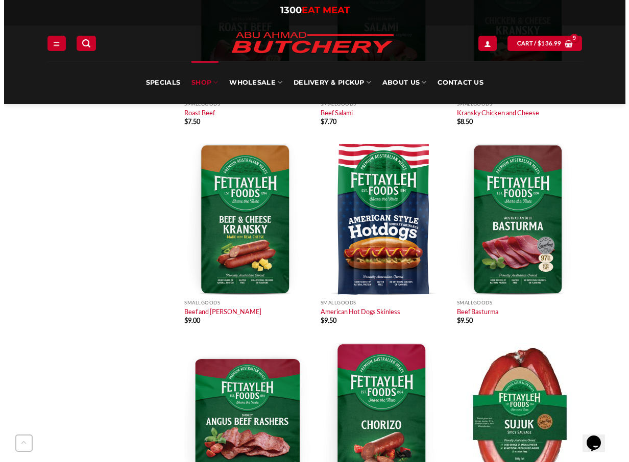
scroll to position [868, 0]
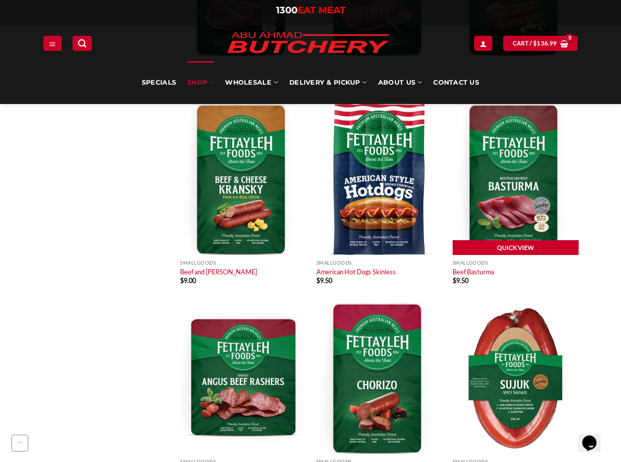
click at [512, 248] on link "Quick View" at bounding box center [516, 247] width 126 height 15
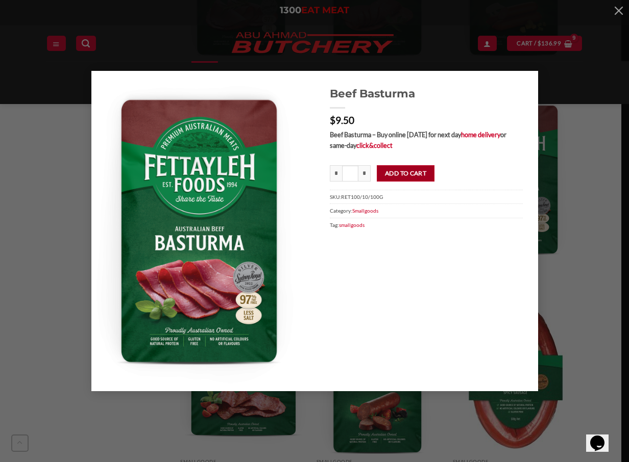
click at [395, 174] on button "Add to cart" at bounding box center [406, 173] width 58 height 16
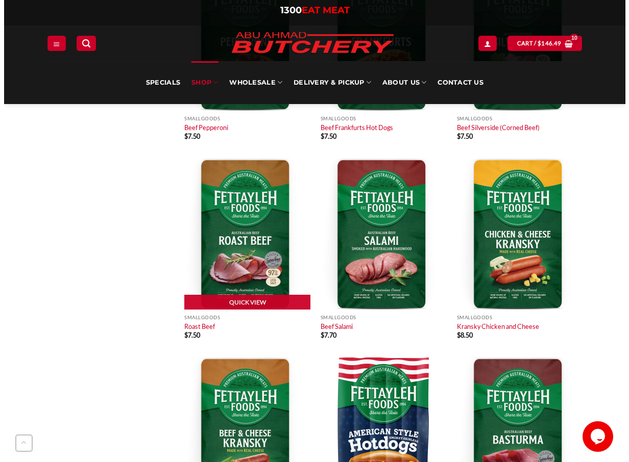
scroll to position [612, 0]
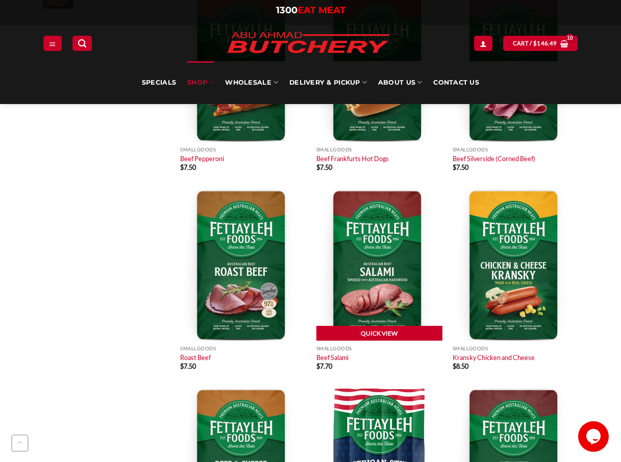
click at [365, 328] on link "Quick View" at bounding box center [379, 333] width 126 height 15
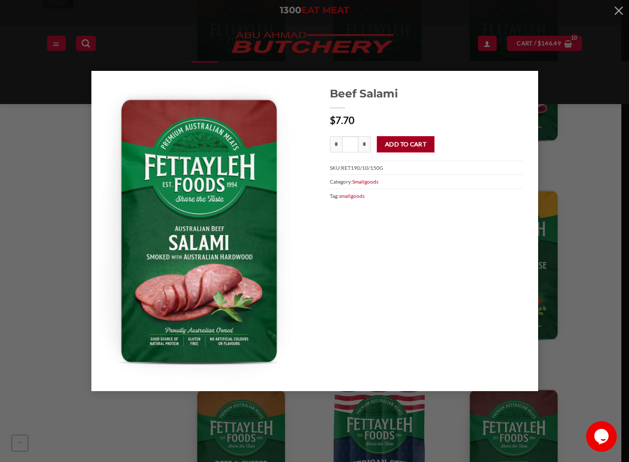
click at [405, 145] on button "Add to cart" at bounding box center [406, 144] width 58 height 16
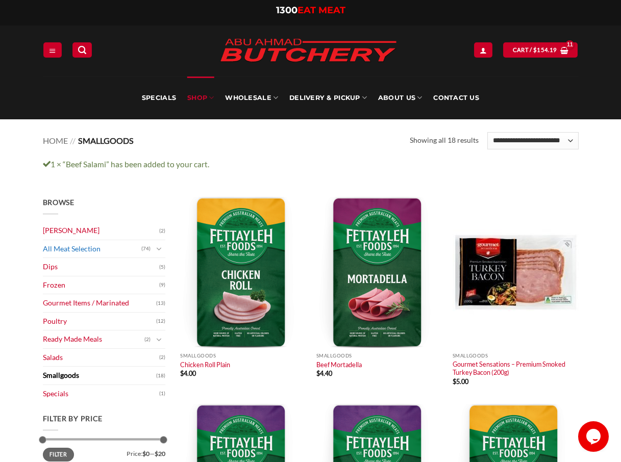
click at [86, 249] on link "All Meat Selection" at bounding box center [92, 249] width 98 height 18
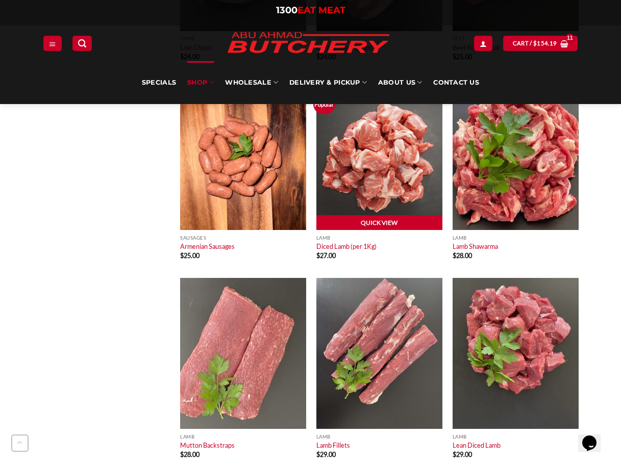
scroll to position [3266, 0]
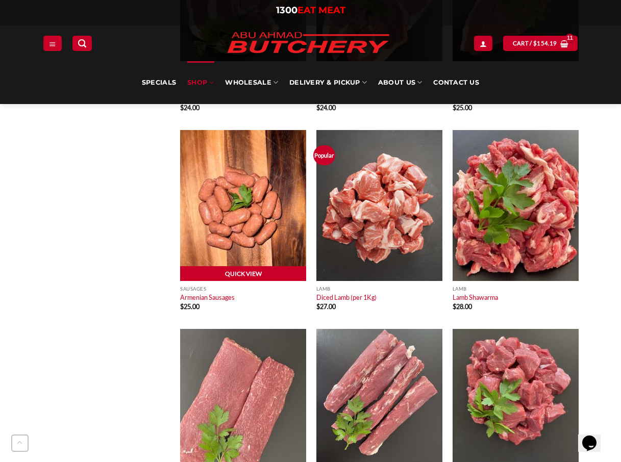
click at [248, 274] on link "Quick View" at bounding box center [243, 273] width 126 height 15
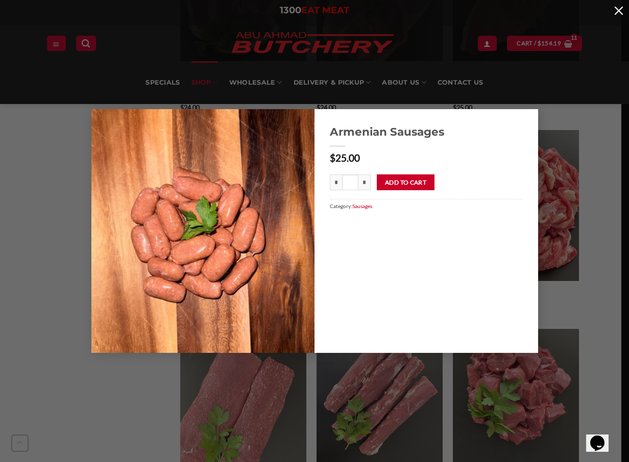
click at [619, 11] on button "button" at bounding box center [618, 10] width 20 height 20
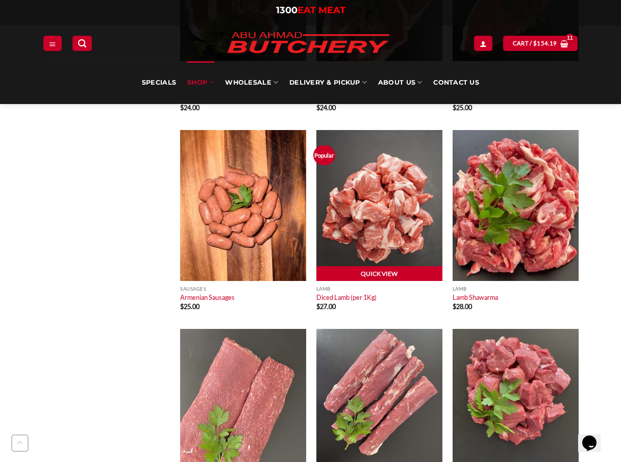
click at [377, 274] on link "Quick View" at bounding box center [379, 273] width 126 height 15
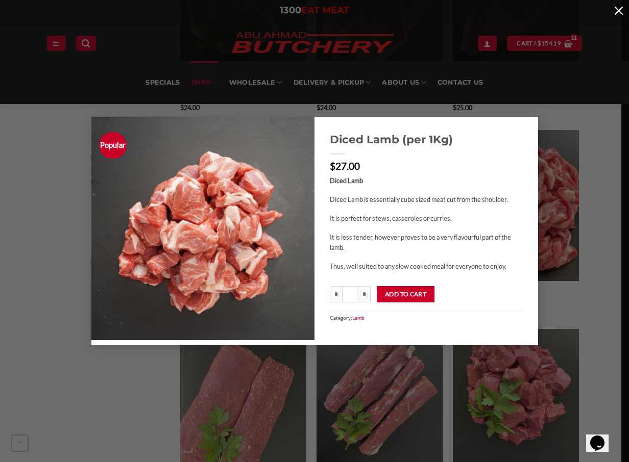
click at [617, 11] on button "button" at bounding box center [618, 10] width 20 height 20
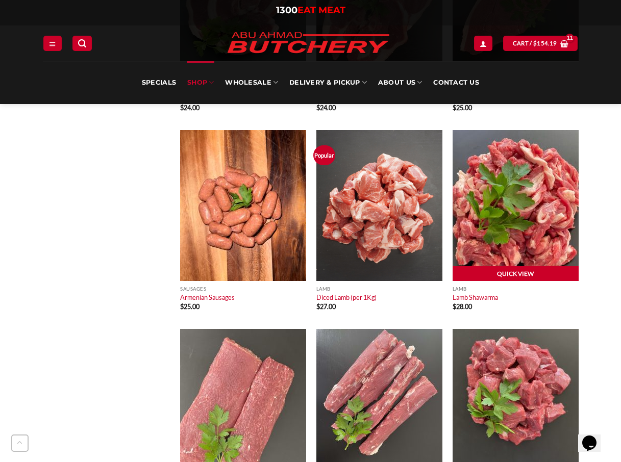
click at [512, 272] on link "Quick View" at bounding box center [516, 273] width 126 height 15
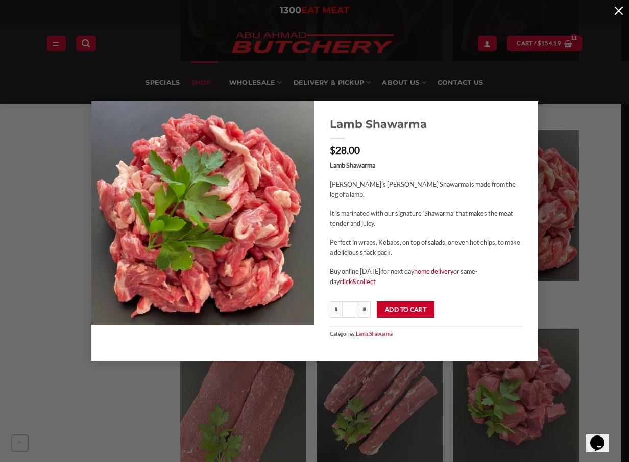
click at [615, 10] on button "button" at bounding box center [618, 10] width 20 height 20
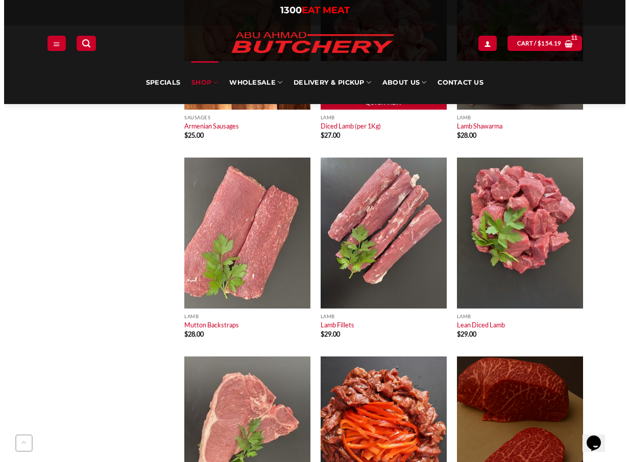
scroll to position [3470, 0]
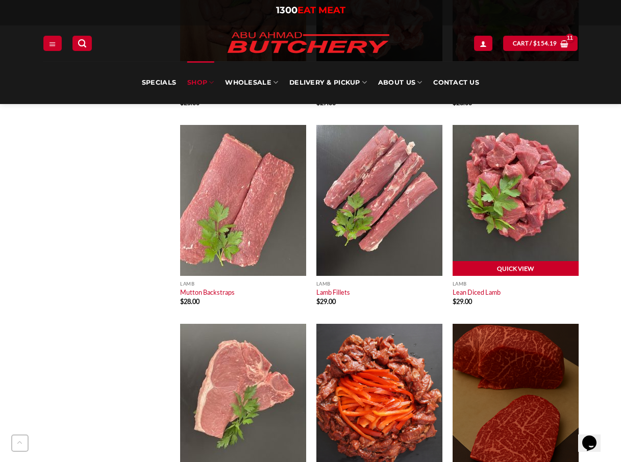
click at [507, 265] on link "Quick View" at bounding box center [516, 268] width 126 height 15
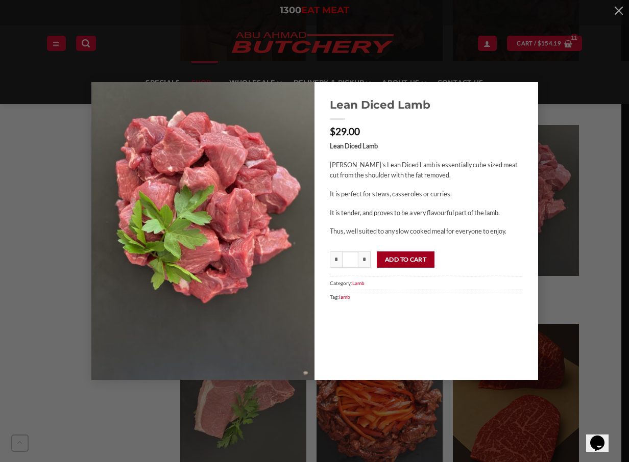
click at [404, 260] on button "Add to cart" at bounding box center [406, 260] width 58 height 16
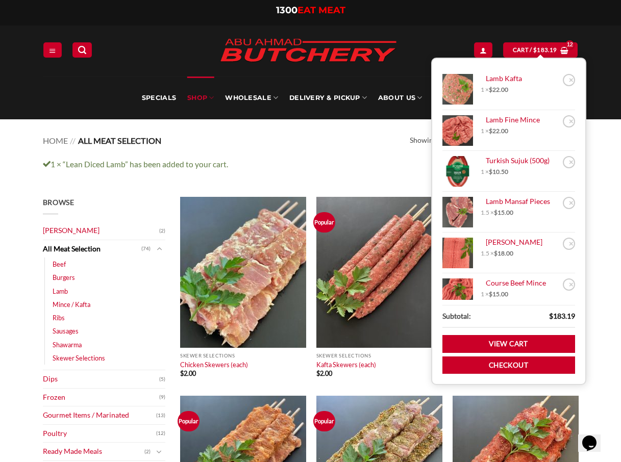
click at [346, 152] on div "**********" at bounding box center [310, 135] width 551 height 33
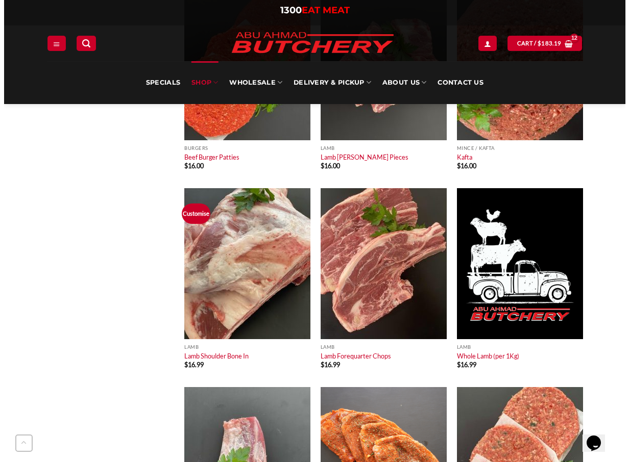
scroll to position [1429, 0]
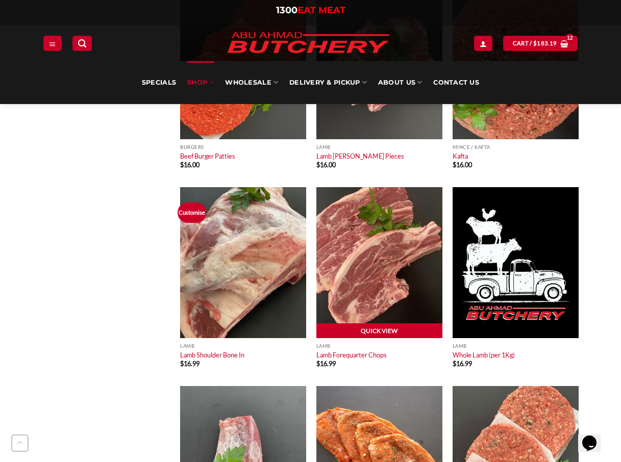
click at [381, 331] on link "Quick View" at bounding box center [379, 331] width 126 height 15
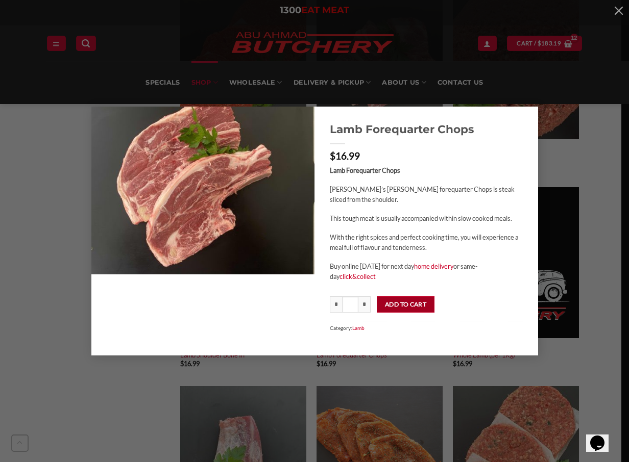
click at [407, 305] on button "Add to cart" at bounding box center [406, 305] width 58 height 16
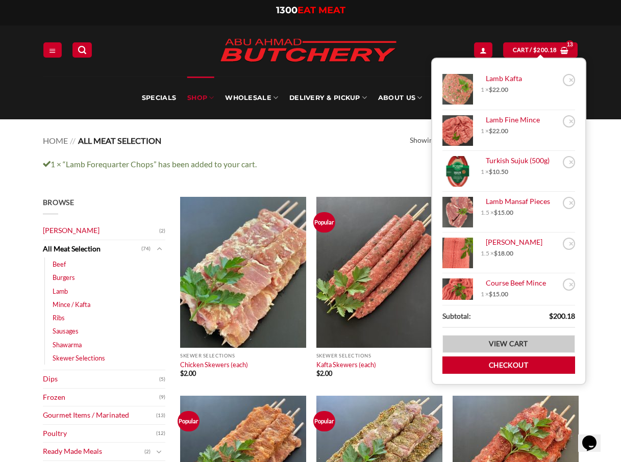
click at [487, 343] on link "View cart" at bounding box center [508, 344] width 133 height 18
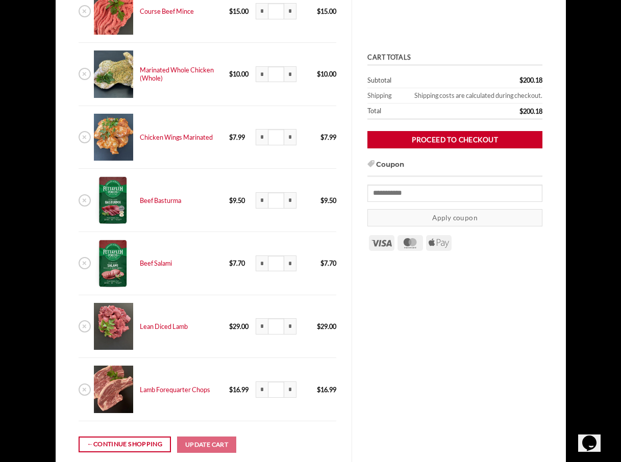
scroll to position [561, 0]
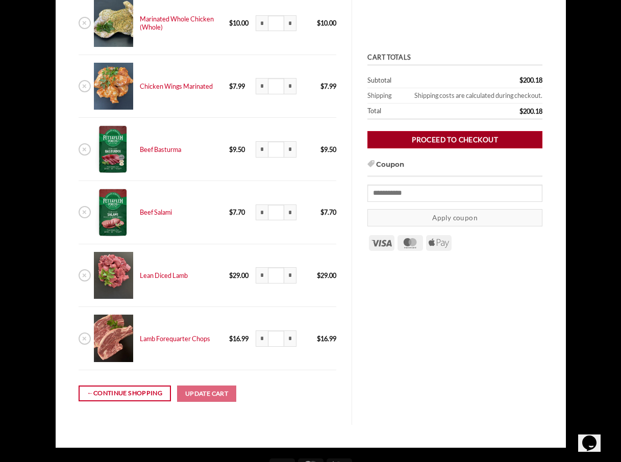
click at [451, 139] on link "Proceed to checkout" at bounding box center [454, 140] width 175 height 18
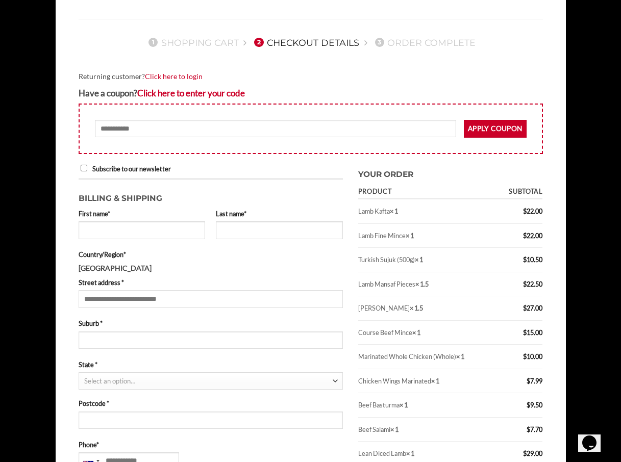
scroll to position [102, 0]
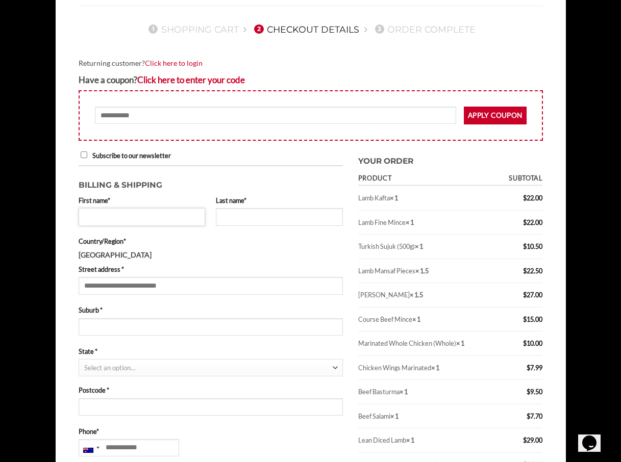
click at [110, 217] on input "First name *" at bounding box center [142, 216] width 127 height 17
type input "****"
click at [236, 219] on input "Last name *" at bounding box center [279, 216] width 127 height 17
type input "*"
click at [142, 288] on input "Street address *" at bounding box center [211, 285] width 264 height 17
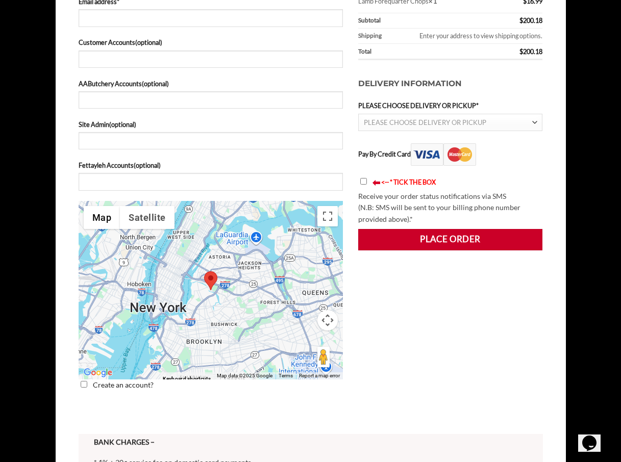
scroll to position [561, 0]
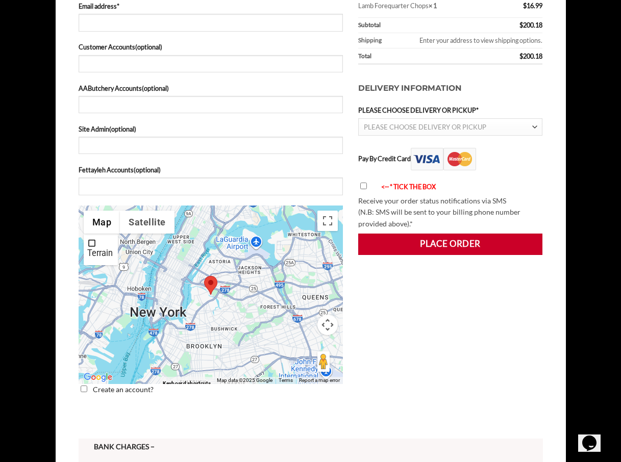
type input "******"
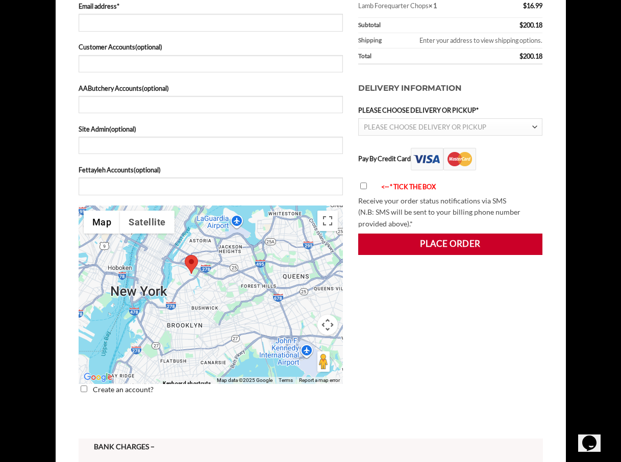
drag, startPoint x: 221, startPoint y: 305, endPoint x: 200, endPoint y: 285, distance: 29.2
click at [200, 285] on div "Checkout" at bounding box center [211, 295] width 264 height 179
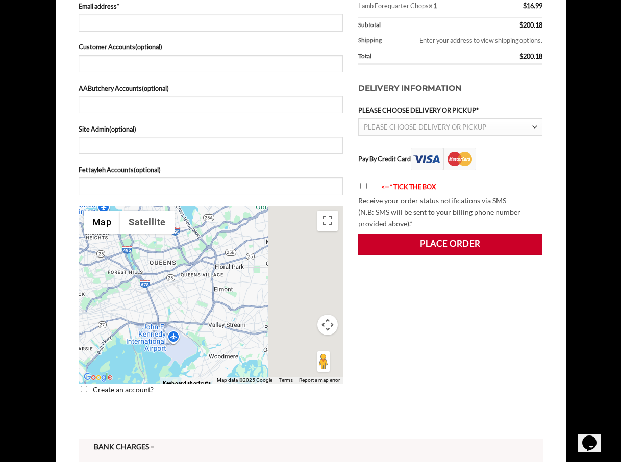
drag, startPoint x: 278, startPoint y: 321, endPoint x: 116, endPoint y: 305, distance: 163.1
click at [116, 305] on div "Checkout" at bounding box center [211, 295] width 264 height 179
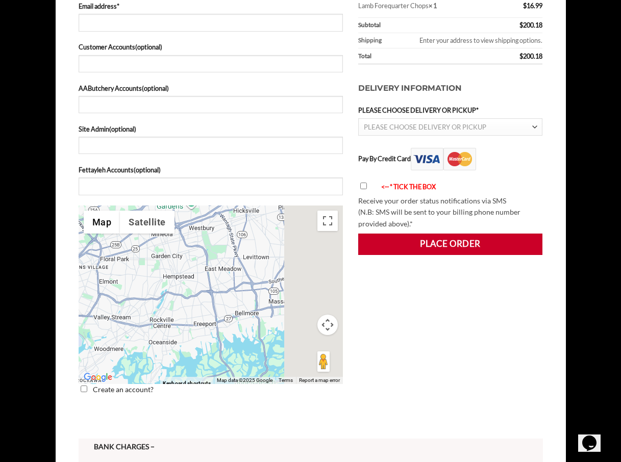
drag, startPoint x: 284, startPoint y: 314, endPoint x: 134, endPoint y: 304, distance: 150.9
click at [134, 304] on div "Checkout" at bounding box center [211, 295] width 264 height 179
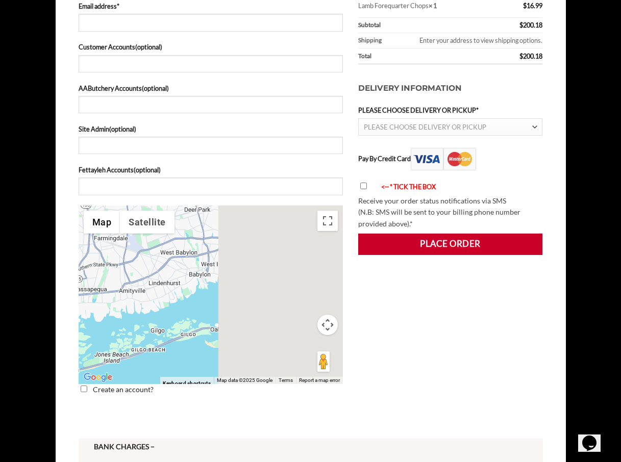
drag, startPoint x: 306, startPoint y: 316, endPoint x: 157, endPoint y: 307, distance: 148.8
click at [157, 307] on div "Checkout" at bounding box center [211, 295] width 264 height 179
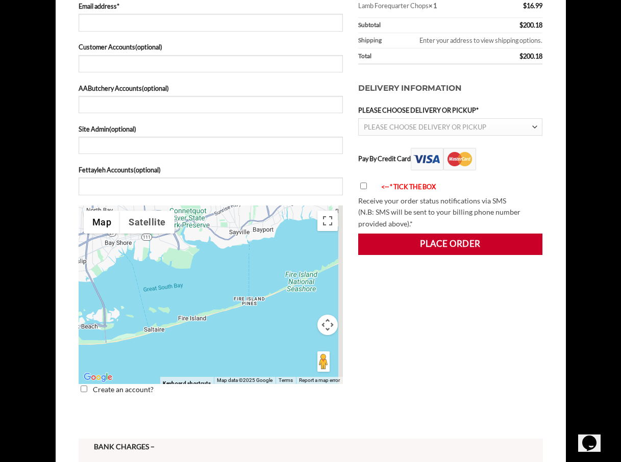
drag, startPoint x: 285, startPoint y: 311, endPoint x: 144, endPoint y: 308, distance: 140.4
click at [144, 308] on div "Checkout" at bounding box center [211, 295] width 264 height 179
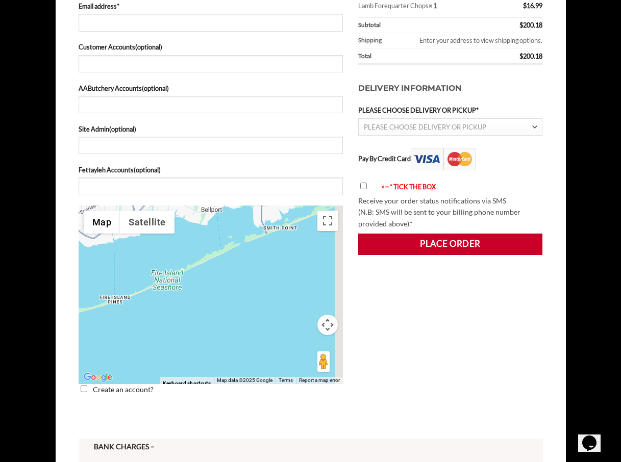
drag, startPoint x: 297, startPoint y: 322, endPoint x: 161, endPoint y: 321, distance: 135.8
click at [161, 321] on div "Checkout" at bounding box center [211, 295] width 264 height 179
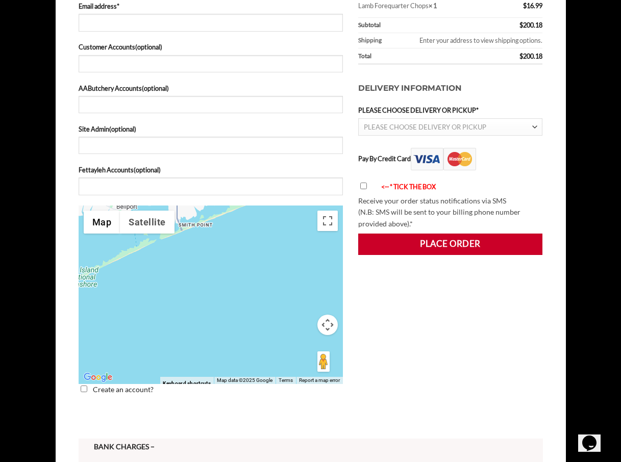
drag, startPoint x: 287, startPoint y: 317, endPoint x: 159, endPoint y: 309, distance: 128.4
click at [160, 309] on div "Checkout" at bounding box center [211, 295] width 264 height 179
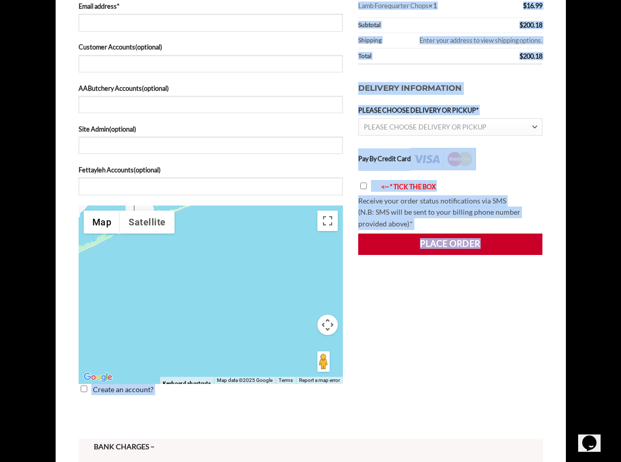
drag, startPoint x: 383, startPoint y: 318, endPoint x: 229, endPoint y: 318, distance: 154.6
click at [229, 318] on div "**********" at bounding box center [311, 52] width 480 height 723
drag, startPoint x: 229, startPoint y: 318, endPoint x: 387, endPoint y: 326, distance: 158.9
click at [227, 313] on div "Checkout" at bounding box center [211, 295] width 264 height 179
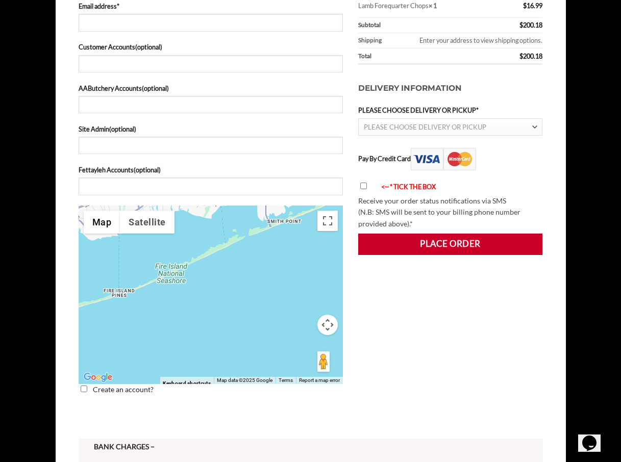
click at [378, 340] on div "Your order Product Subtotal Lamb Kafta × 1 $ 22.00 Lamb Fine Mince × 1 $ 22.00 …" at bounding box center [451, 52] width 200 height 723
click at [268, 321] on div "Checkout" at bounding box center [211, 295] width 264 height 179
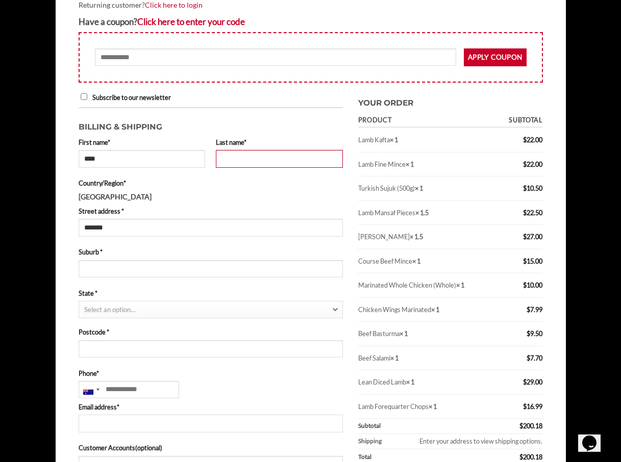
scroll to position [153, 0]
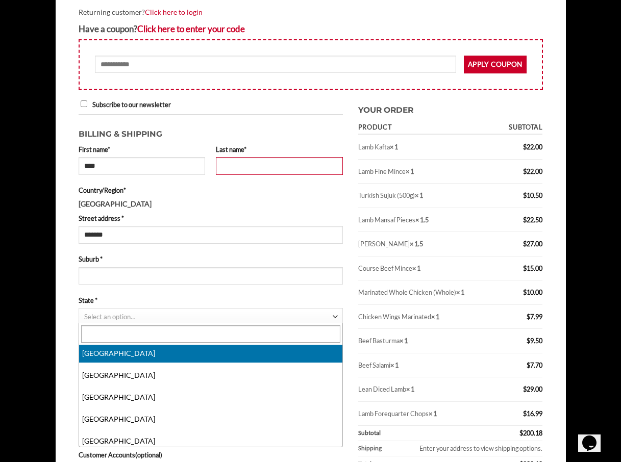
click at [148, 316] on span "Select an option…" at bounding box center [208, 317] width 249 height 17
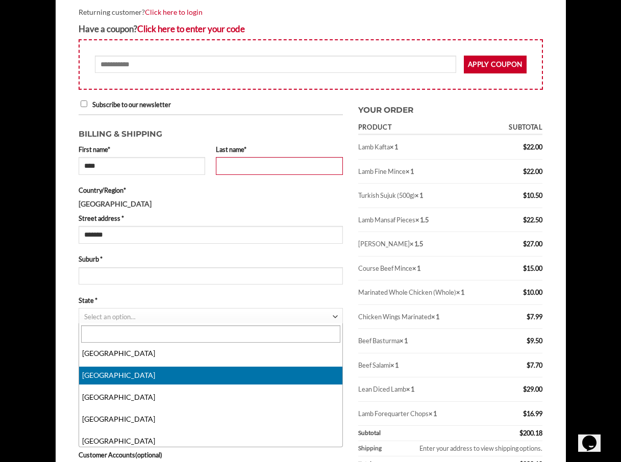
select select "***"
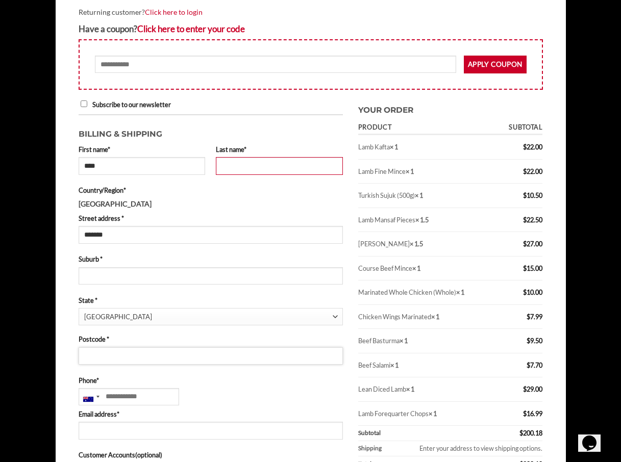
click at [122, 356] on input "Postcode *" at bounding box center [211, 356] width 264 height 17
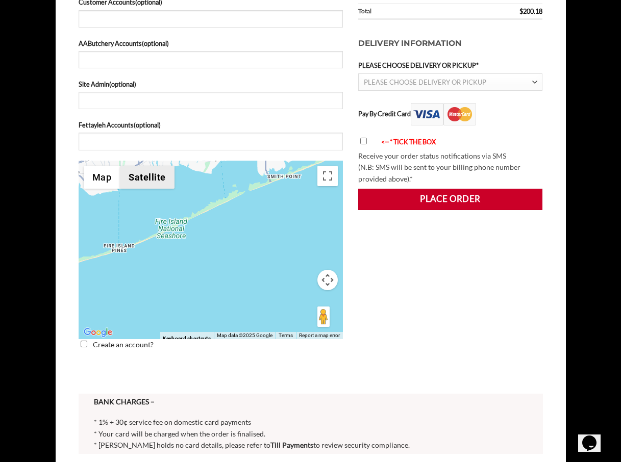
scroll to position [612, 0]
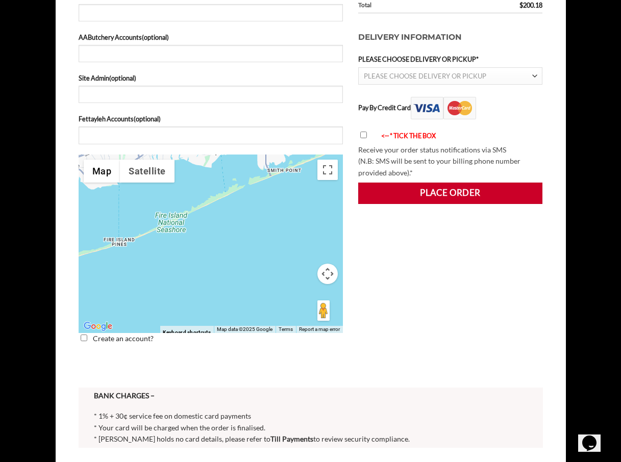
type input "****"
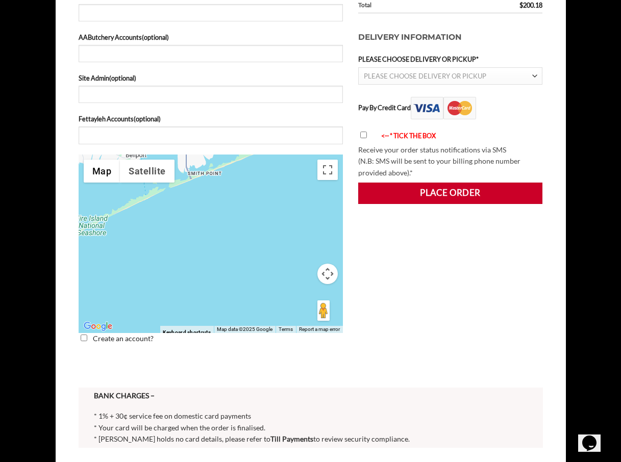
drag, startPoint x: 287, startPoint y: 266, endPoint x: 205, endPoint y: 268, distance: 82.7
click at [205, 268] on div "Checkout" at bounding box center [211, 244] width 264 height 179
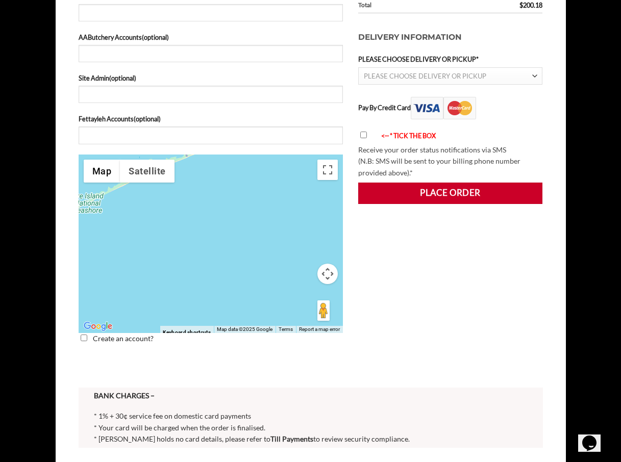
drag, startPoint x: 231, startPoint y: 284, endPoint x: 200, endPoint y: 167, distance: 121.1
click at [201, 169] on div "Checkout" at bounding box center [211, 244] width 264 height 179
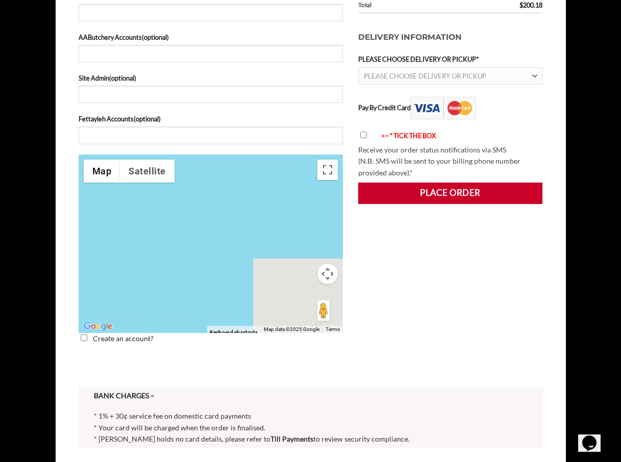
drag, startPoint x: 272, startPoint y: 261, endPoint x: 153, endPoint y: 210, distance: 129.4
click at [153, 210] on div "Checkout" at bounding box center [211, 244] width 264 height 179
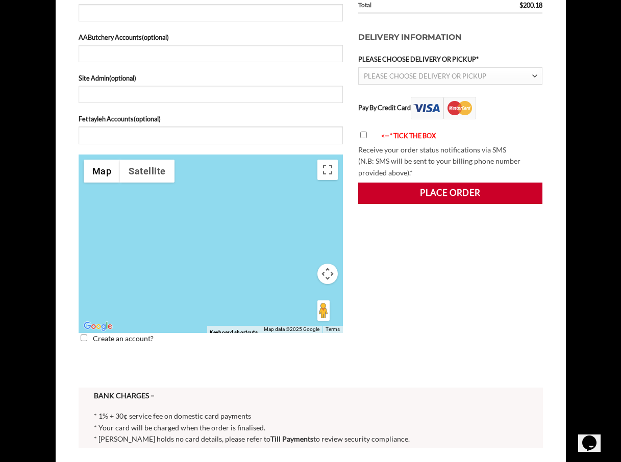
drag, startPoint x: 207, startPoint y: 285, endPoint x: 180, endPoint y: 202, distance: 88.0
click at [180, 202] on div "Checkout" at bounding box center [211, 244] width 264 height 179
drag, startPoint x: 245, startPoint y: 280, endPoint x: 212, endPoint y: 213, distance: 75.1
click at [215, 214] on div "Checkout" at bounding box center [211, 244] width 264 height 179
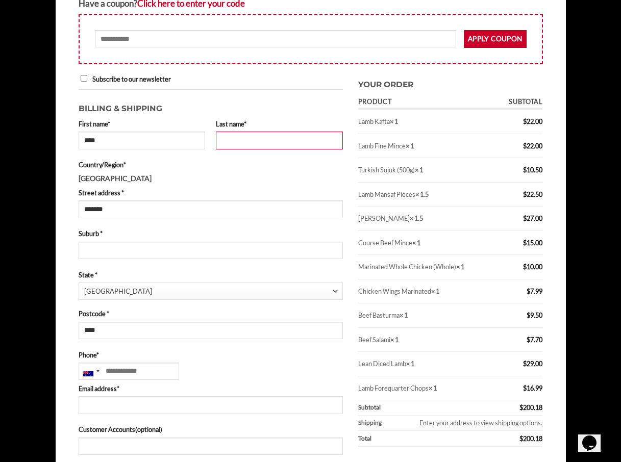
scroll to position [153, 0]
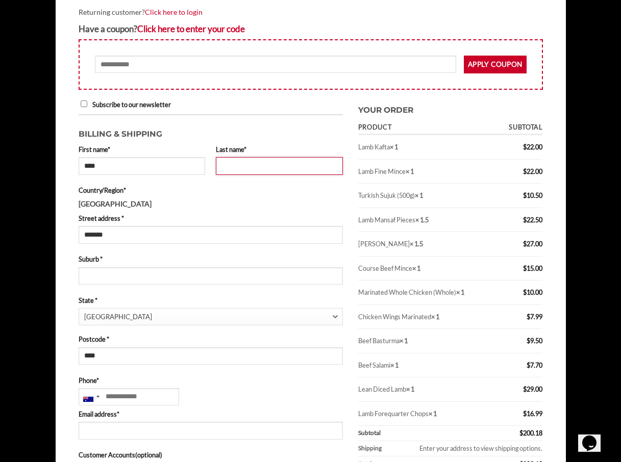
click at [240, 167] on input "Last name *" at bounding box center [279, 165] width 127 height 17
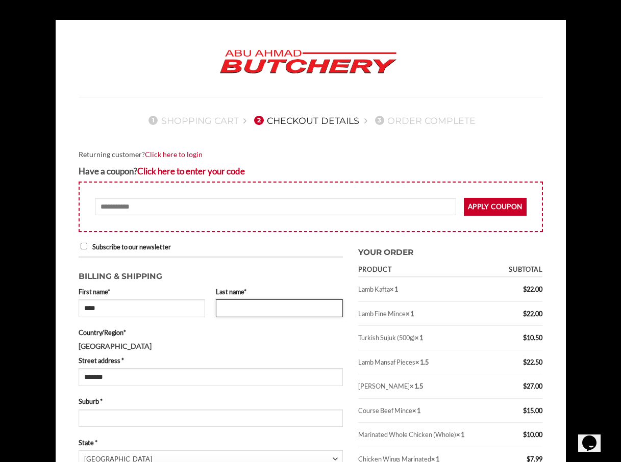
scroll to position [0, 0]
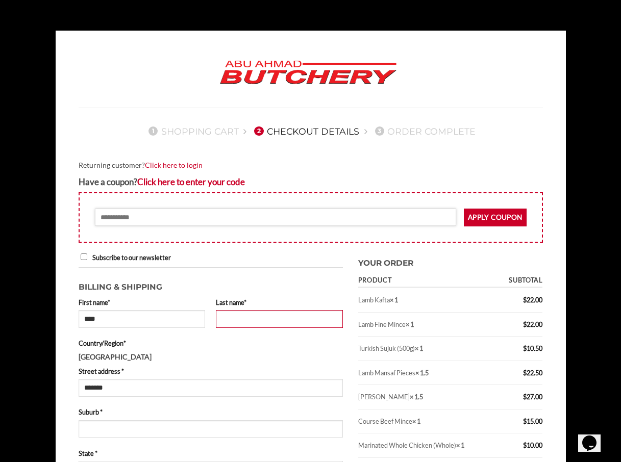
click at [163, 218] on input "Coupon:" at bounding box center [275, 217] width 361 height 17
type input "*"
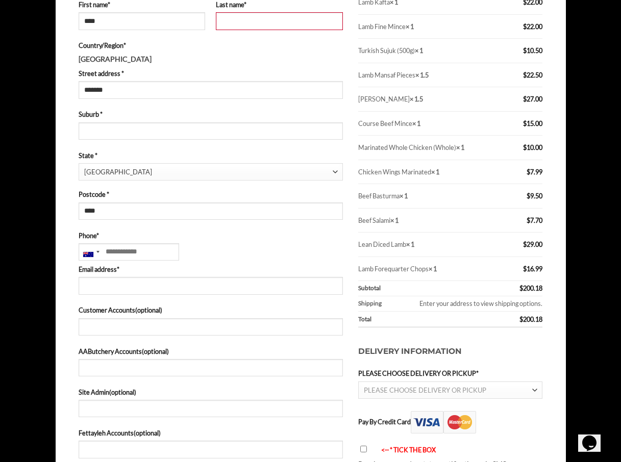
scroll to position [255, 0]
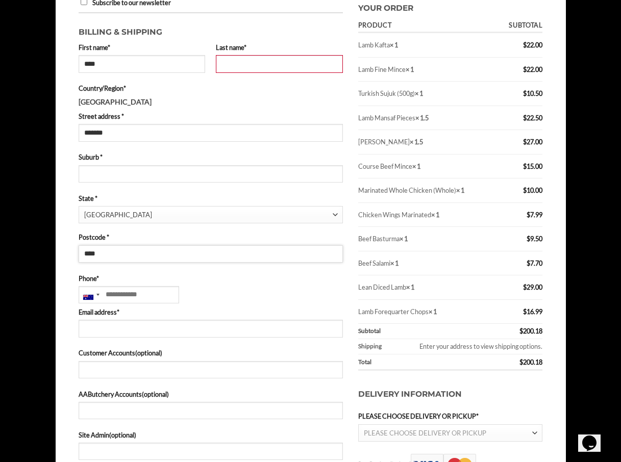
click at [111, 251] on input "****" at bounding box center [211, 253] width 264 height 17
type input "*"
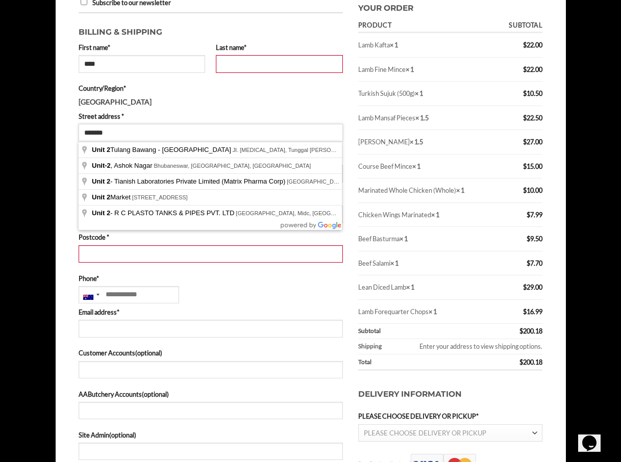
click at [131, 134] on input "******" at bounding box center [211, 132] width 264 height 17
type input "*"
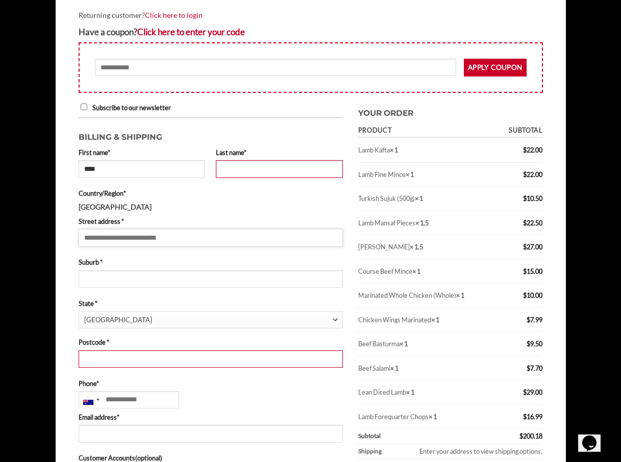
scroll to position [0, 0]
